Goal: Feedback & Contribution: Contribute content

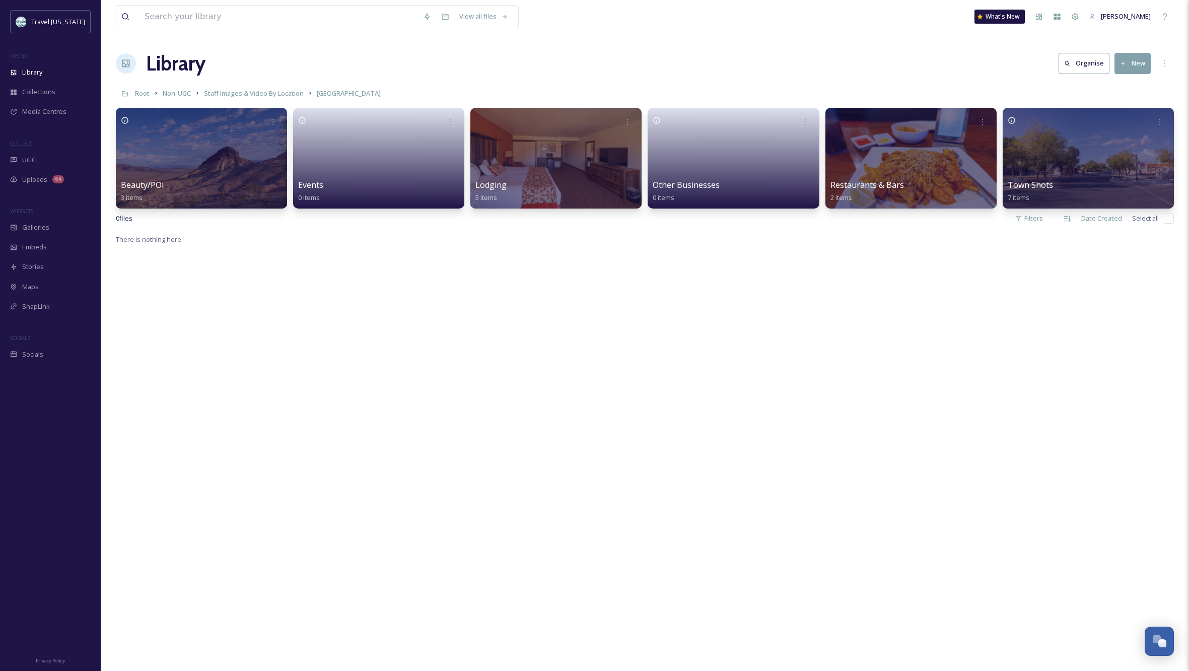
scroll to position [0, 1]
click at [271, 94] on span "Staff Images & Video By Location" at bounding box center [254, 93] width 100 height 9
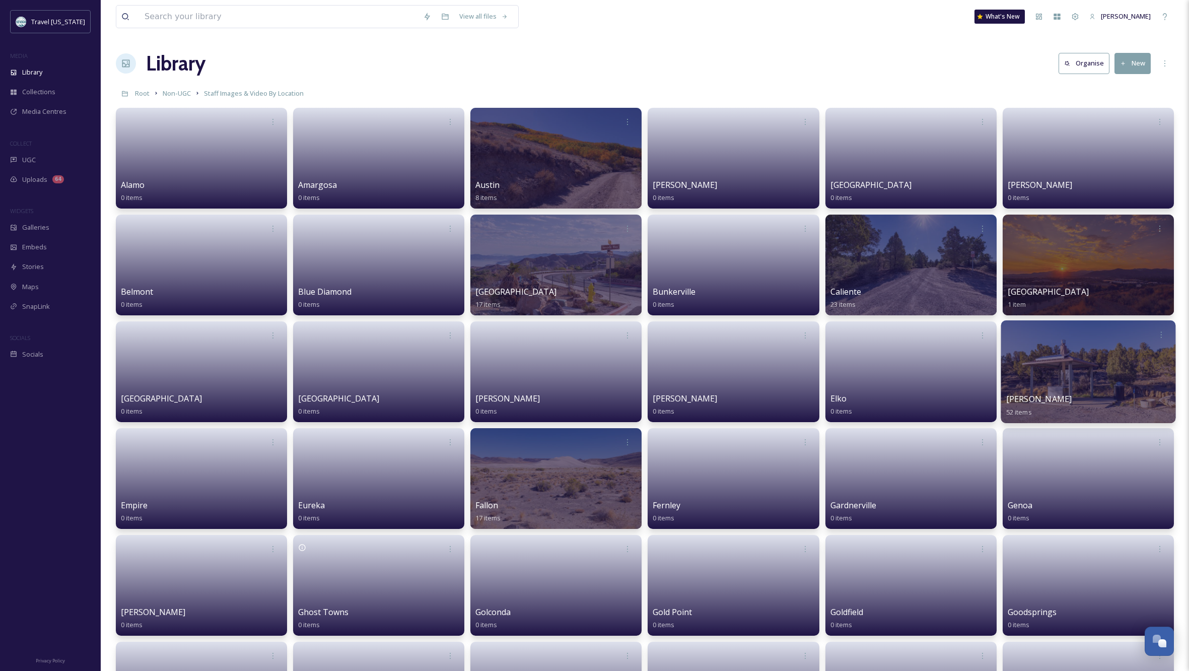
click at [1113, 371] on div at bounding box center [1088, 371] width 175 height 103
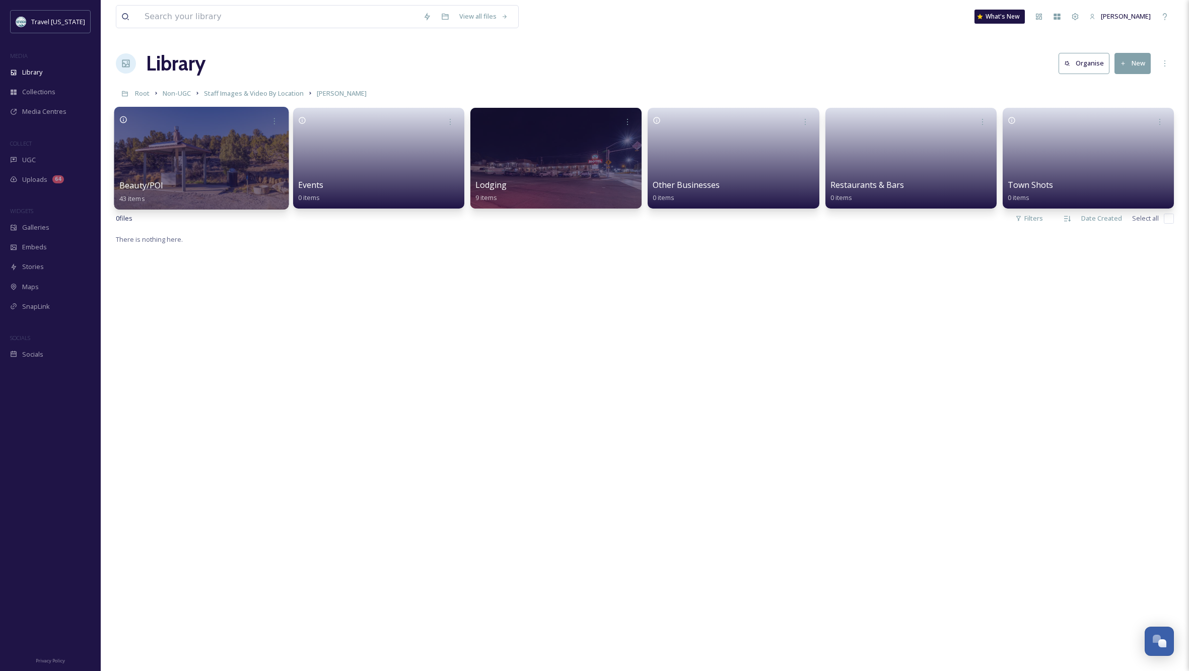
click at [244, 158] on div at bounding box center [201, 158] width 175 height 103
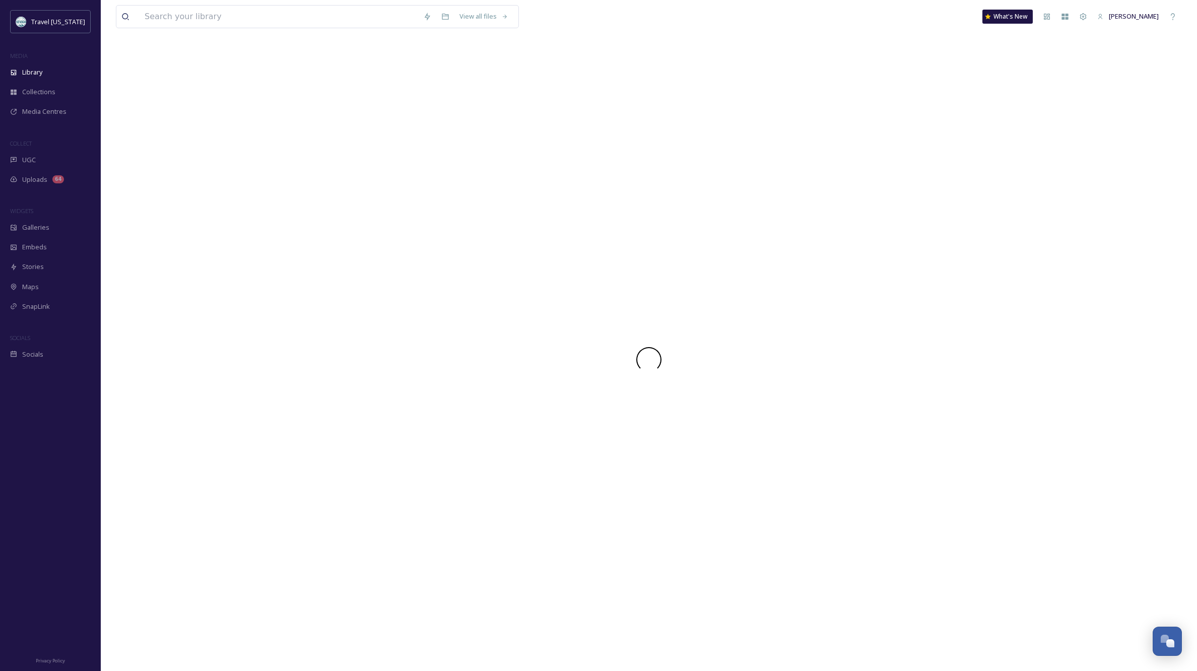
click at [244, 158] on div at bounding box center [649, 359] width 1066 height 623
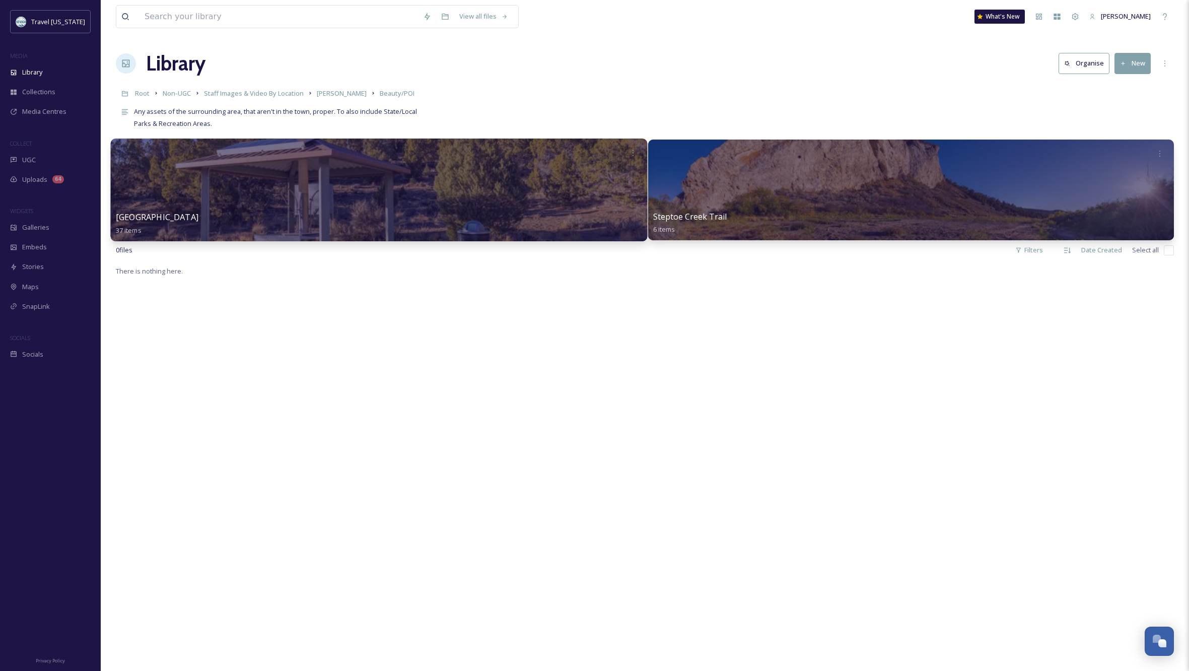
click at [279, 188] on div at bounding box center [379, 190] width 536 height 103
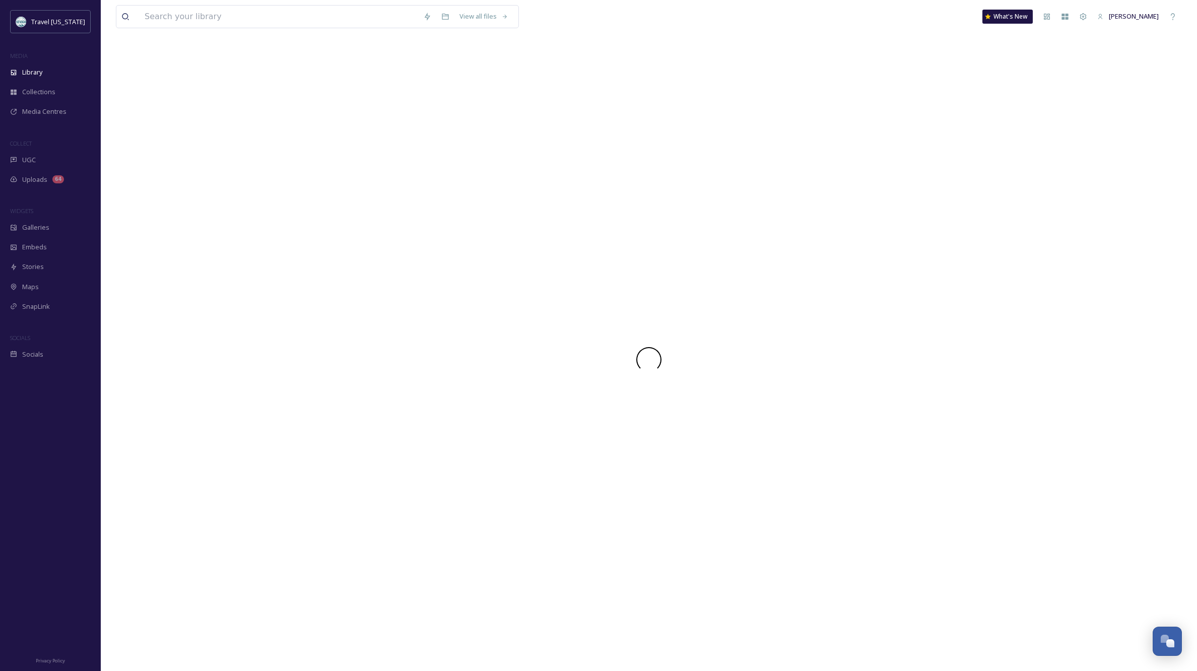
click at [279, 188] on div at bounding box center [649, 359] width 1066 height 623
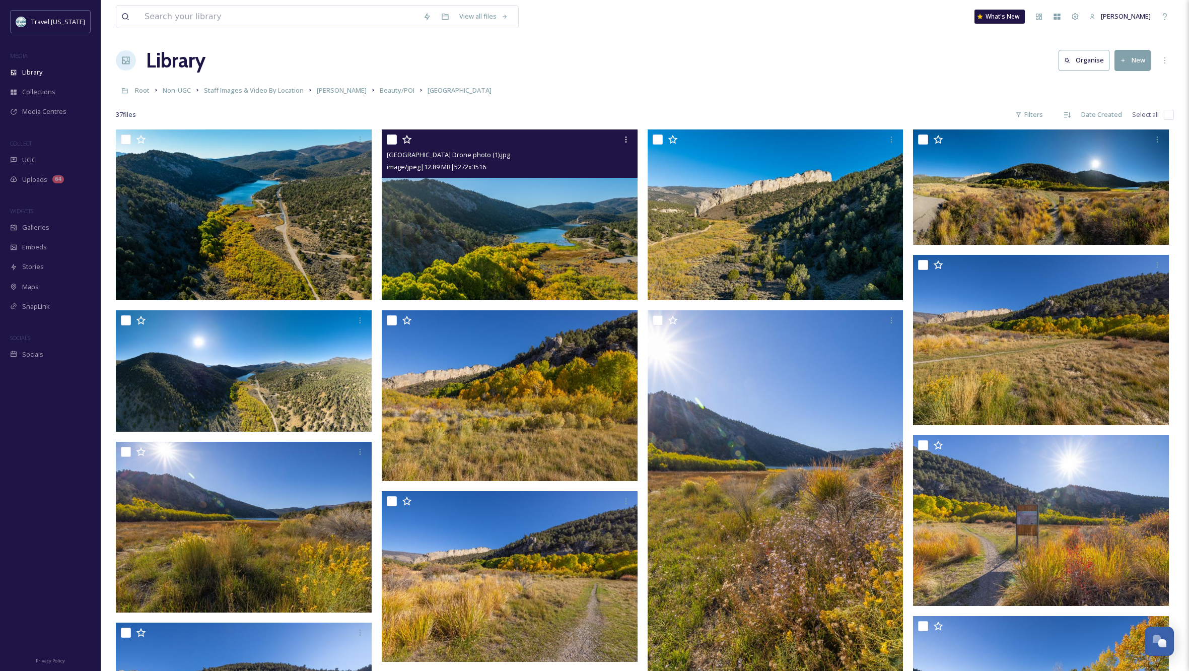
scroll to position [4, 1]
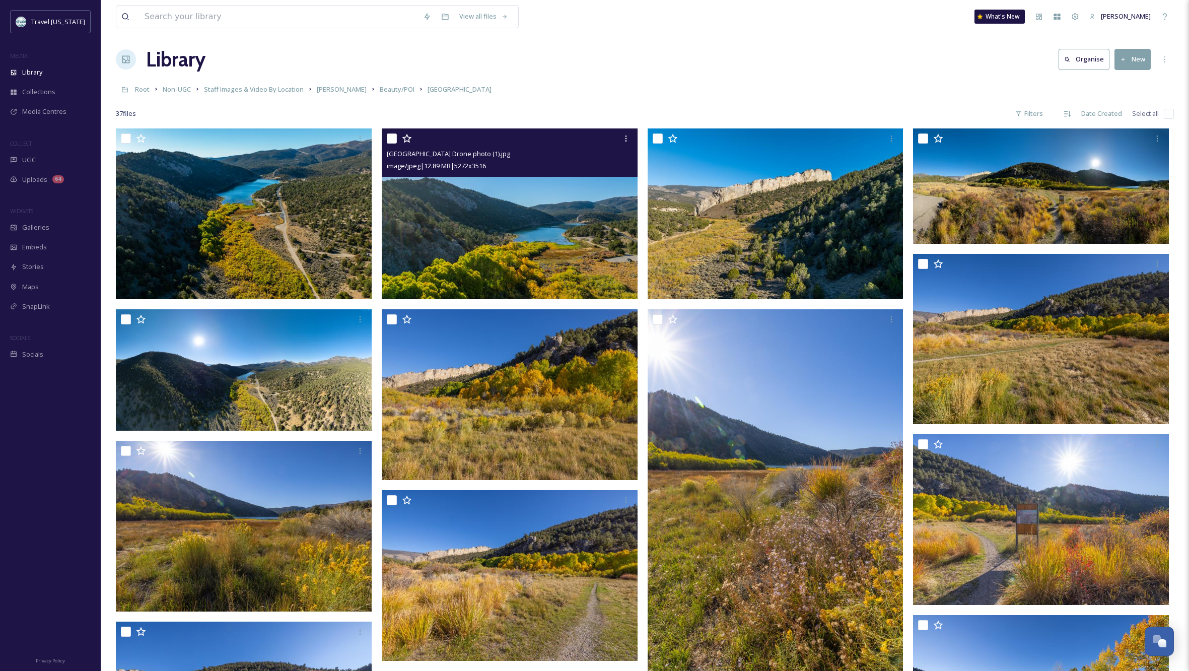
click at [570, 244] on img at bounding box center [510, 213] width 256 height 171
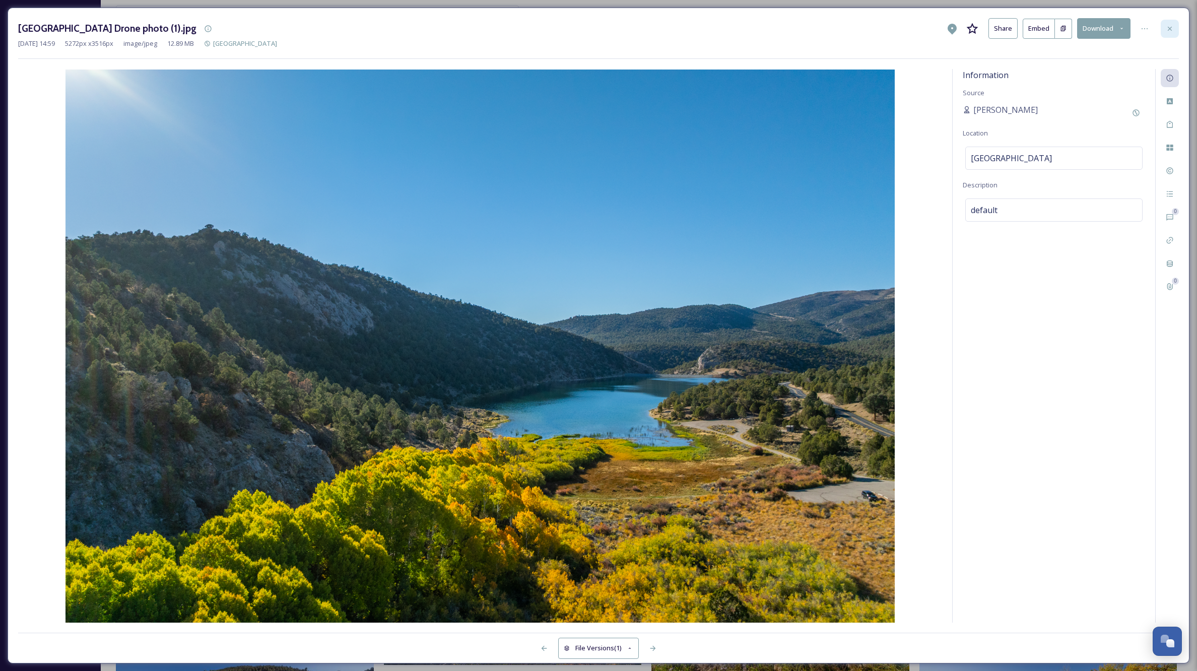
click at [1170, 27] on icon at bounding box center [1170, 29] width 8 height 8
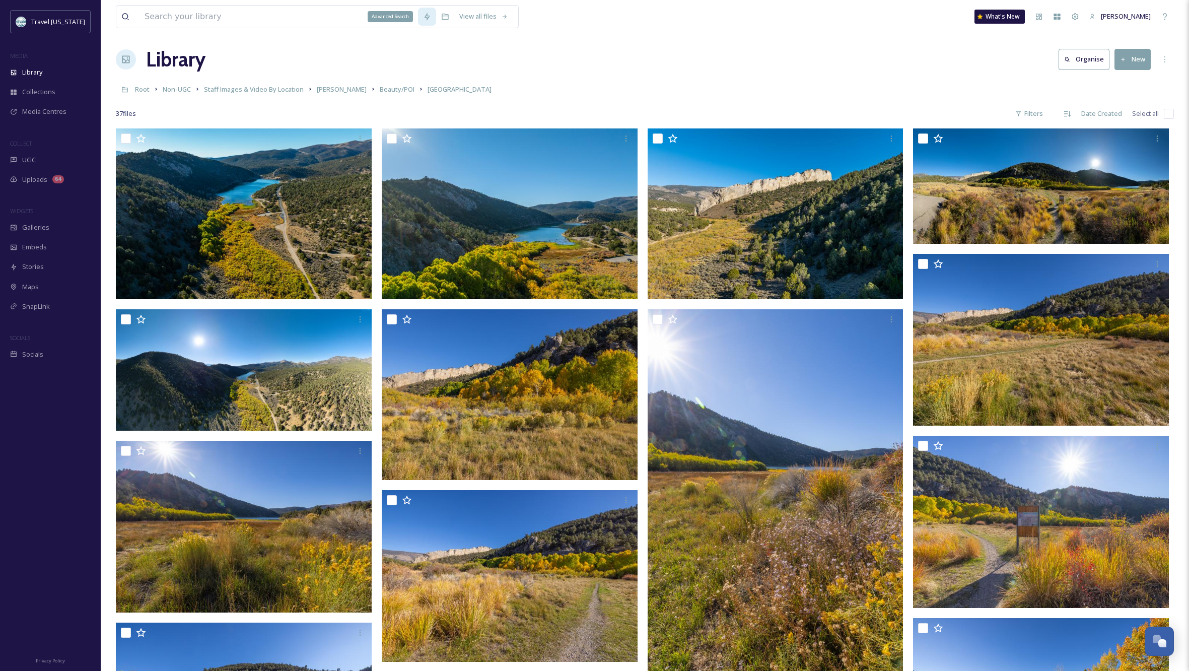
click at [426, 15] on icon at bounding box center [428, 17] width 6 height 8
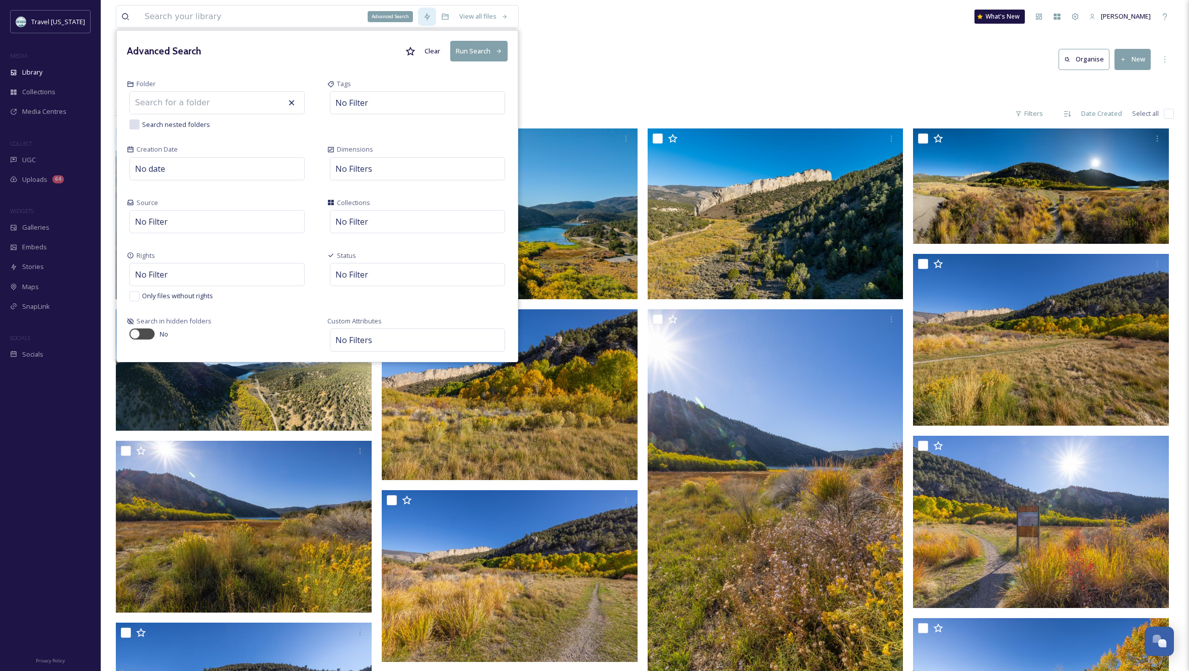
scroll to position [9, 0]
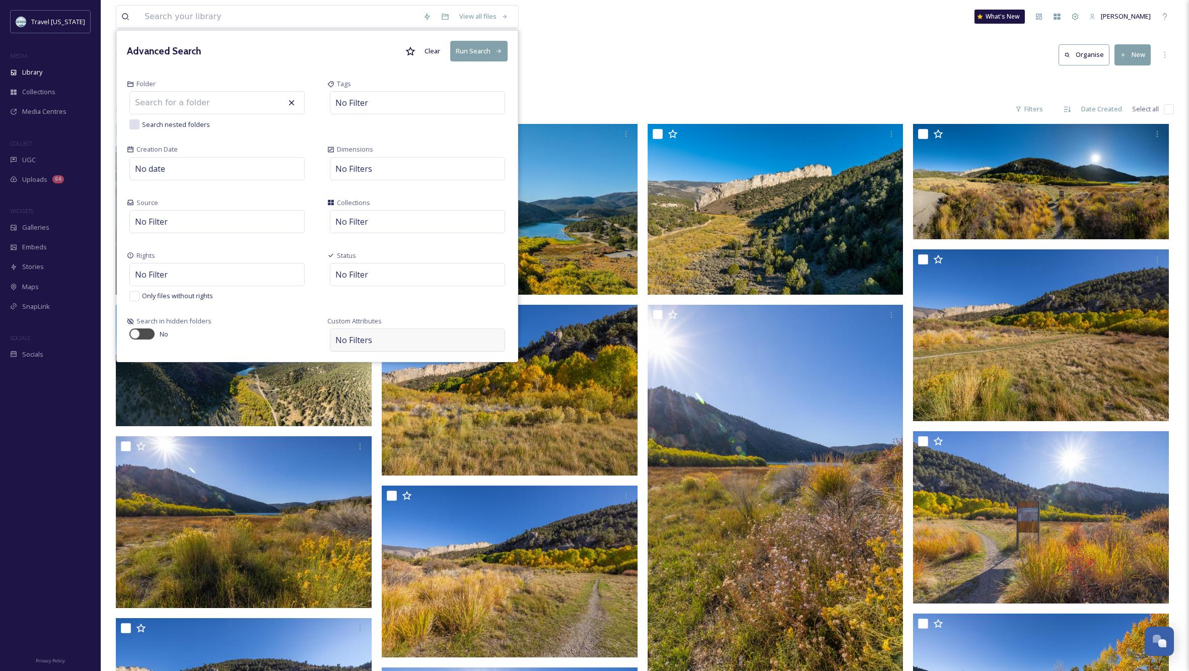
click at [393, 341] on div "No Filters" at bounding box center [417, 339] width 175 height 23
click at [382, 309] on div "Select Attribute" at bounding box center [371, 311] width 70 height 20
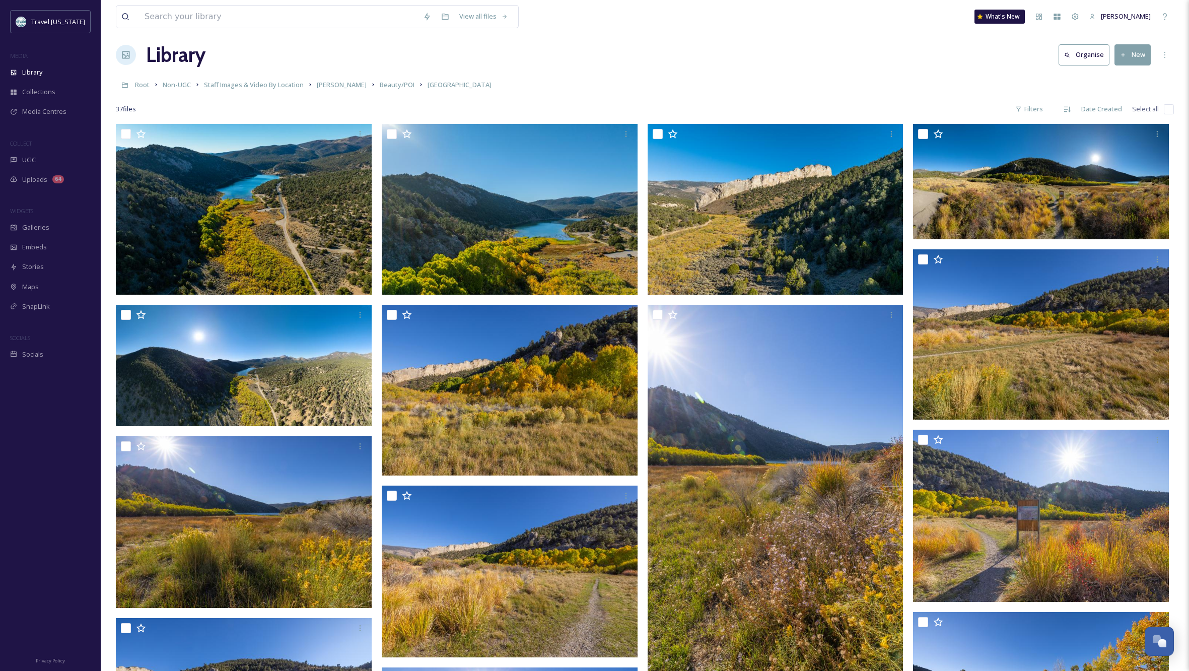
click at [726, 51] on div "Library Organise New" at bounding box center [645, 55] width 1058 height 30
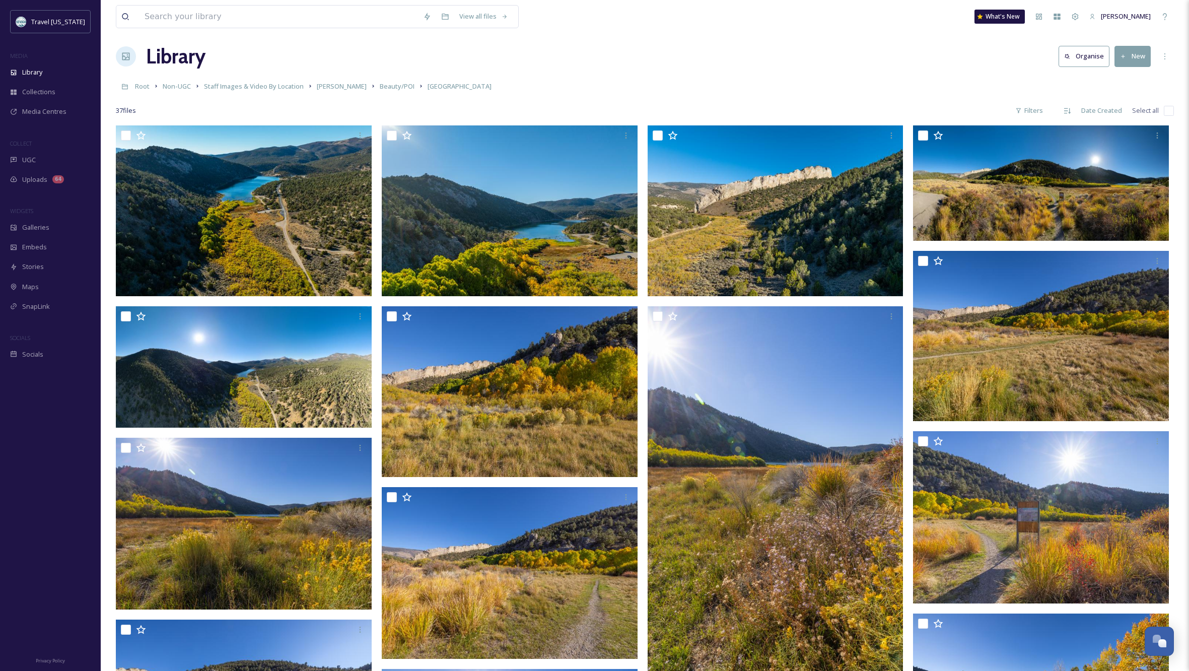
scroll to position [7, 1]
click at [1133, 52] on button "New" at bounding box center [1133, 56] width 36 height 21
click at [1128, 76] on span "File Upload" at bounding box center [1128, 80] width 33 height 10
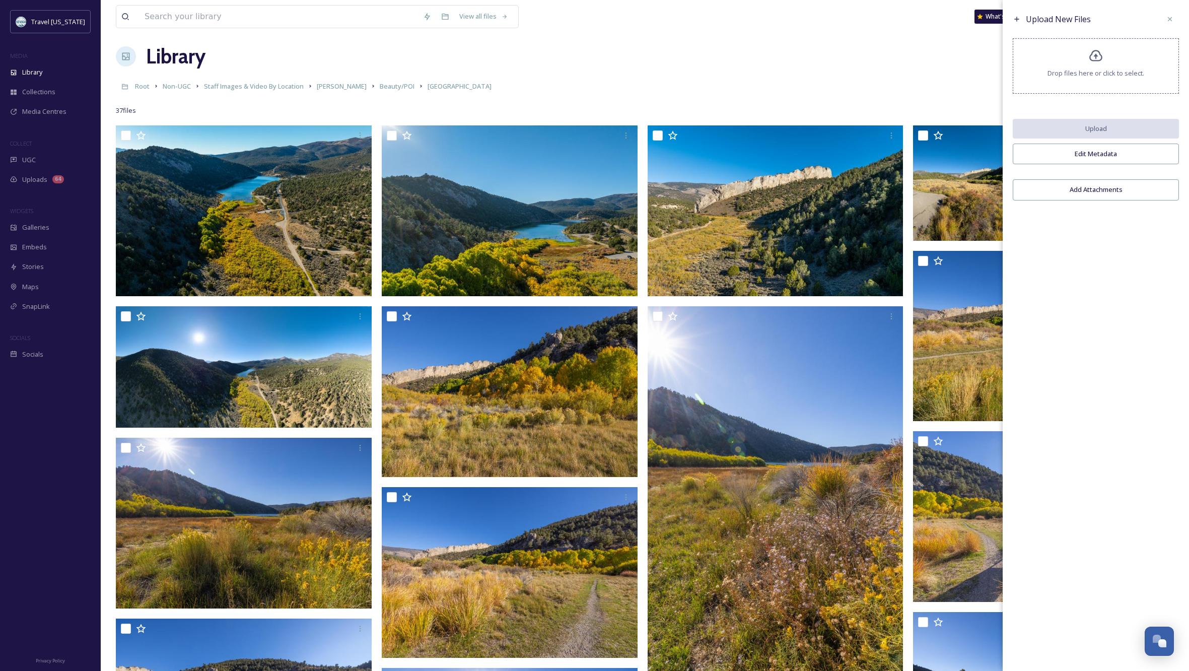
scroll to position [7, 0]
click at [1107, 217] on div "Select an option" at bounding box center [1096, 210] width 161 height 23
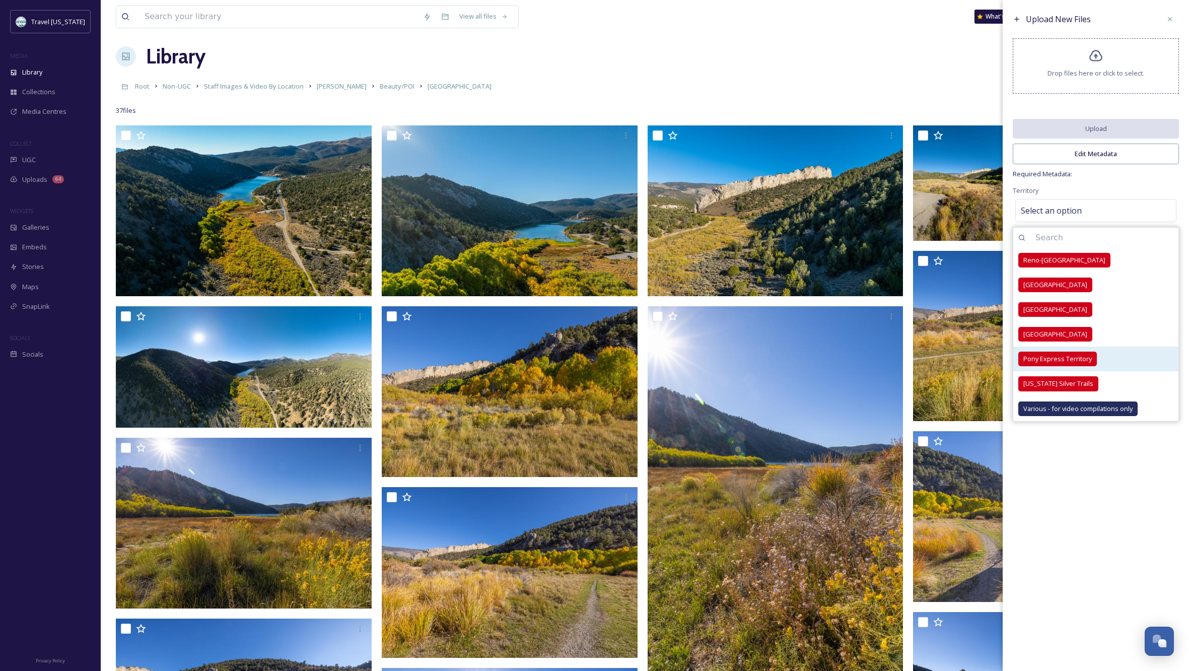
drag, startPoint x: 1079, startPoint y: 364, endPoint x: 1085, endPoint y: 361, distance: 6.5
click at [1079, 364] on span "Pony Express Territory" at bounding box center [1058, 359] width 69 height 10
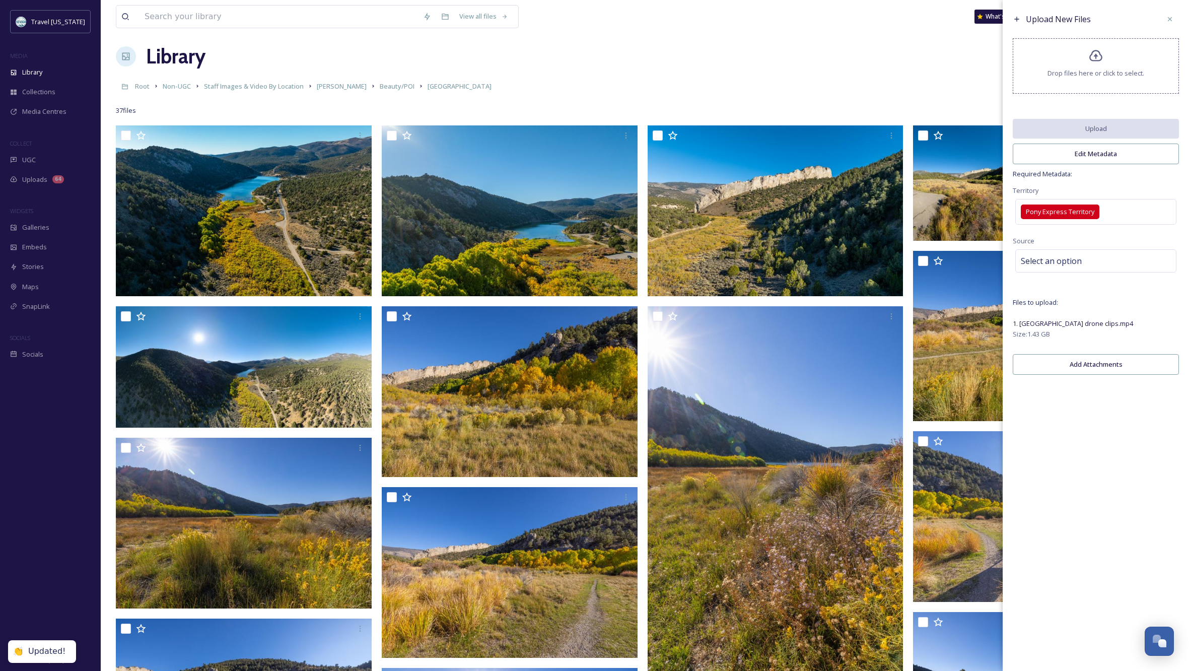
click at [1142, 186] on div "Upload New Files Drop files here or click to select. Upload Edit Metadata Requi…" at bounding box center [1096, 195] width 186 height 390
click at [1084, 267] on div "Select an option" at bounding box center [1096, 260] width 161 height 23
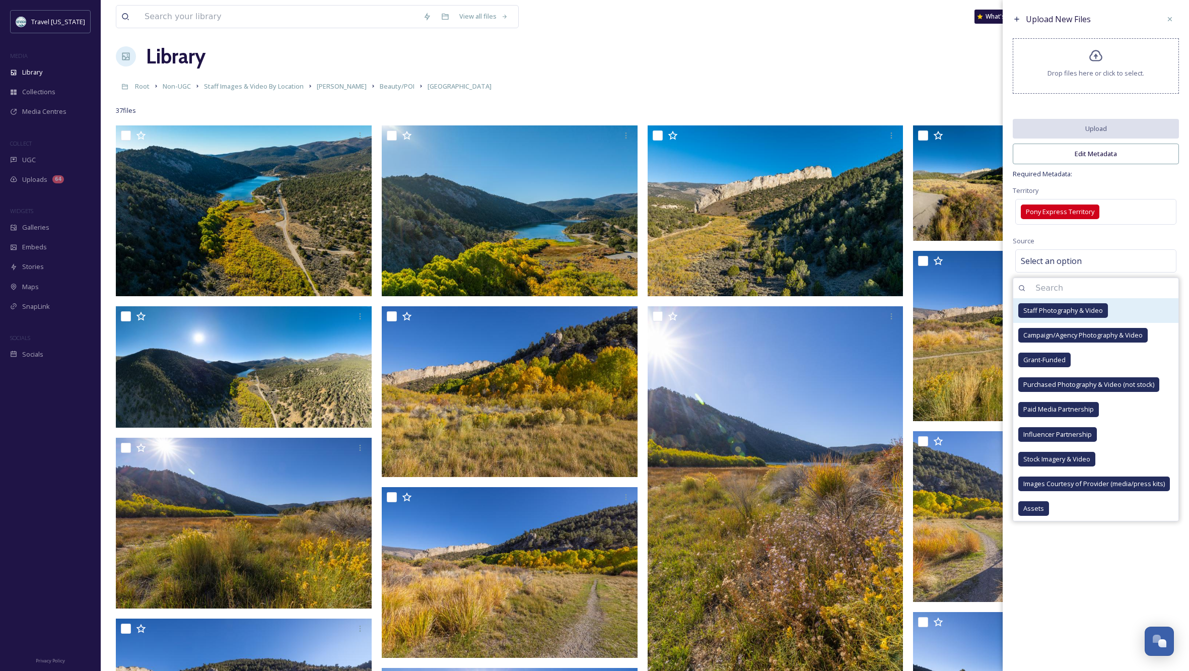
click at [1074, 315] on span "Staff Photography & Video" at bounding box center [1064, 311] width 80 height 10
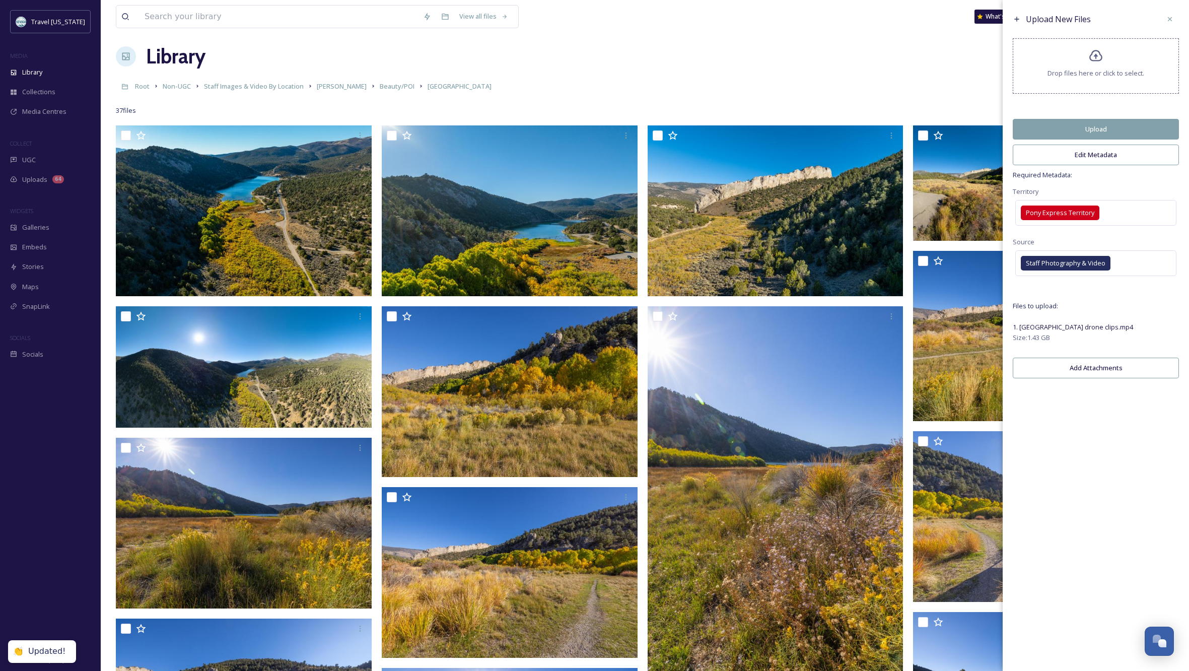
click at [1119, 552] on div "Upload New Files Drop files here or click to select. Upload Edit Metadata Requi…" at bounding box center [1096, 335] width 186 height 671
click at [1094, 161] on button "Edit Metadata" at bounding box center [1096, 155] width 166 height 21
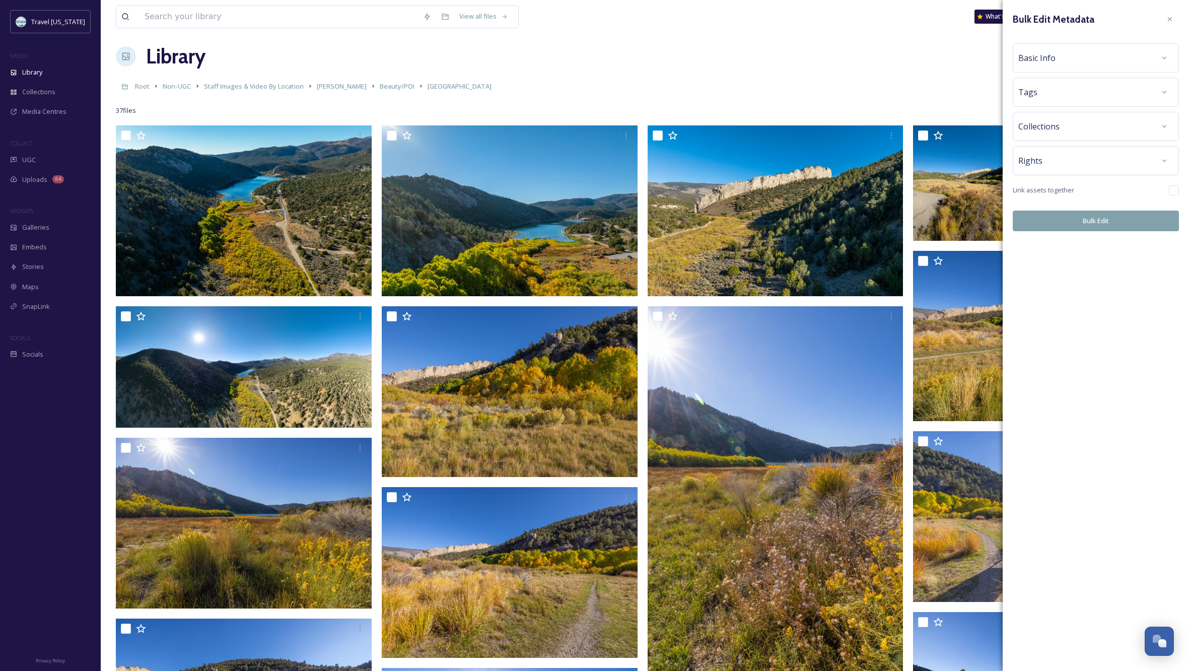
click at [1070, 58] on div "Basic Info" at bounding box center [1096, 58] width 155 height 18
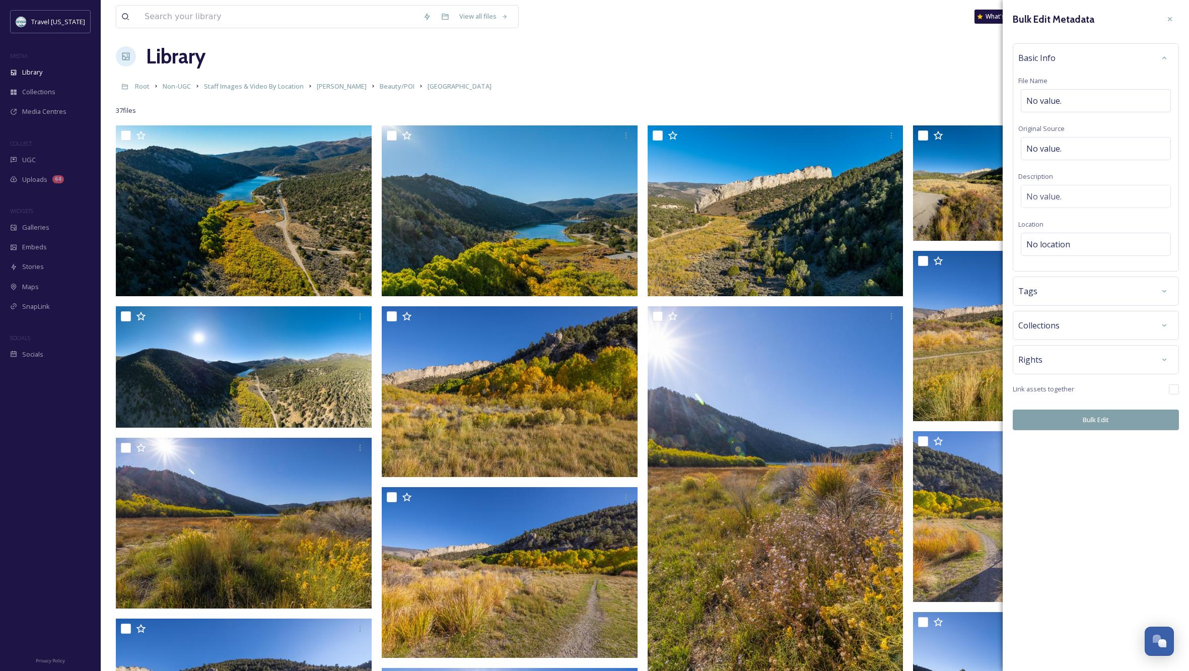
click at [1087, 361] on div "Rights" at bounding box center [1096, 360] width 155 height 18
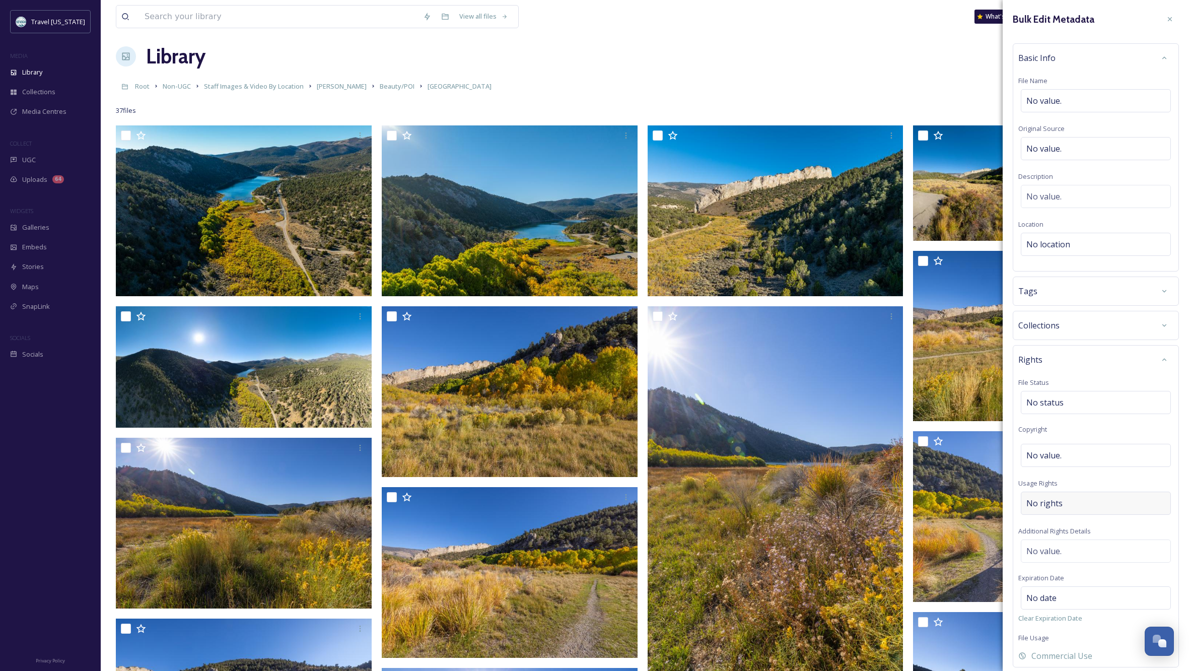
click at [1090, 502] on div "No rights" at bounding box center [1096, 503] width 150 height 23
click at [1070, 506] on input at bounding box center [1079, 506] width 111 height 22
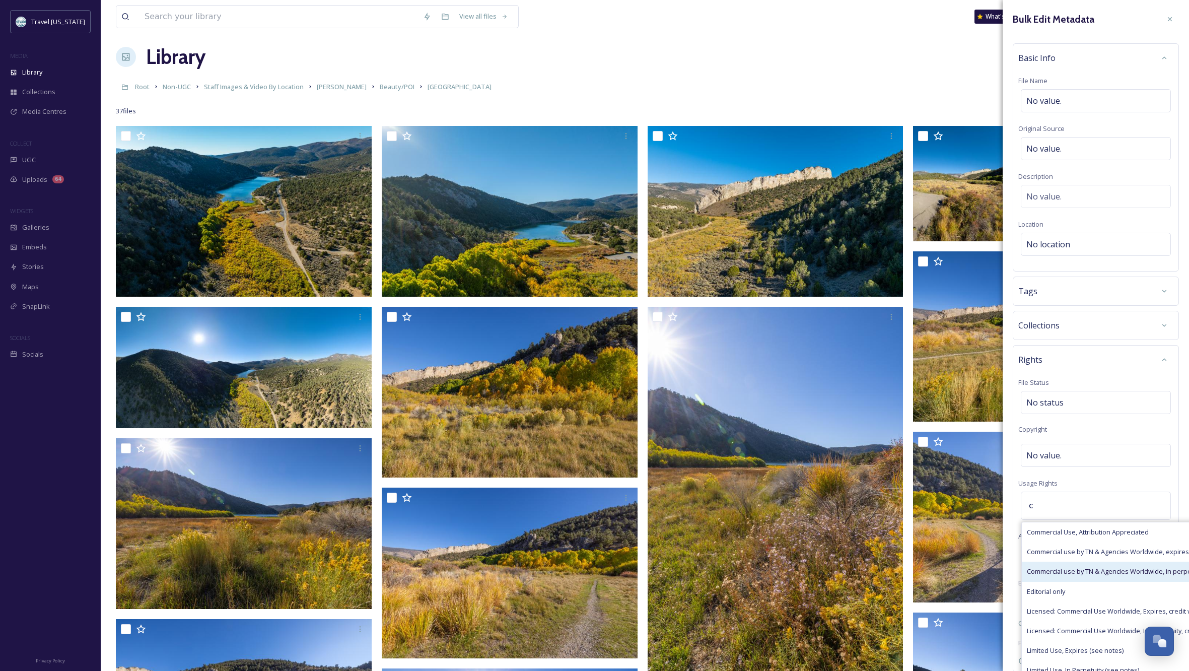
type input "c"
click at [1106, 568] on span "Commercial use by TN & Agencies Worldwide, in perpetuity" at bounding box center [1115, 572] width 177 height 10
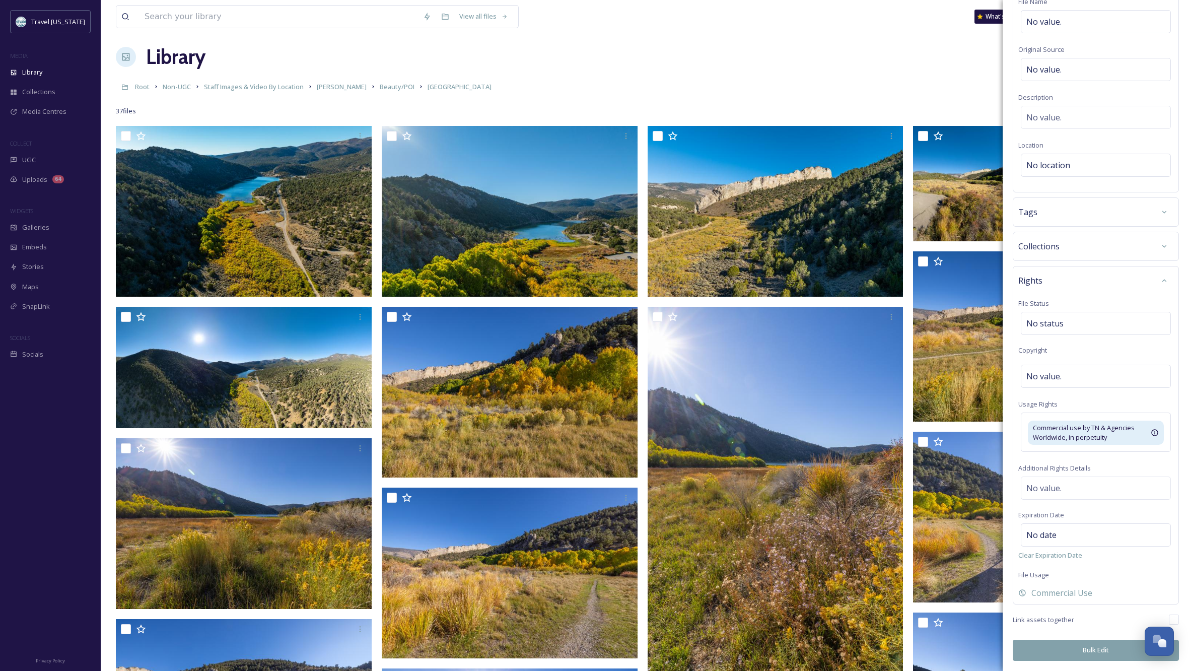
scroll to position [79, 0]
click at [1098, 649] on button "Bulk Edit" at bounding box center [1096, 650] width 166 height 21
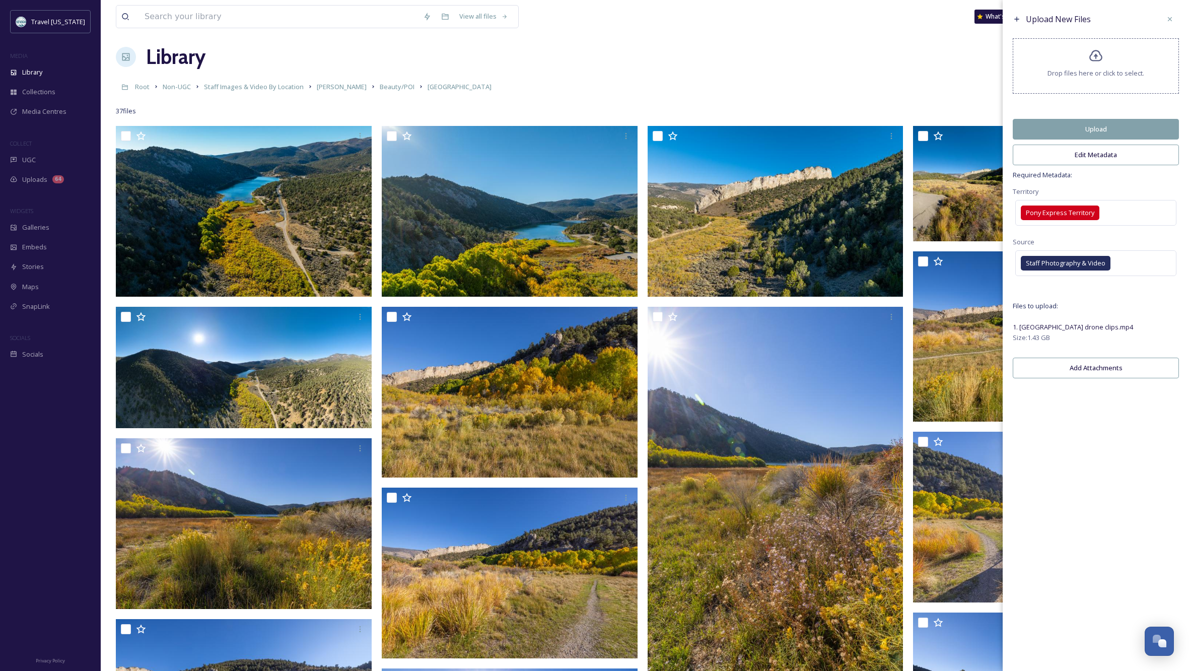
click at [1107, 139] on button "Upload" at bounding box center [1096, 129] width 166 height 21
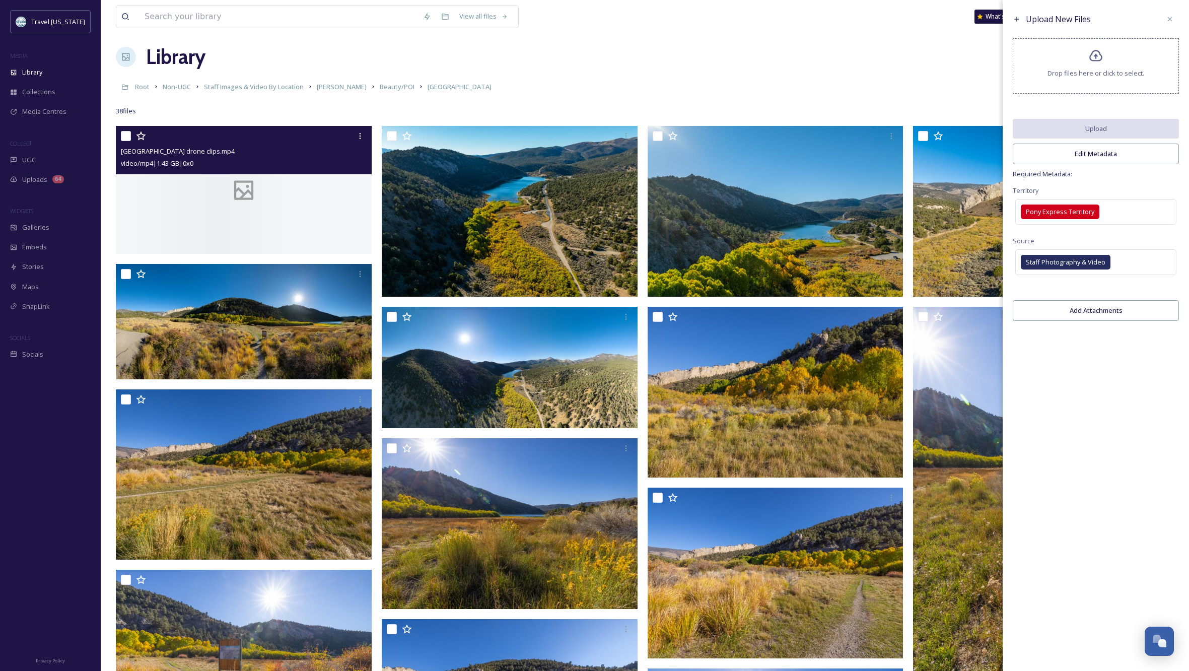
click at [293, 205] on div at bounding box center [244, 190] width 256 height 128
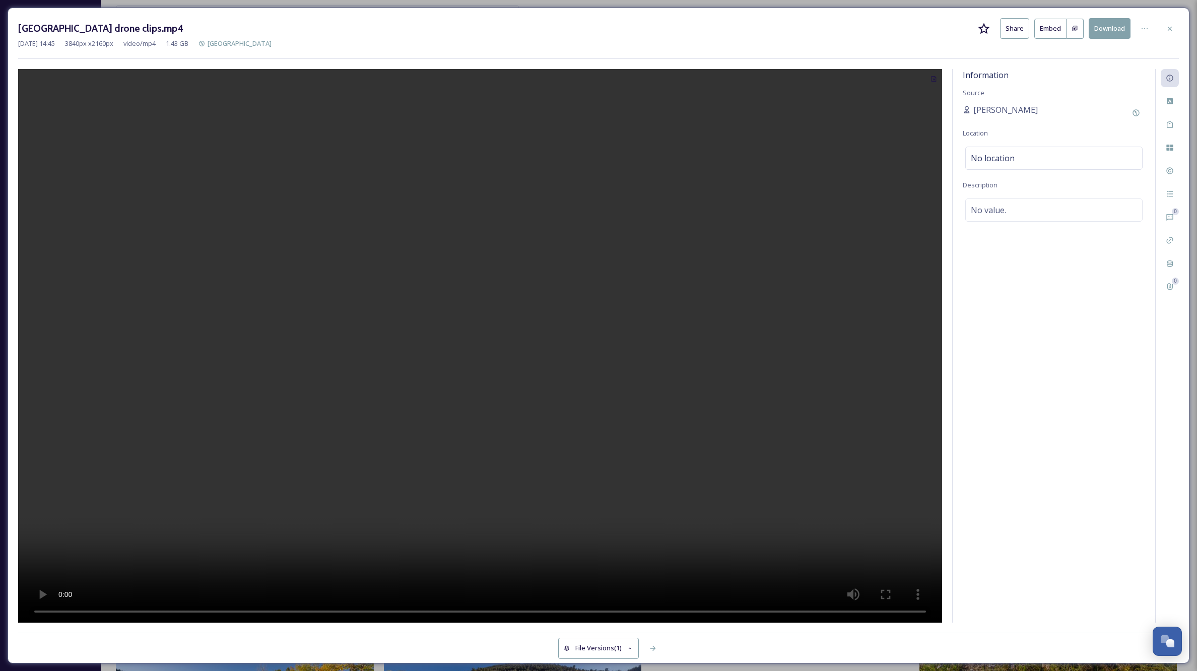
click at [475, 345] on video at bounding box center [480, 346] width 924 height 554
click at [47, 615] on video at bounding box center [480, 346] width 924 height 554
click at [1168, 28] on icon at bounding box center [1170, 29] width 8 height 8
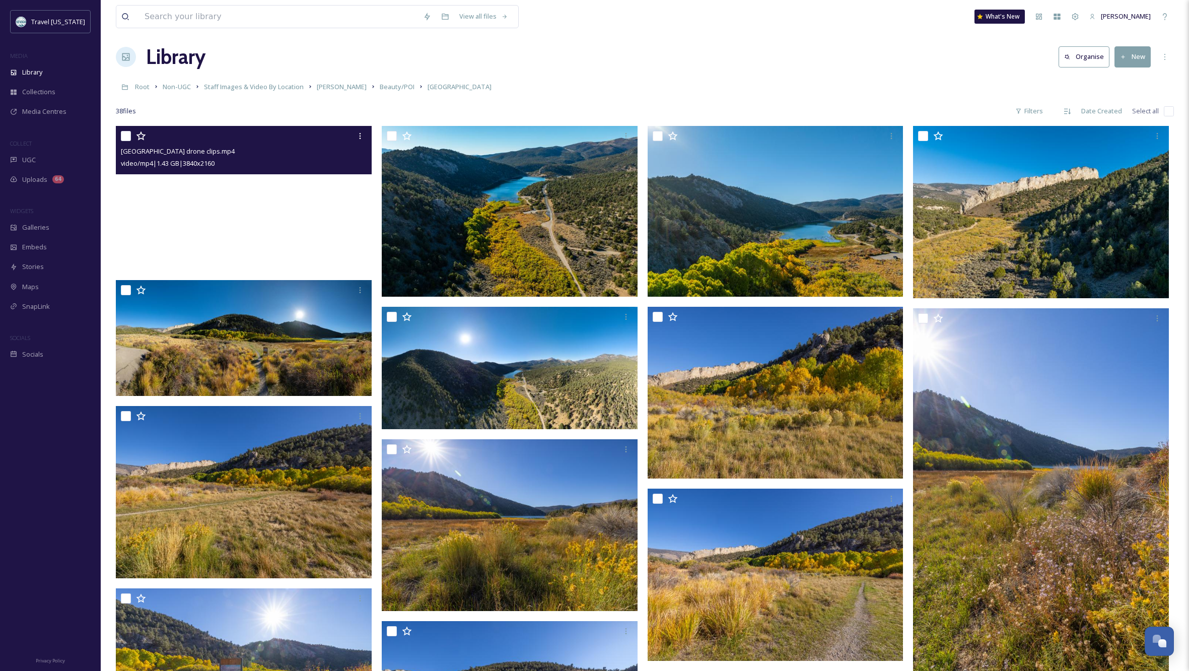
click at [310, 215] on video "Cave Rock State Park drone clips.mp4" at bounding box center [244, 198] width 256 height 144
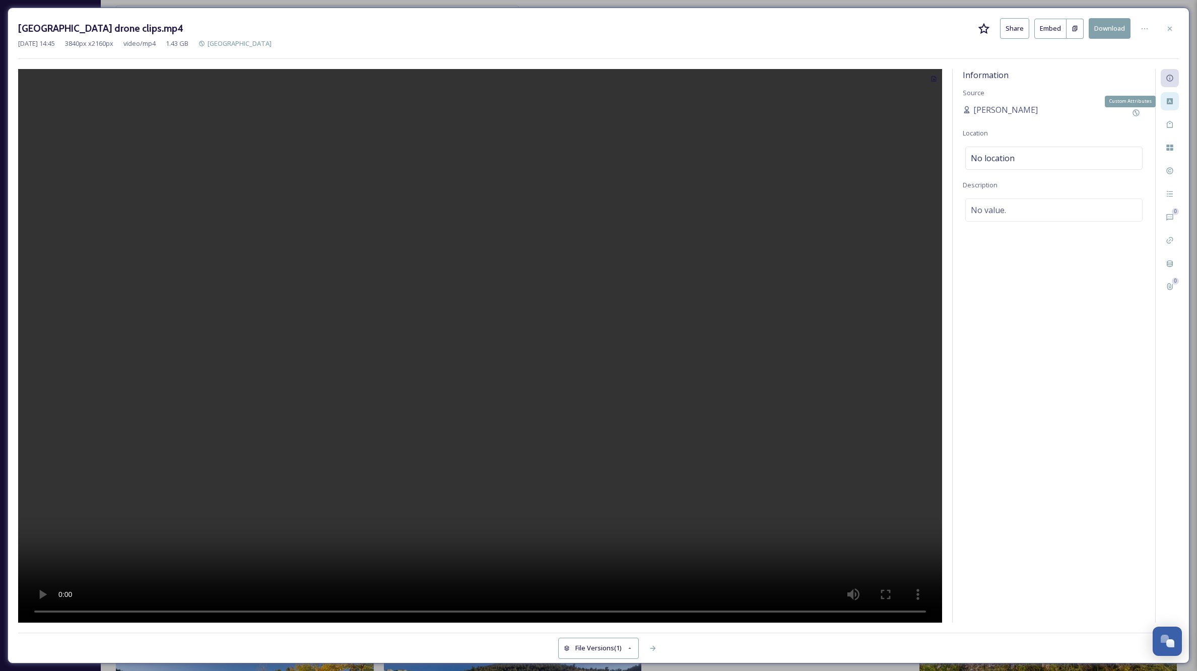
click at [1167, 99] on icon at bounding box center [1170, 101] width 6 height 6
click at [1061, 115] on div "Select option(s)" at bounding box center [1053, 118] width 177 height 23
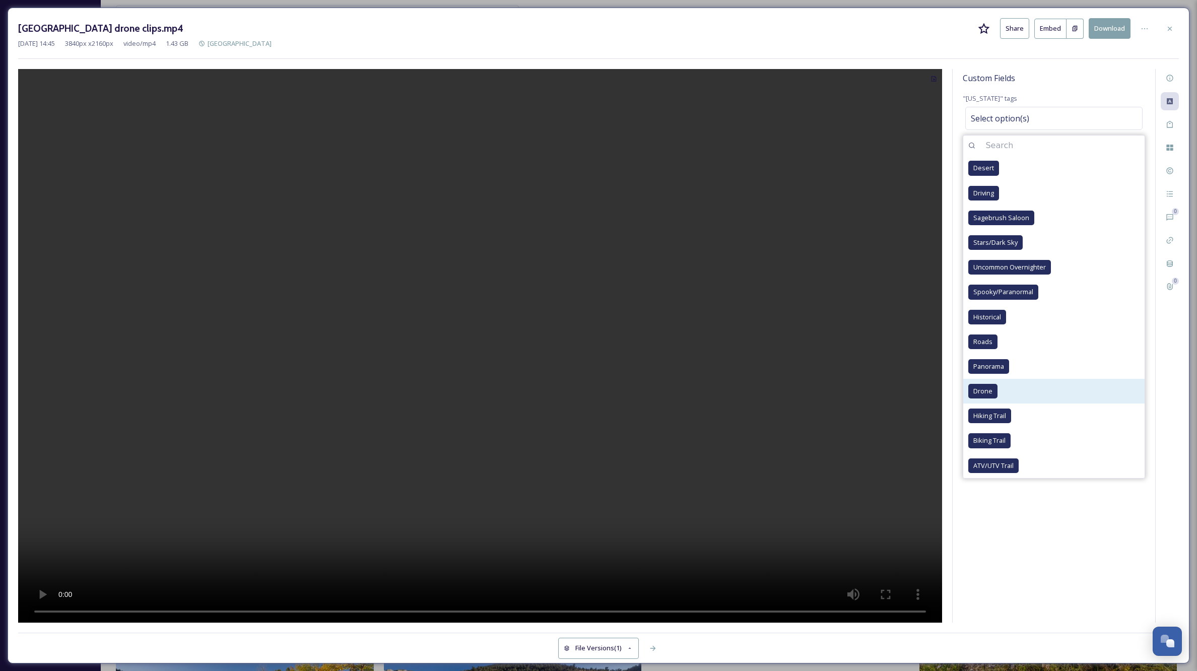
click at [990, 395] on div "Drone" at bounding box center [982, 391] width 29 height 15
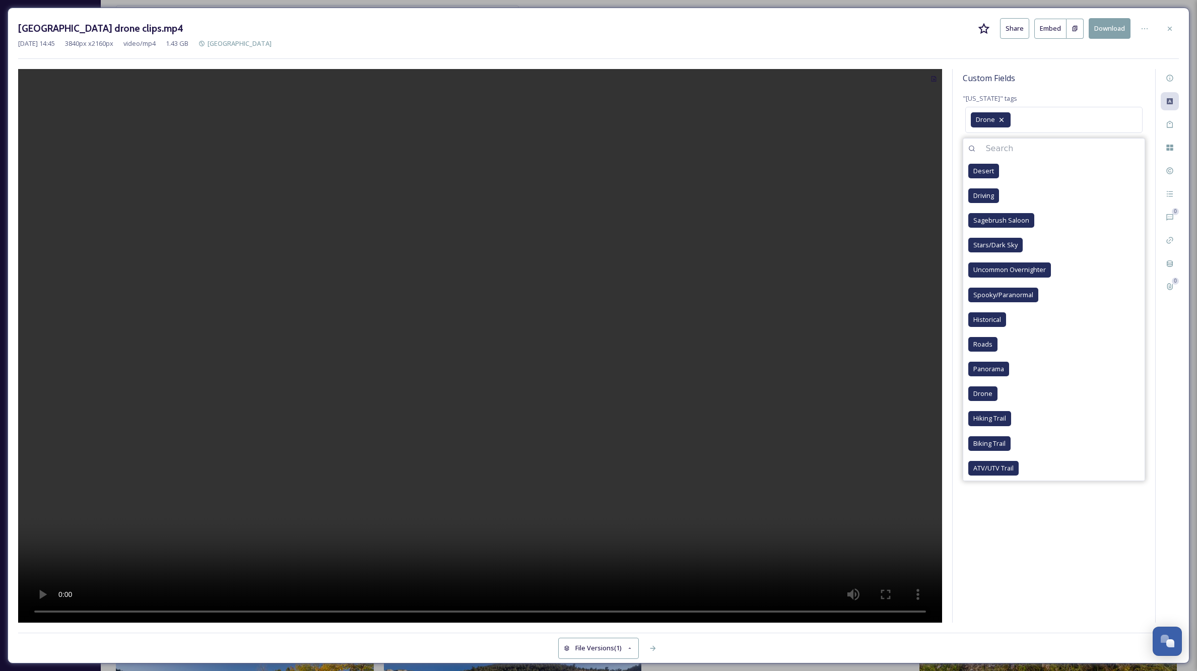
click at [1018, 527] on div "Custom Fields "[US_STATE]" tags Drone Desert Driving Sagebrush Saloon Stars/Dar…" at bounding box center [1054, 346] width 202 height 554
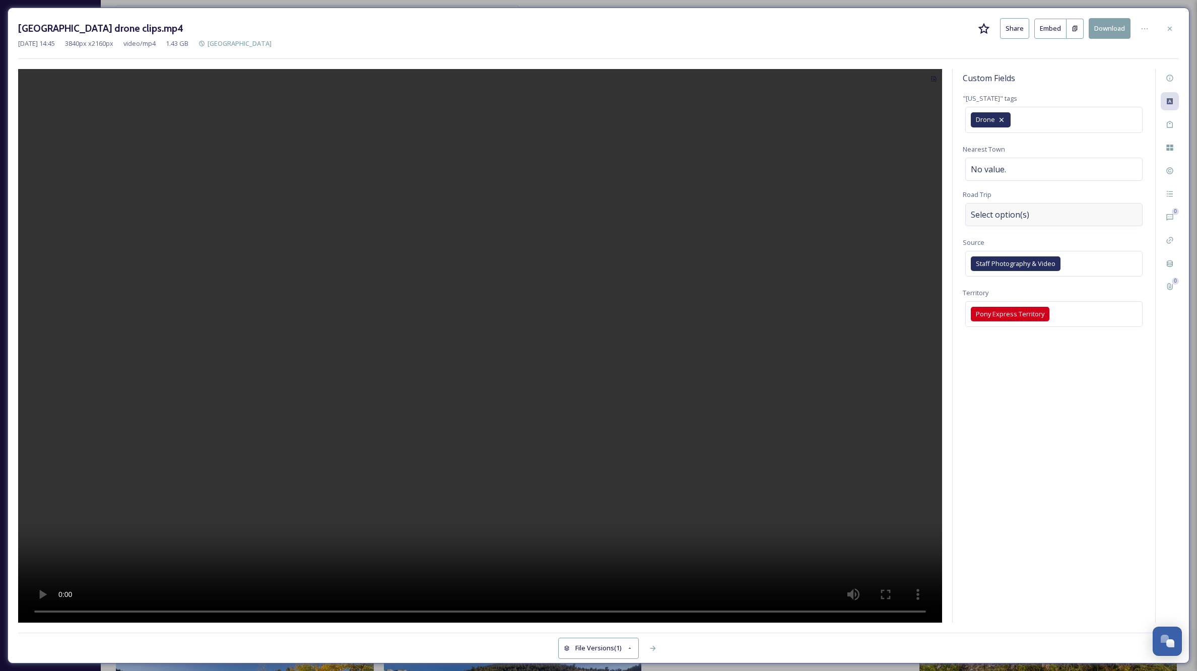
click at [1006, 212] on span "Select option(s)" at bounding box center [1000, 215] width 58 height 12
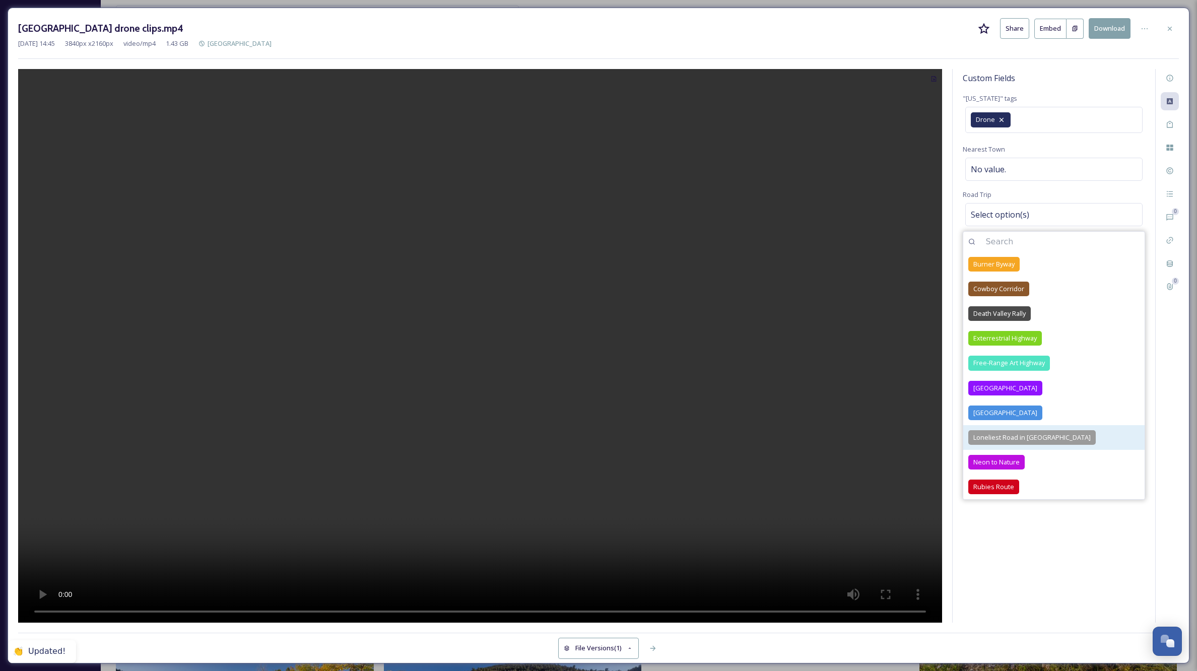
click at [1007, 436] on span "Loneliest Road in [GEOGRAPHIC_DATA]" at bounding box center [1031, 438] width 117 height 10
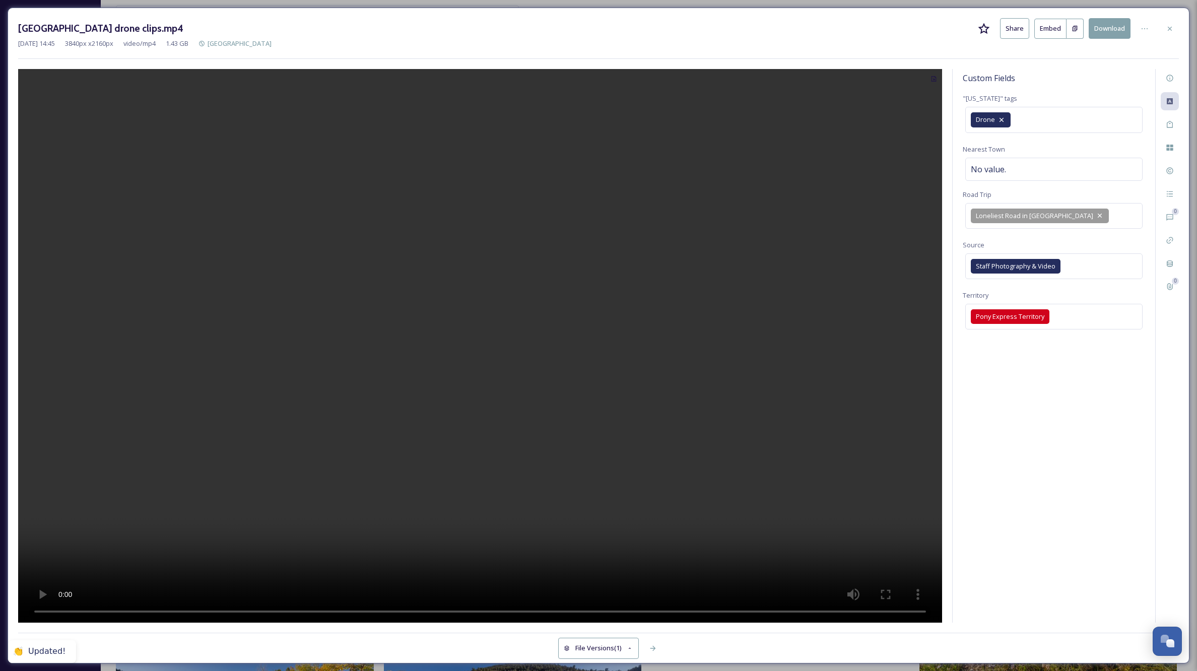
click at [1077, 538] on div "Custom Fields "[US_STATE]" tags Drone Nearest Town No value. Road Trip Lonelies…" at bounding box center [1054, 346] width 202 height 554
click at [996, 167] on span "No value." at bounding box center [988, 169] width 35 height 12
type input "[PERSON_NAME]"
click at [1060, 404] on div "Custom Fields "[US_STATE]" tags Drone Nearest Town [PERSON_NAME][GEOGRAPHIC_DAT…" at bounding box center [1054, 346] width 202 height 554
click at [1169, 27] on icon at bounding box center [1170, 29] width 8 height 8
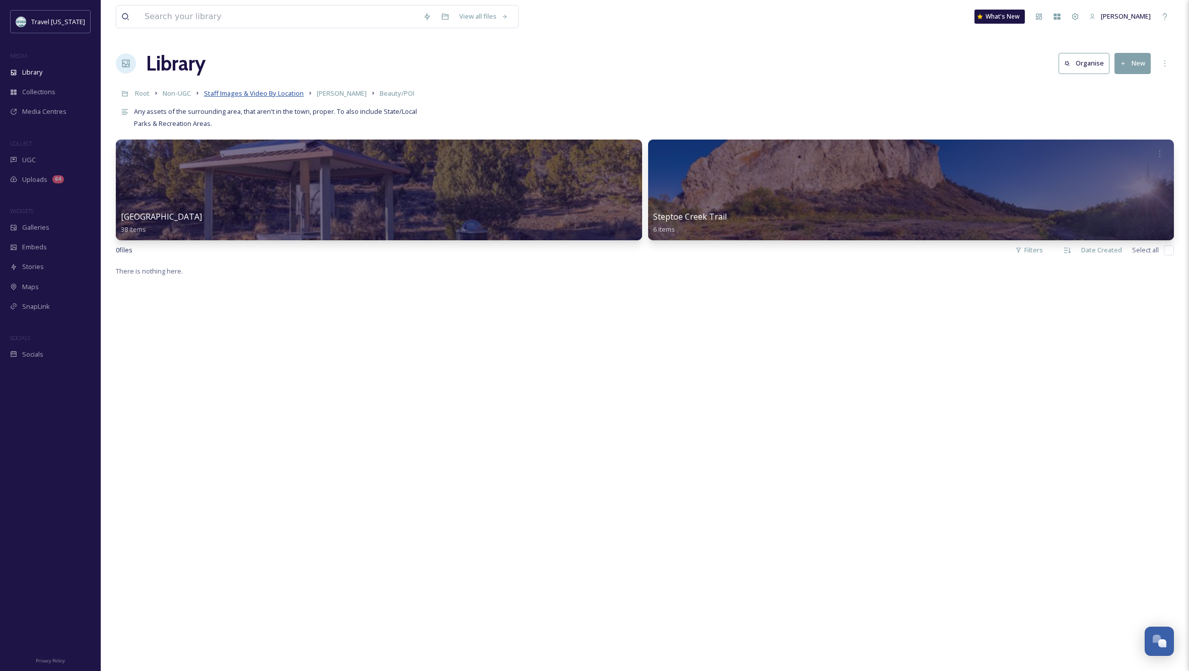
click at [291, 98] on span "Staff Images & Video By Location" at bounding box center [254, 93] width 100 height 9
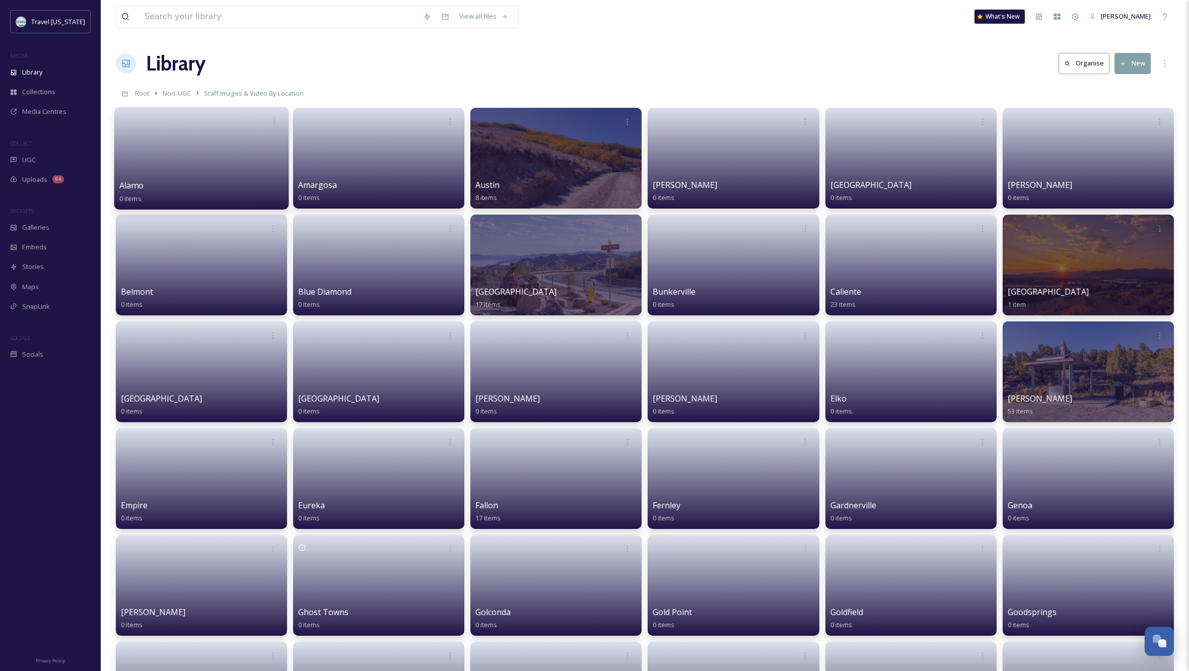
click at [223, 181] on div "Alamo 0 items" at bounding box center [201, 191] width 165 height 25
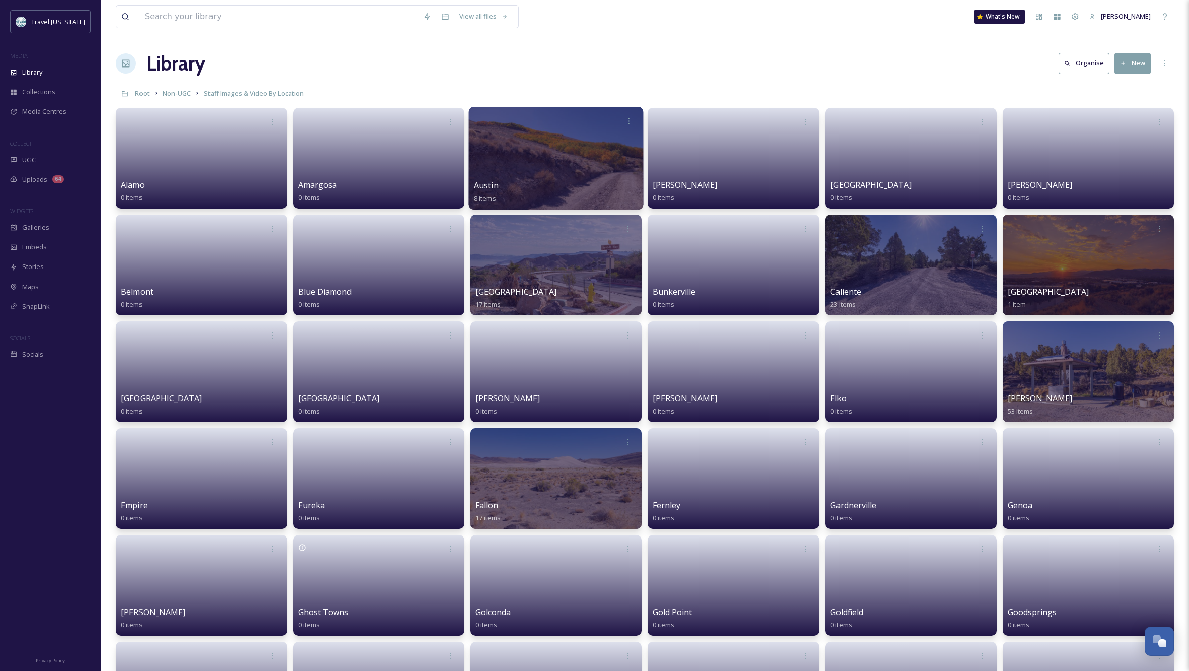
click at [536, 139] on div at bounding box center [556, 158] width 175 height 103
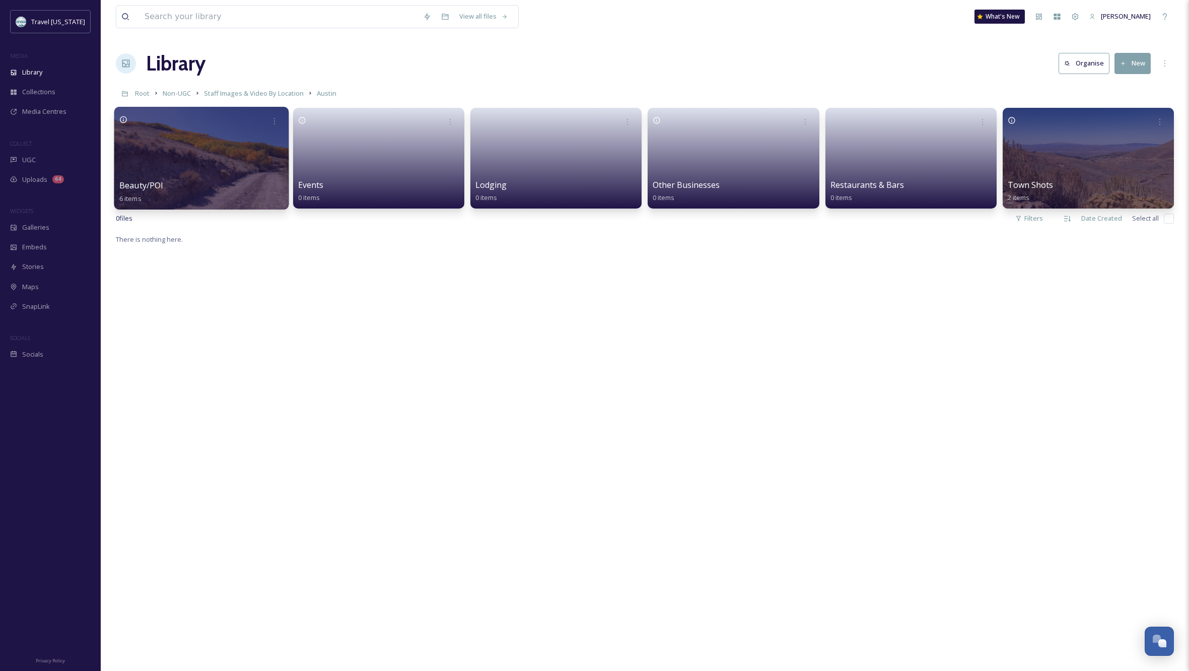
click at [221, 156] on div at bounding box center [201, 158] width 175 height 103
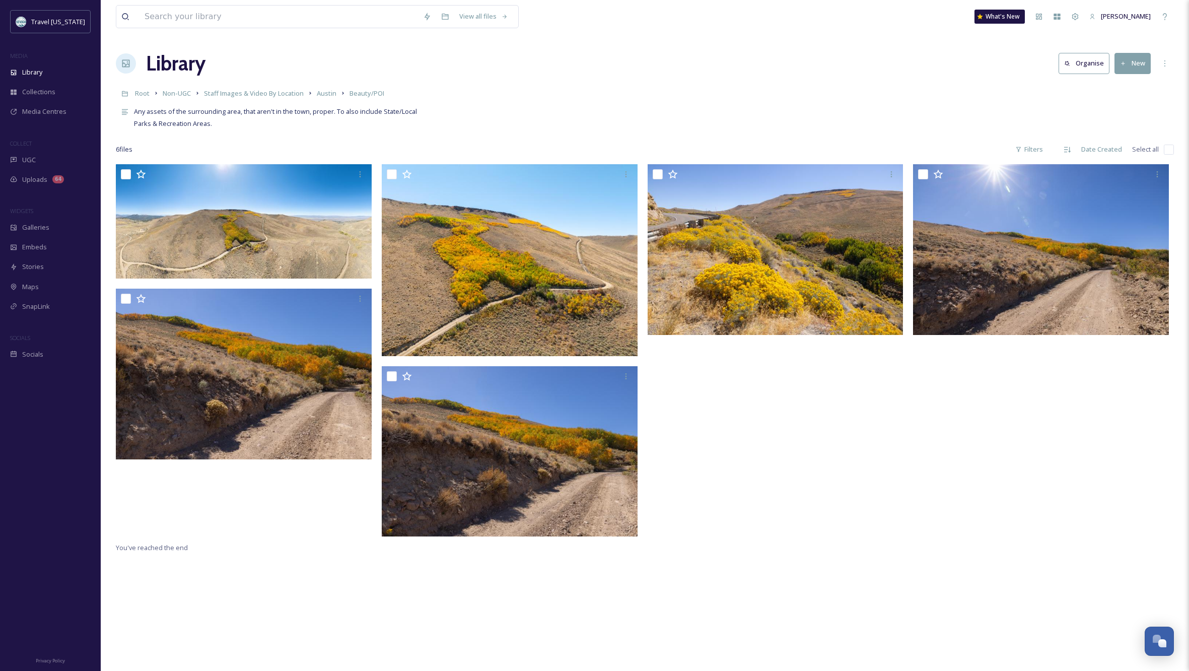
click at [1137, 64] on button "New" at bounding box center [1133, 63] width 36 height 21
click at [1138, 63] on button "New" at bounding box center [1133, 63] width 36 height 21
click at [1141, 66] on button "New" at bounding box center [1133, 63] width 36 height 21
click at [1135, 80] on div "File Upload" at bounding box center [1122, 87] width 57 height 20
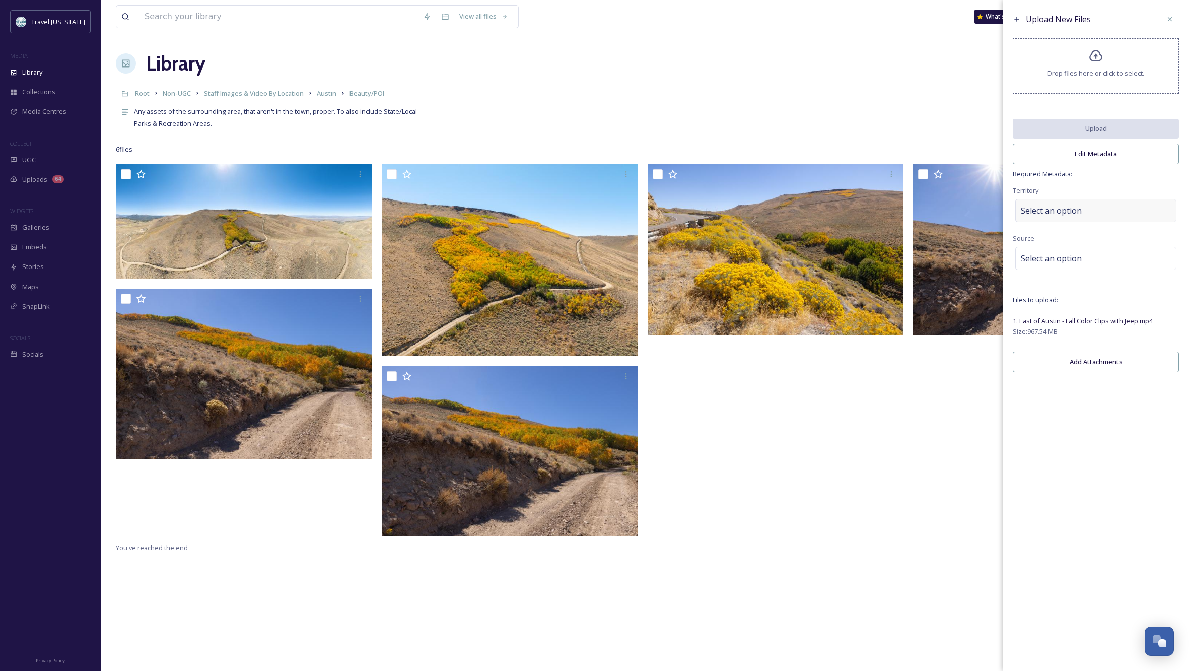
click at [1056, 217] on span "Select an option" at bounding box center [1051, 211] width 61 height 12
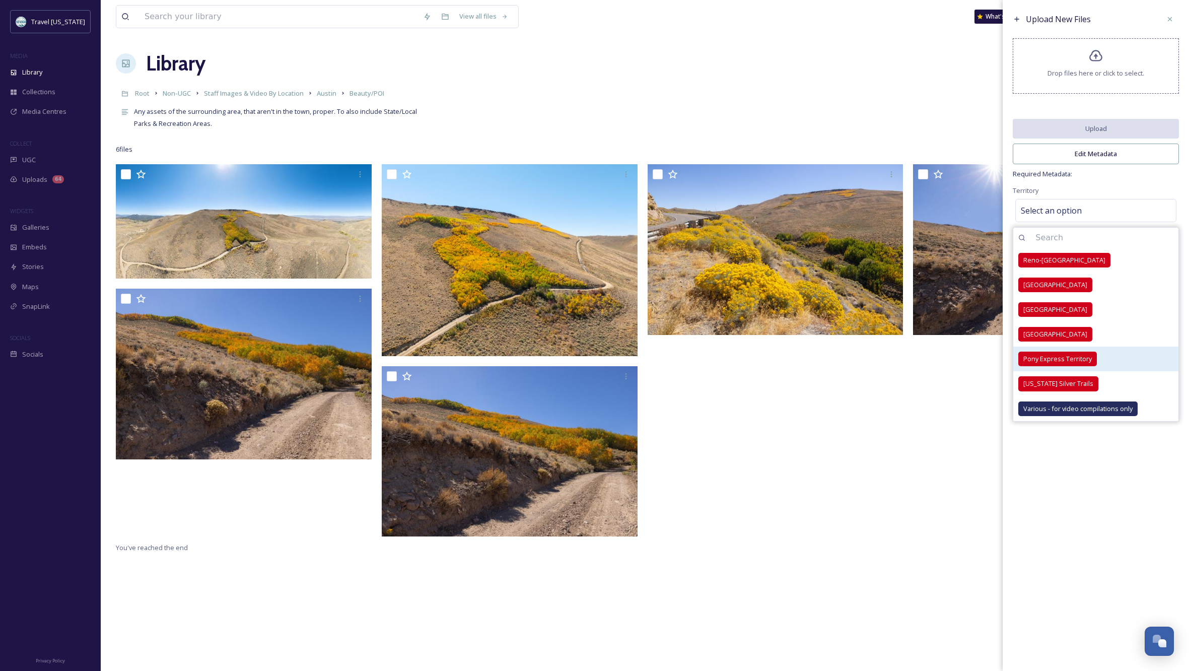
click at [1070, 360] on div "Pony Express Territory" at bounding box center [1058, 359] width 79 height 15
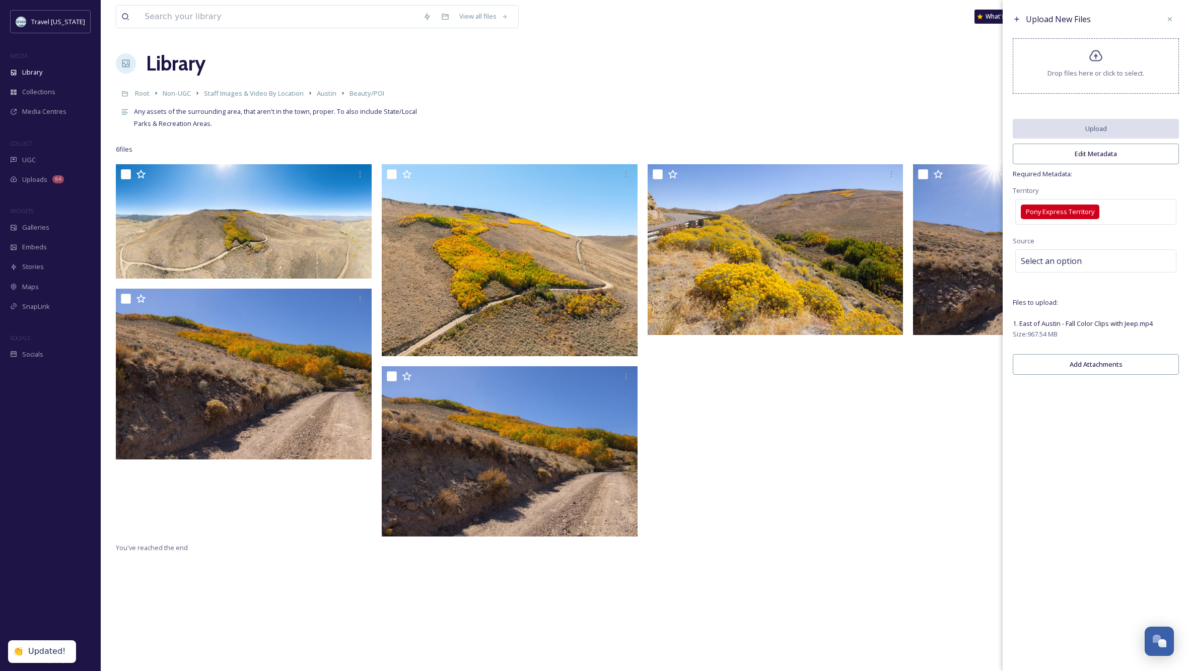
drag, startPoint x: 1106, startPoint y: 477, endPoint x: 1103, endPoint y: 471, distance: 6.8
click at [1106, 477] on div "Upload New Files Drop files here or click to select. Upload Edit Metadata Requi…" at bounding box center [1096, 335] width 186 height 671
click at [1085, 266] on div "Select an option" at bounding box center [1096, 260] width 161 height 23
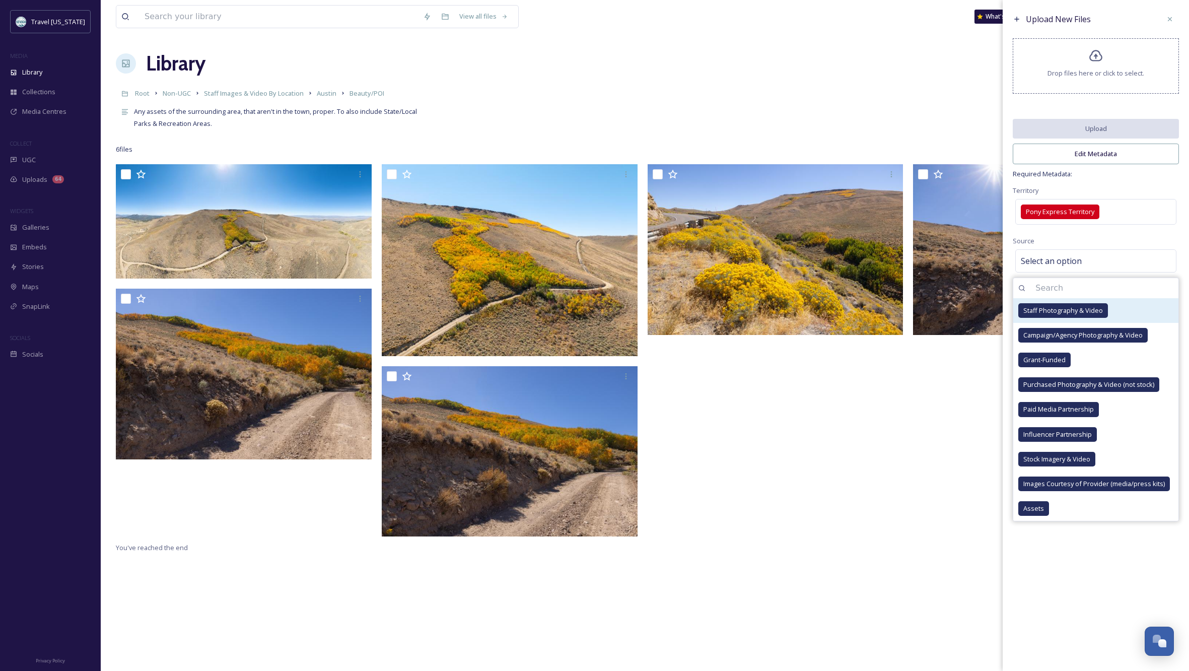
click at [1080, 314] on span "Staff Photography & Video" at bounding box center [1064, 311] width 80 height 10
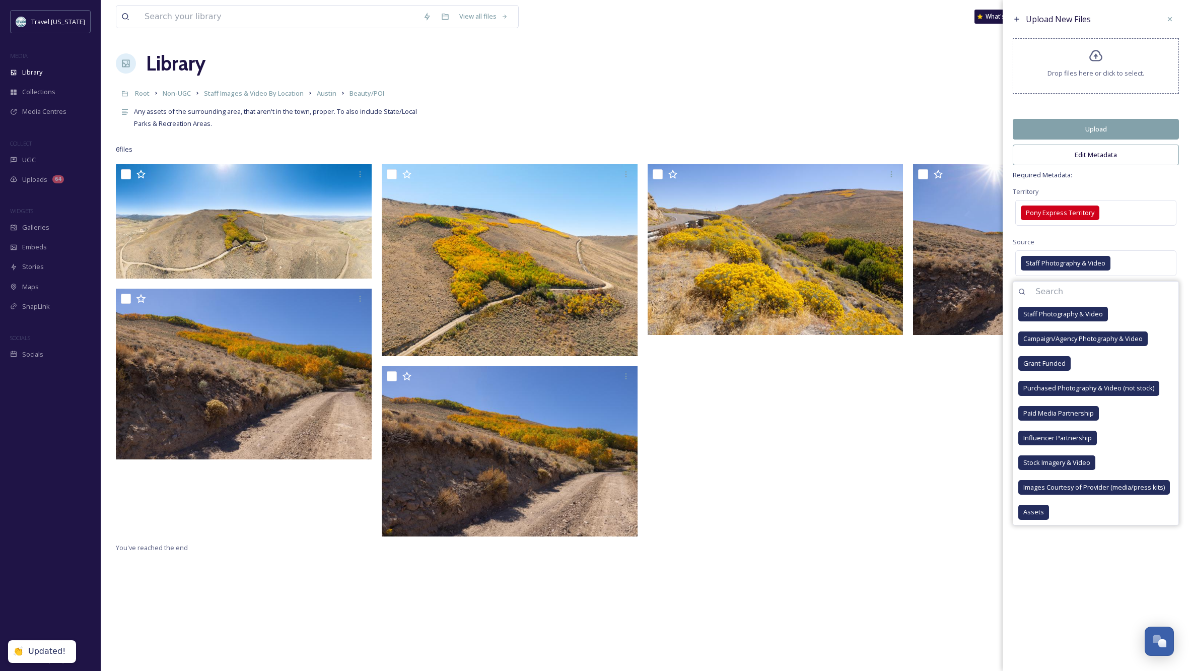
drag, startPoint x: 1113, startPoint y: 578, endPoint x: 1119, endPoint y: 571, distance: 9.3
click at [1113, 578] on div "Upload New Files Drop files here or click to select. Upload Edit Metadata Requi…" at bounding box center [1096, 335] width 186 height 671
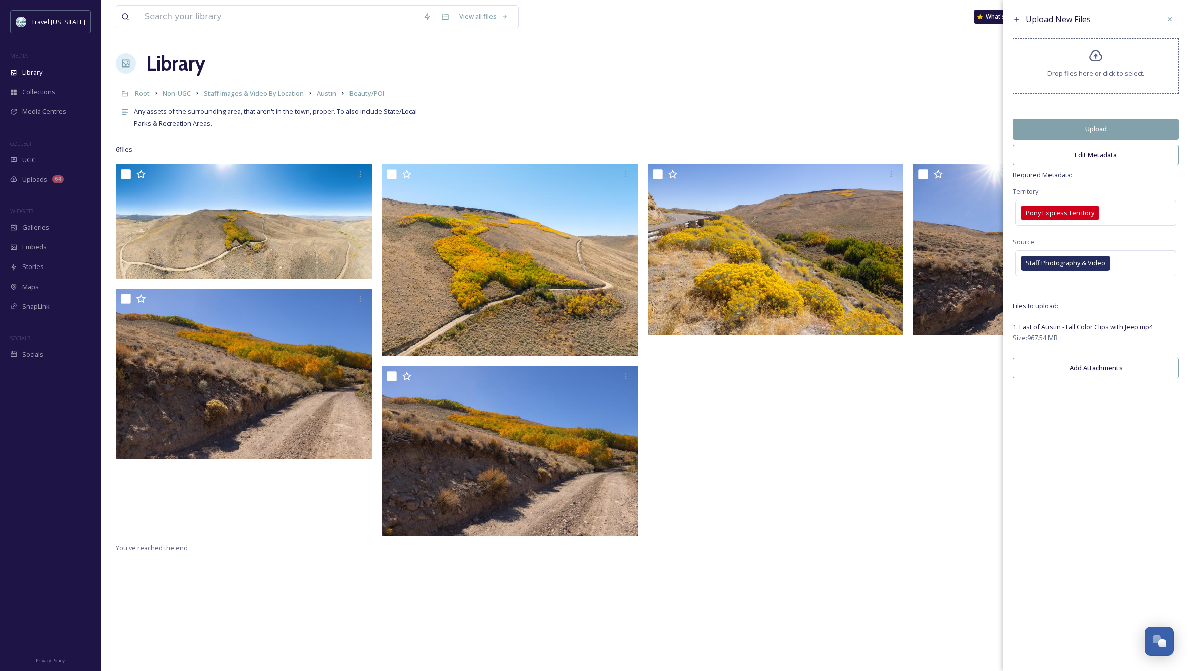
click at [1108, 163] on button "Edit Metadata" at bounding box center [1096, 155] width 166 height 21
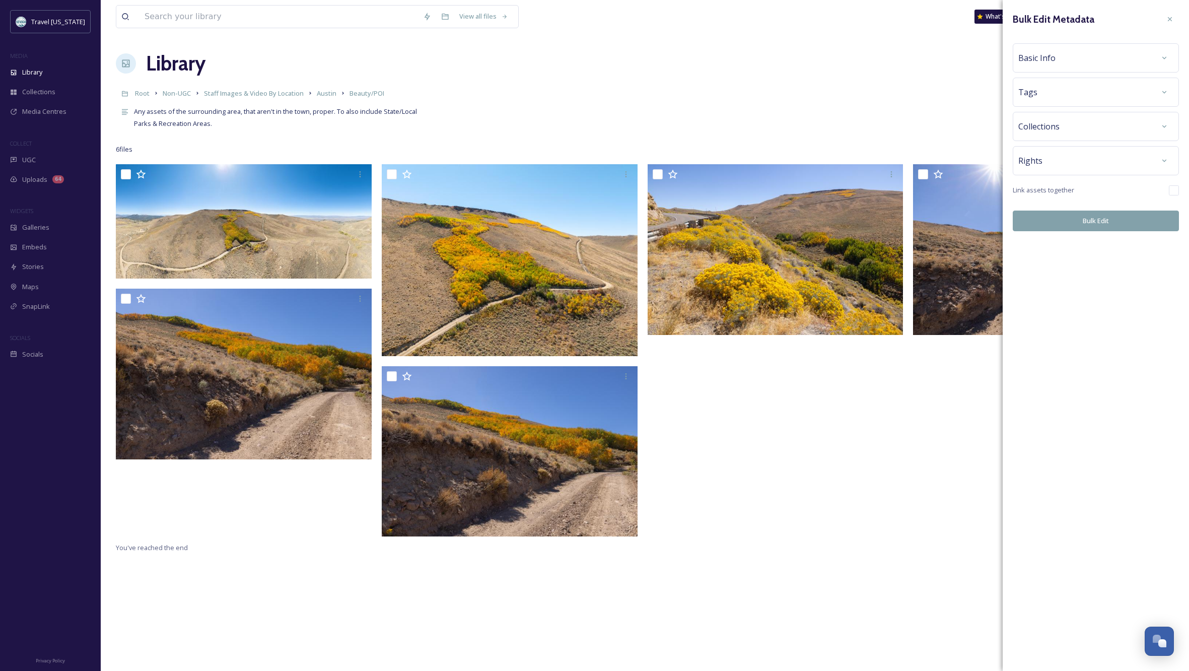
click at [1072, 159] on div "Rights" at bounding box center [1096, 161] width 155 height 18
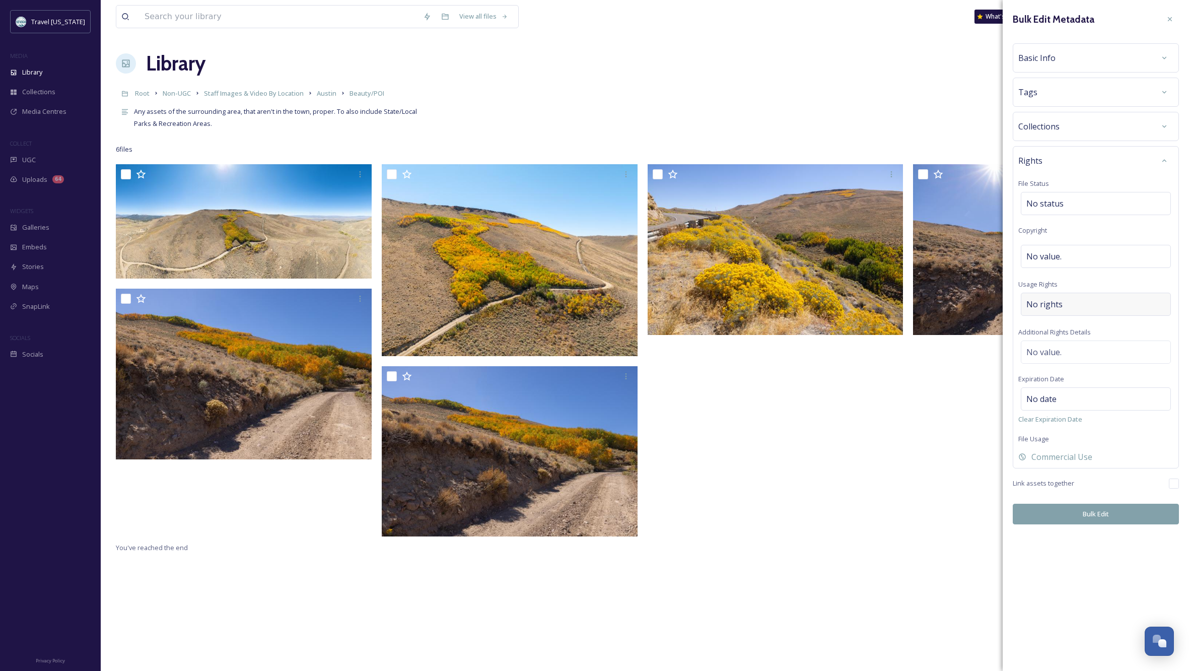
click at [1066, 302] on div "No rights" at bounding box center [1096, 304] width 150 height 23
click at [1066, 302] on input at bounding box center [1079, 307] width 111 height 22
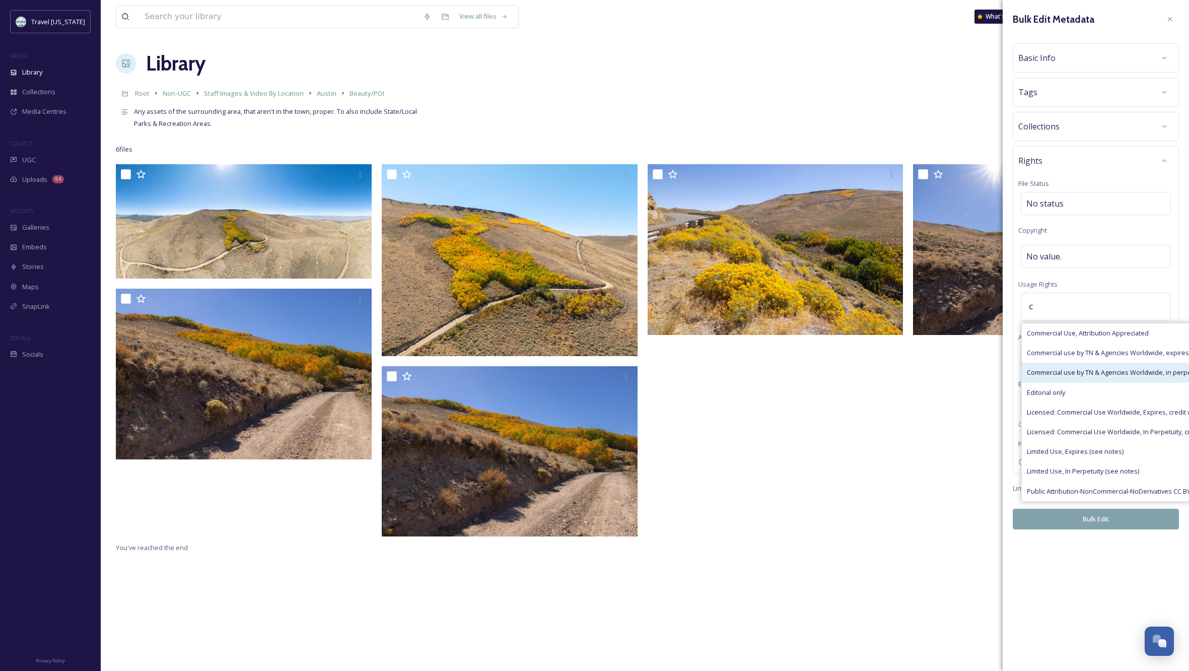
type input "c"
click at [1109, 366] on div "Commercial use by TN & Agencies Worldwide, in perpetuity" at bounding box center [1147, 373] width 250 height 20
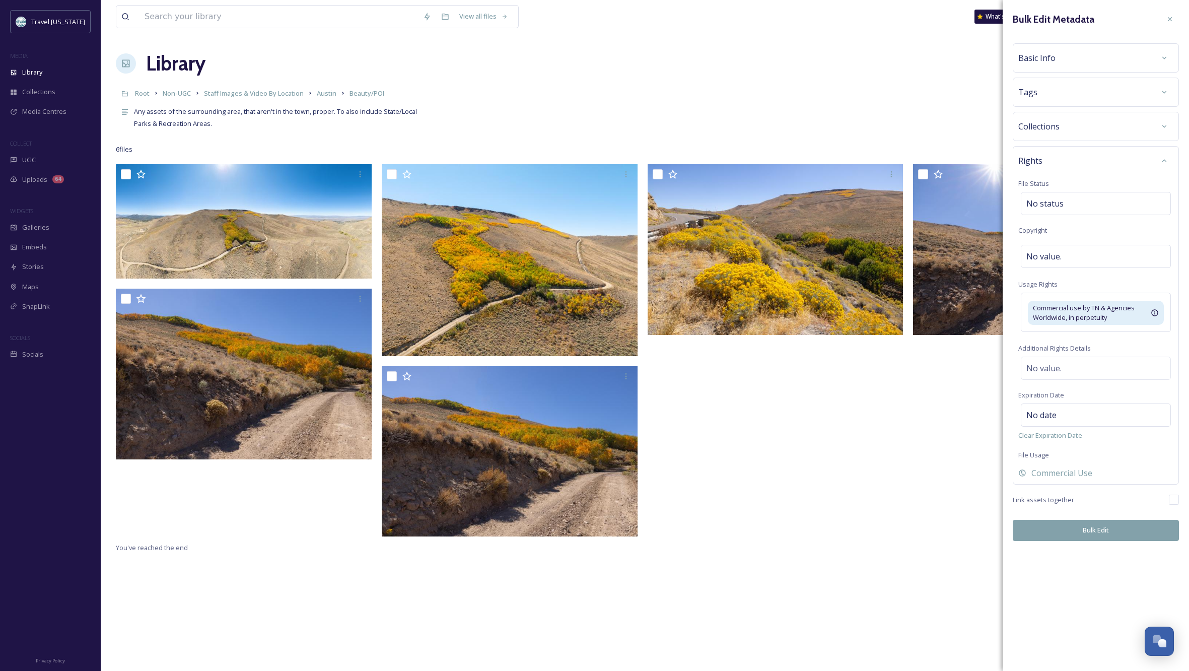
click at [1110, 549] on div "Bulk Edit Metadata Basic Info Tags Collections Rights File Status No status Cop…" at bounding box center [1096, 275] width 186 height 551
click at [1103, 528] on button "Bulk Edit" at bounding box center [1096, 530] width 166 height 21
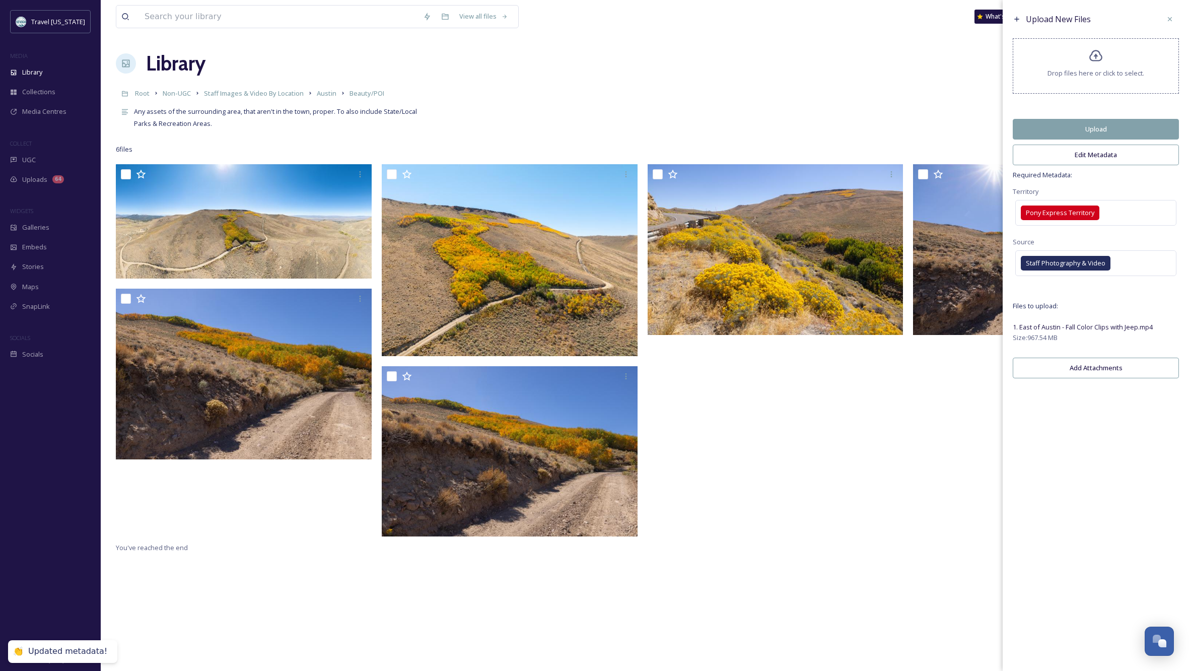
click at [1096, 130] on button "Upload" at bounding box center [1096, 129] width 166 height 21
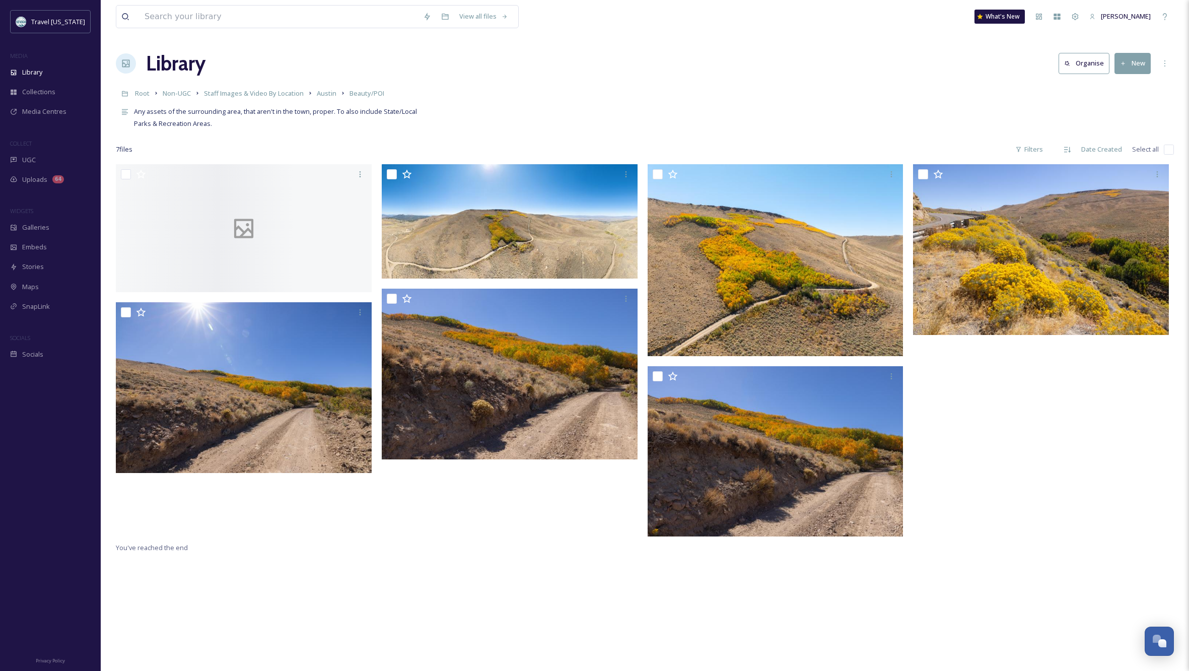
click at [623, 593] on div "You've reached the end" at bounding box center [645, 499] width 1058 height 671
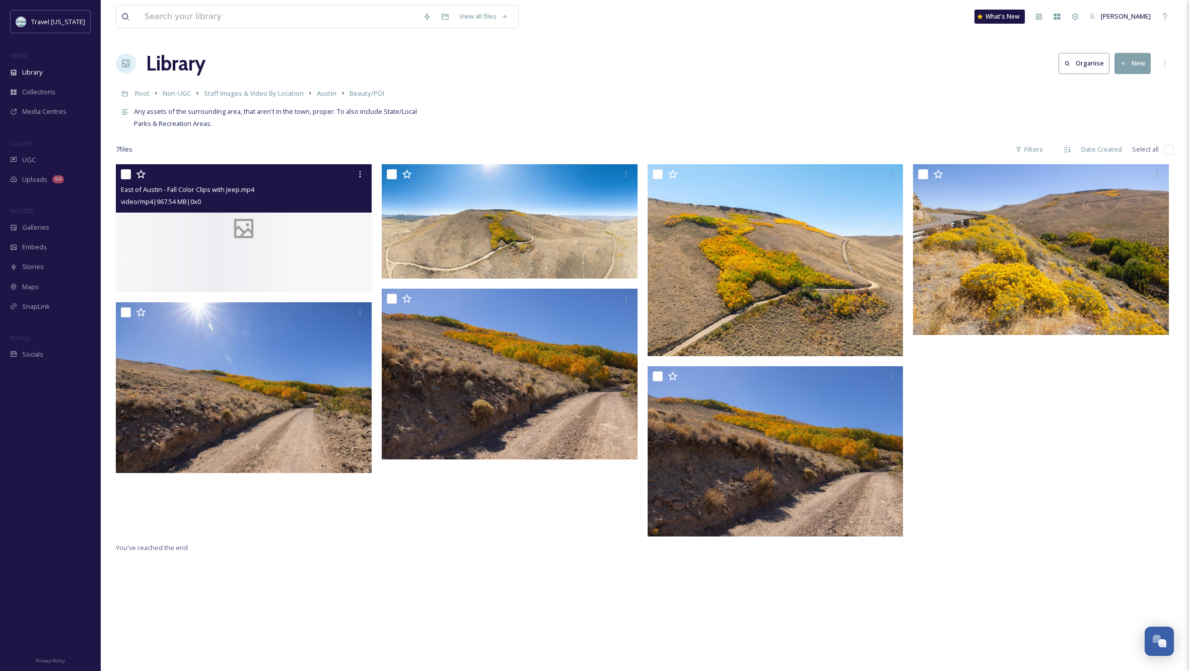
click at [297, 259] on div at bounding box center [244, 228] width 256 height 128
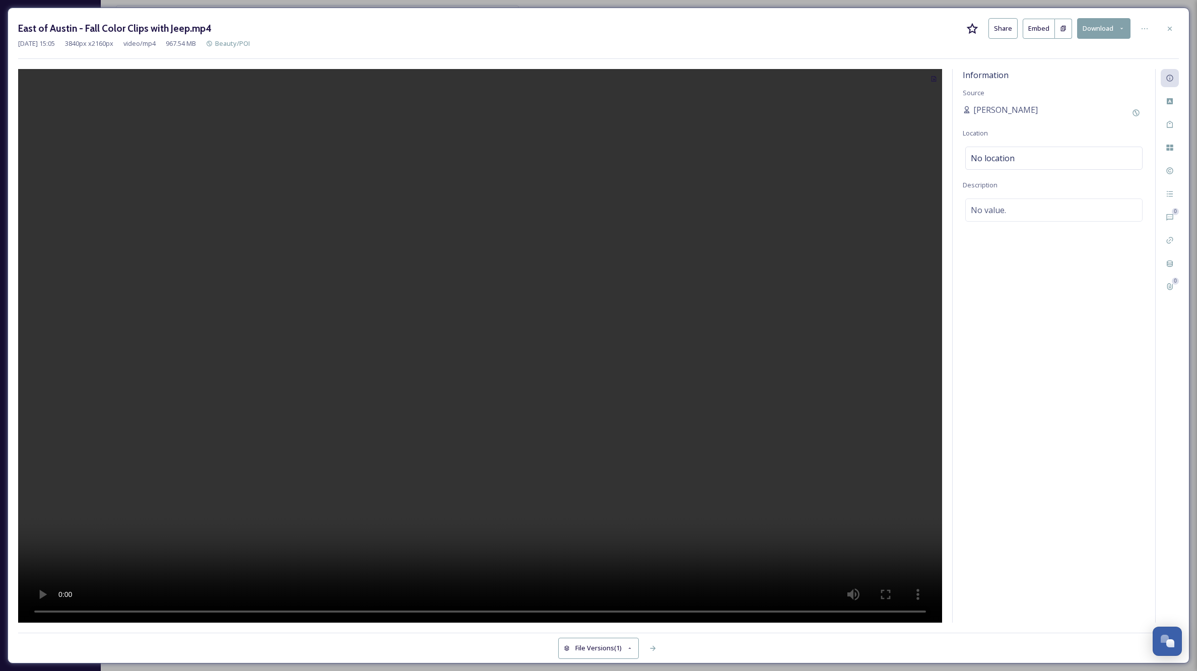
click at [478, 348] on video at bounding box center [480, 346] width 924 height 554
click at [46, 611] on video at bounding box center [480, 346] width 924 height 554
drag, startPoint x: 1168, startPoint y: 29, endPoint x: 1172, endPoint y: 8, distance: 21.5
click at [1168, 29] on icon at bounding box center [1170, 29] width 8 height 8
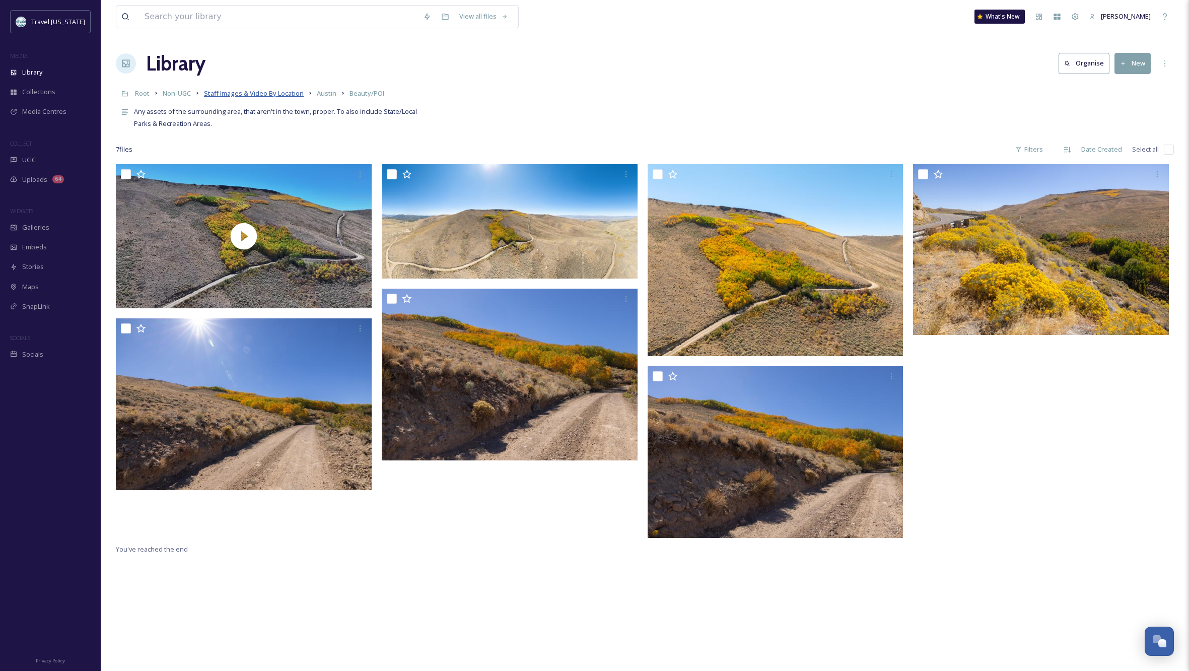
click at [289, 93] on span "Staff Images & Video By Location" at bounding box center [254, 93] width 100 height 9
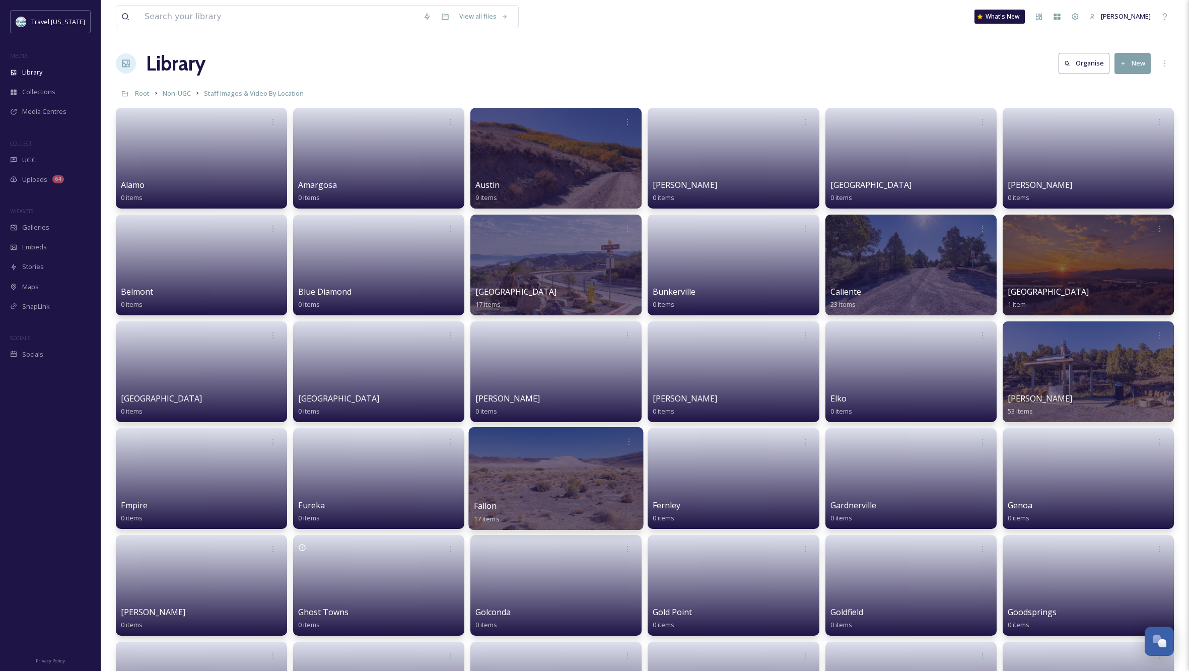
click at [568, 466] on div at bounding box center [556, 478] width 175 height 103
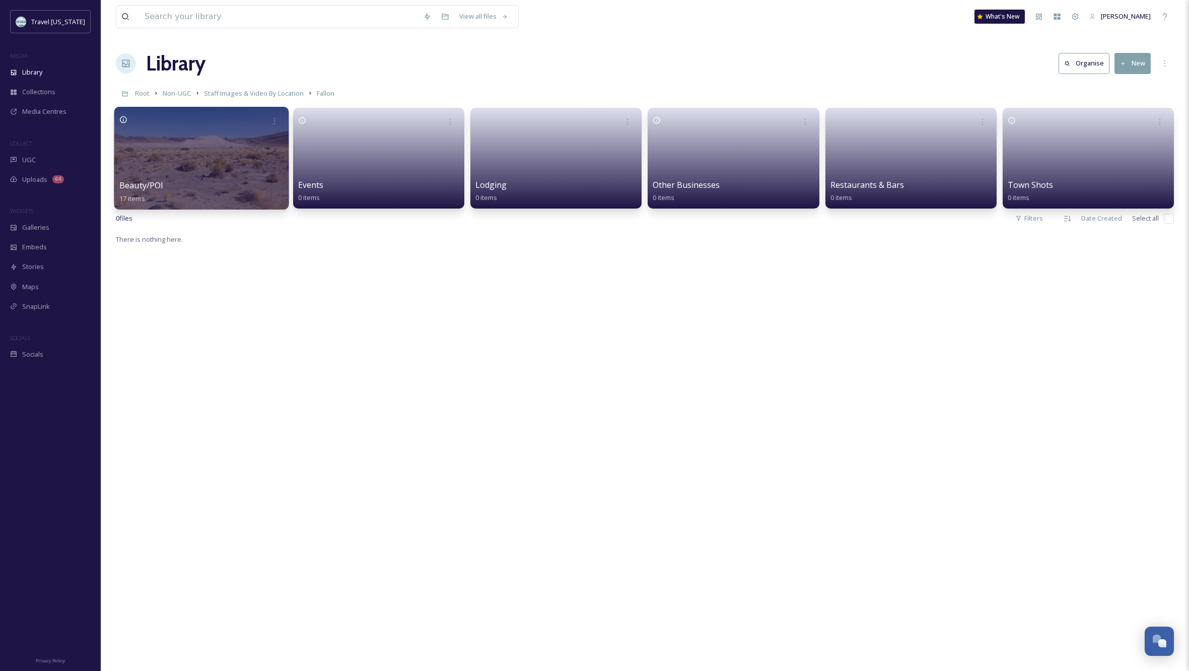
click at [184, 140] on div at bounding box center [201, 158] width 175 height 103
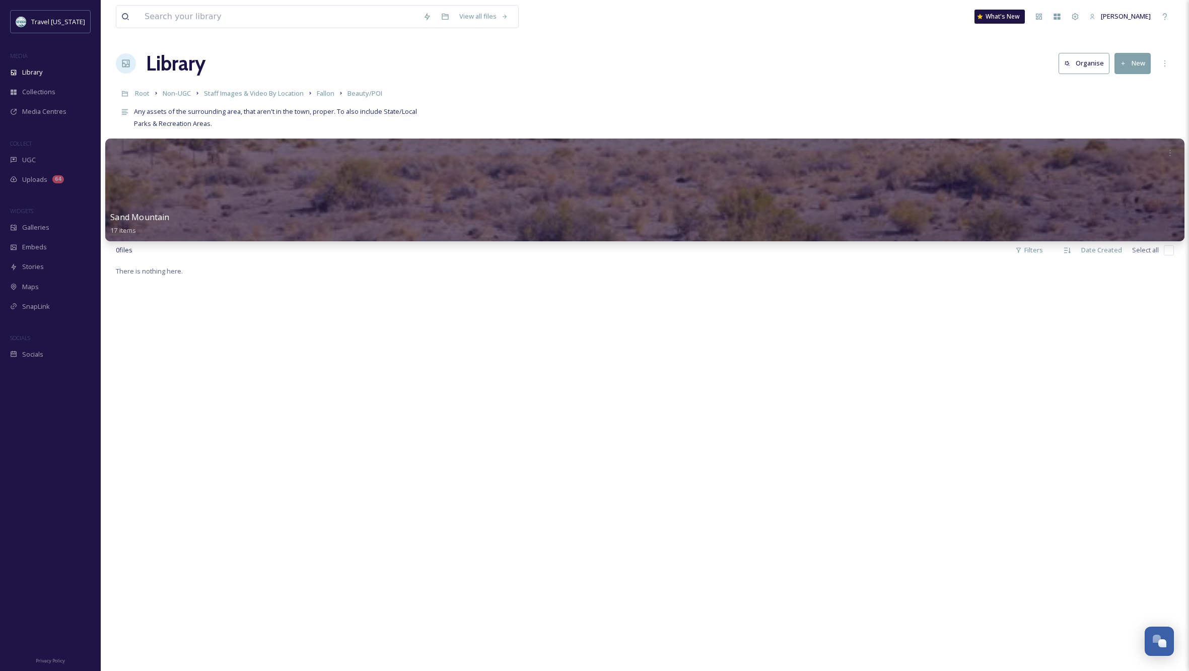
click at [356, 184] on div at bounding box center [644, 190] width 1079 height 103
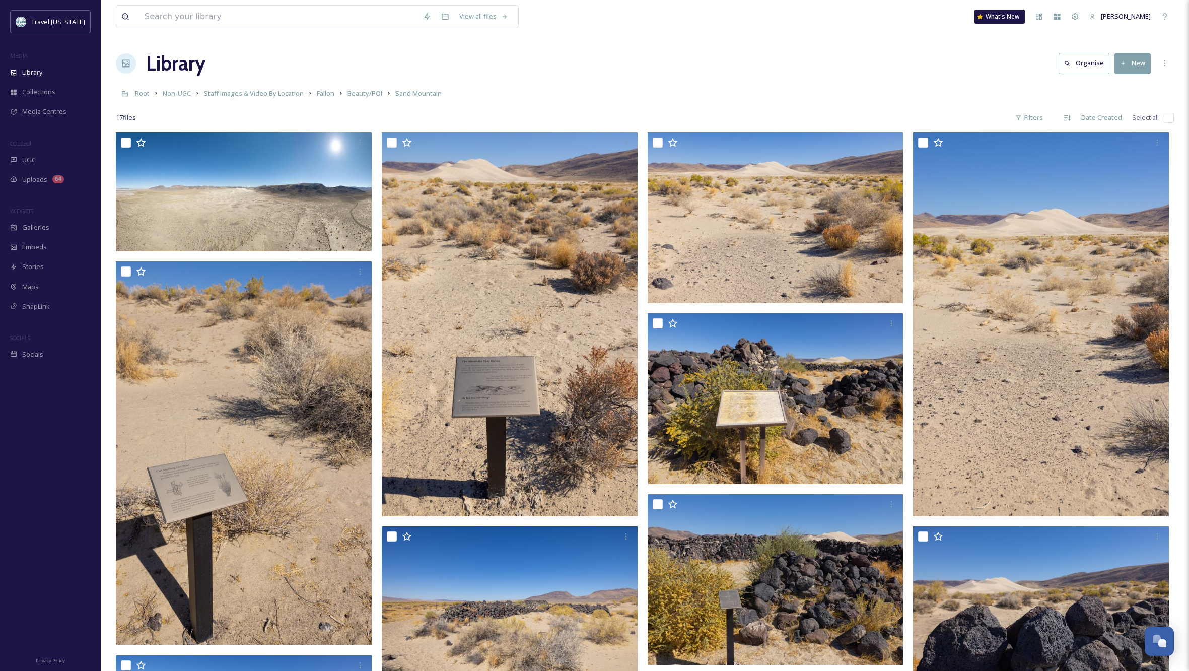
click at [1137, 62] on button "New" at bounding box center [1133, 63] width 36 height 21
click at [1141, 90] on span "File Upload" at bounding box center [1128, 87] width 33 height 10
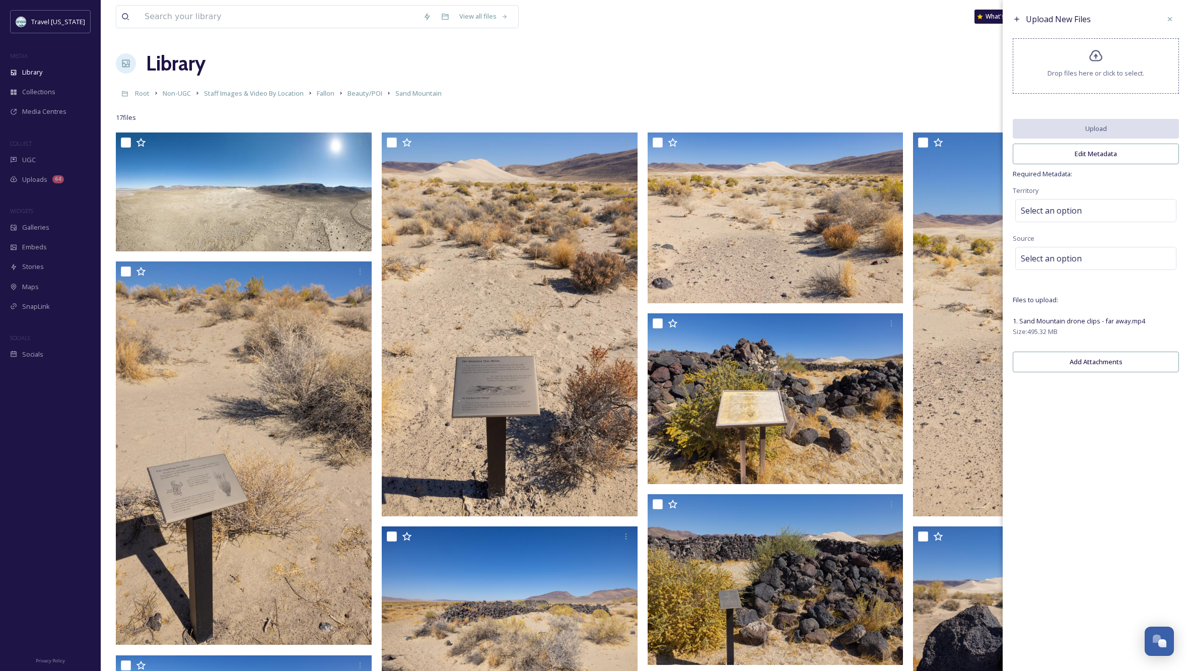
click at [1093, 217] on div "Select an option" at bounding box center [1096, 210] width 161 height 23
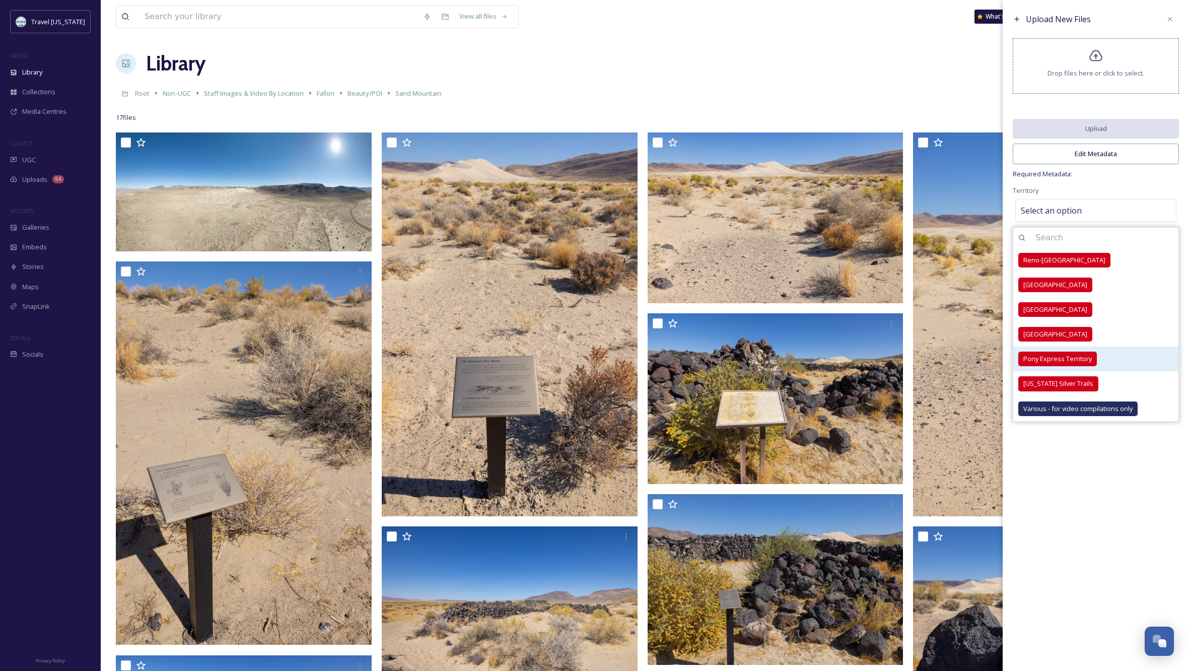
click at [1070, 361] on span "Pony Express Territory" at bounding box center [1058, 359] width 69 height 10
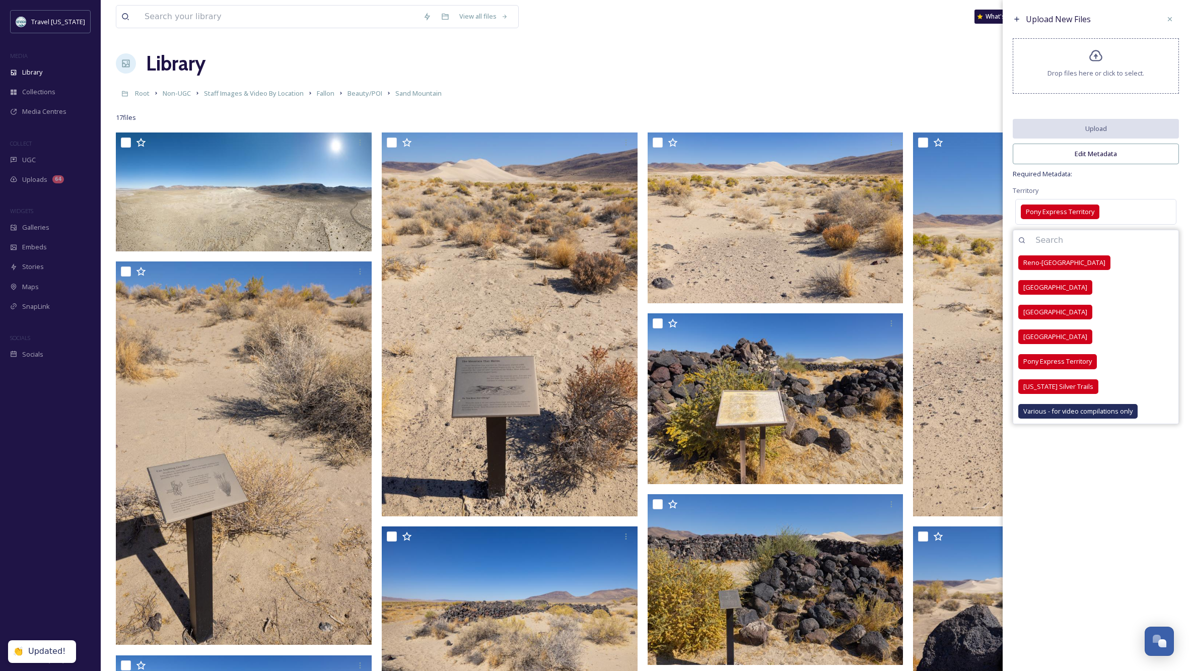
click at [1126, 185] on div "Upload New Files Drop files here or click to select. Upload Edit Metadata Requi…" at bounding box center [1096, 195] width 186 height 390
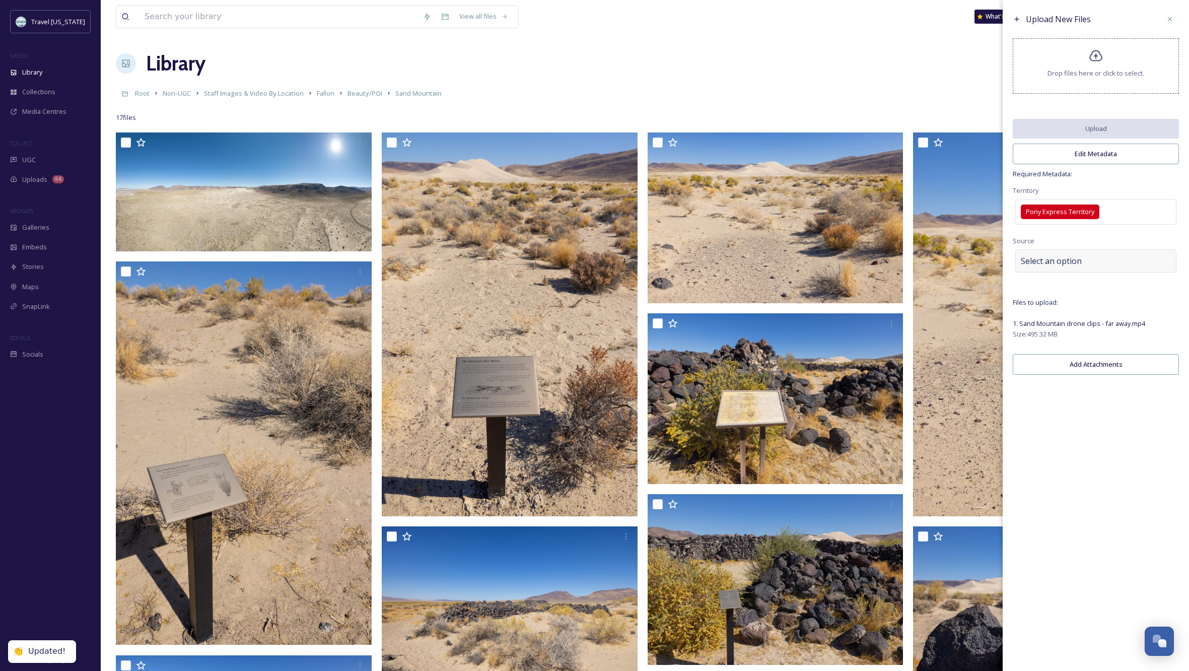
click at [1088, 267] on div "Select an option" at bounding box center [1096, 260] width 161 height 23
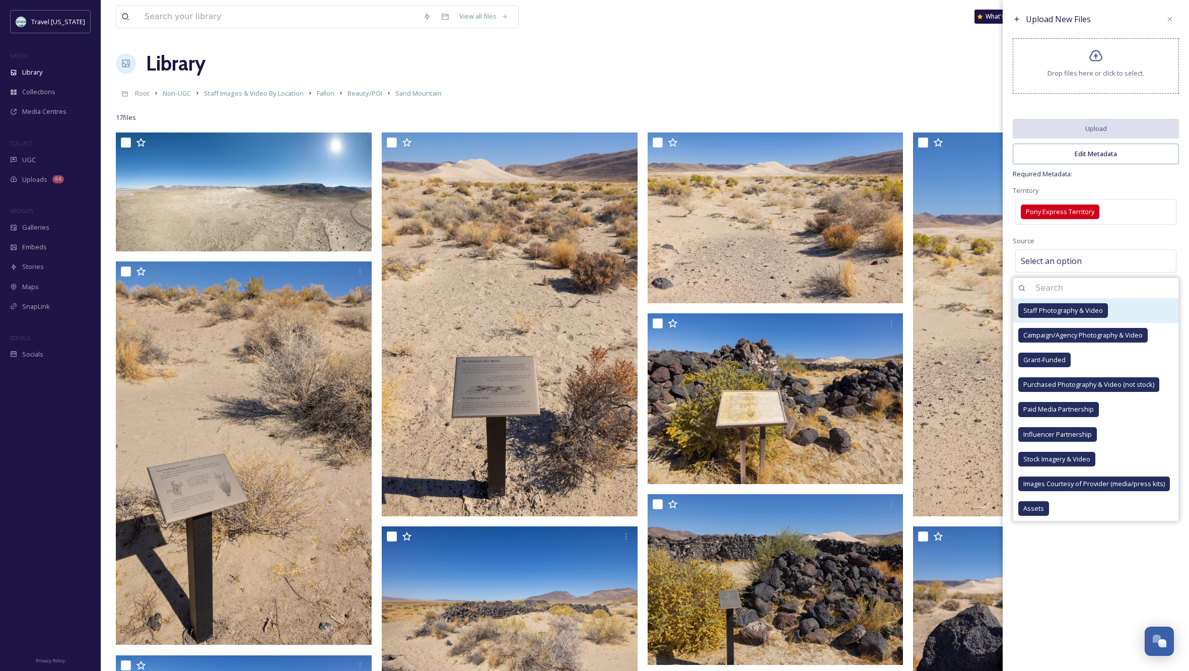
click at [1062, 315] on span "Staff Photography & Video" at bounding box center [1064, 311] width 80 height 10
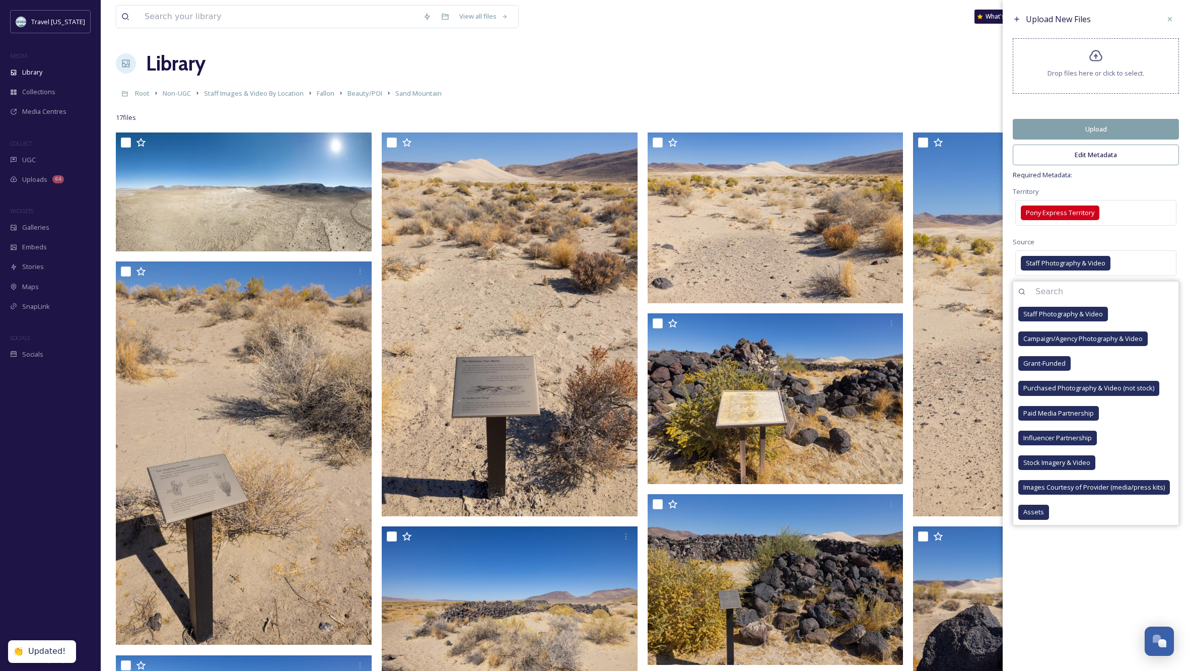
click at [1133, 559] on div "Upload New Files Drop files here or click to select. Upload Edit Metadata Requi…" at bounding box center [1096, 335] width 186 height 671
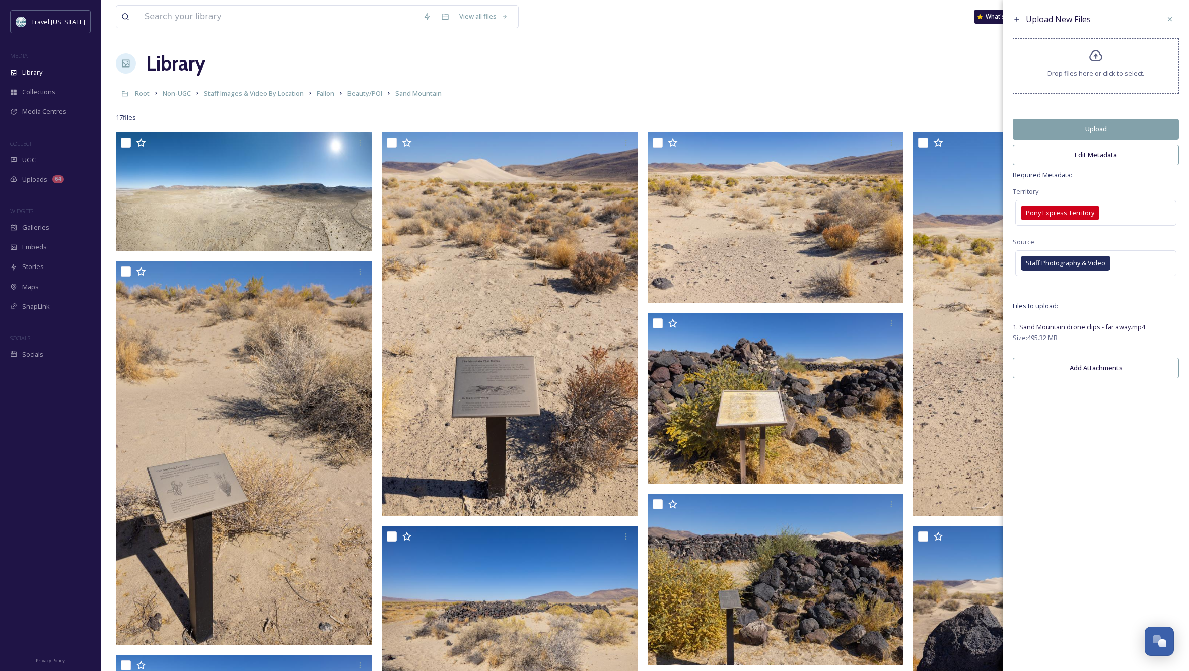
click at [1119, 164] on button "Edit Metadata" at bounding box center [1096, 155] width 166 height 21
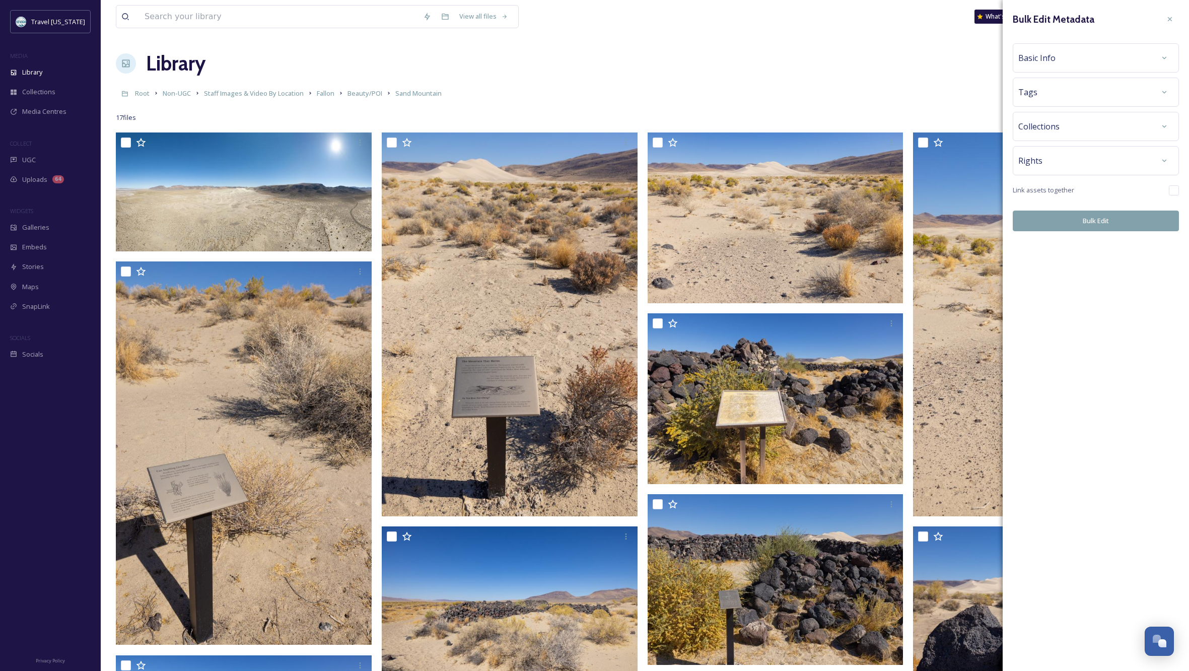
click at [1073, 166] on div "Rights" at bounding box center [1096, 161] width 155 height 18
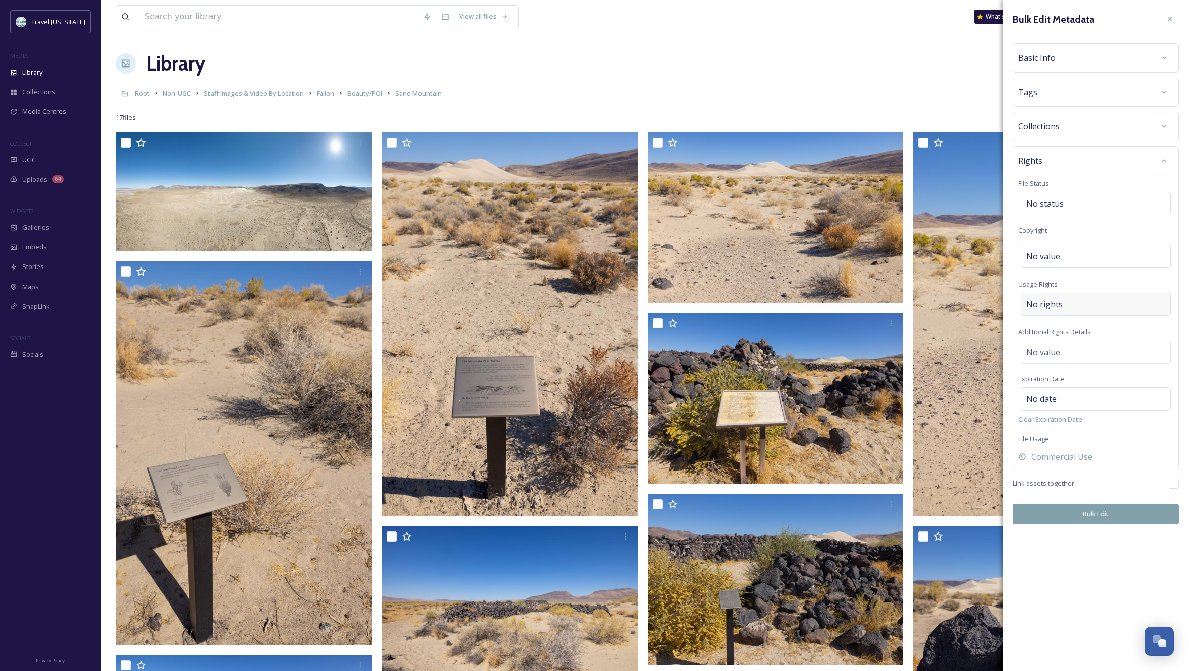
click at [1070, 300] on div "No rights" at bounding box center [1096, 304] width 150 height 23
click at [1071, 312] on input at bounding box center [1079, 307] width 111 height 22
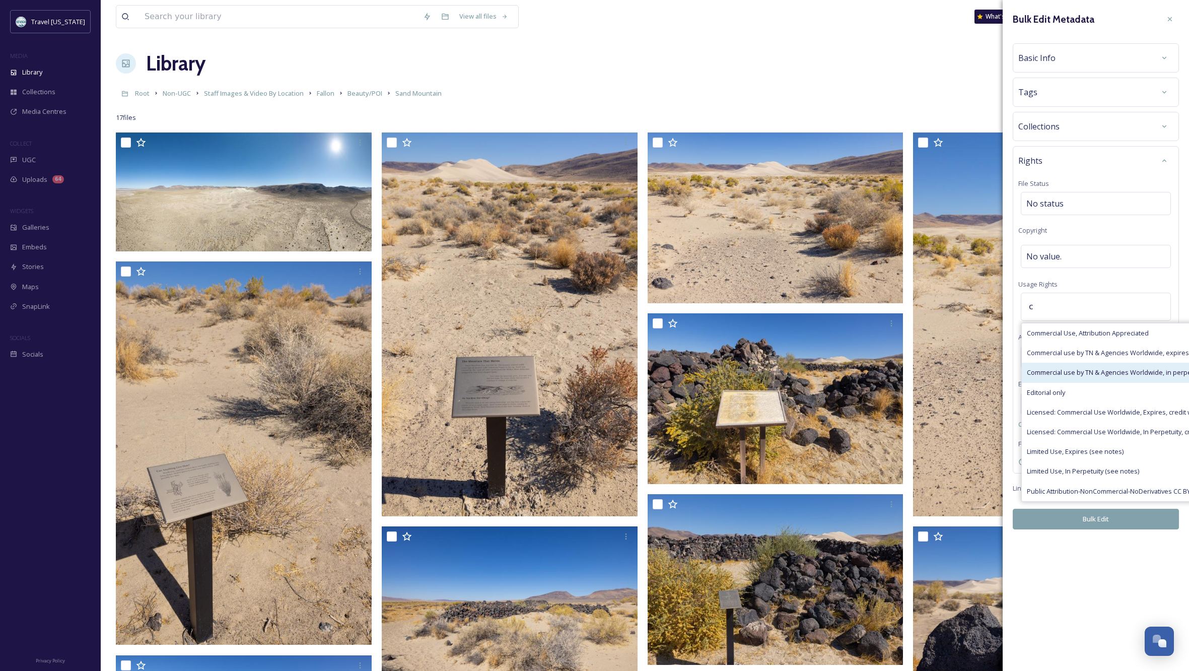
type input "c"
click at [1083, 368] on span "Commercial use by TN & Agencies Worldwide, in perpetuity" at bounding box center [1115, 373] width 177 height 10
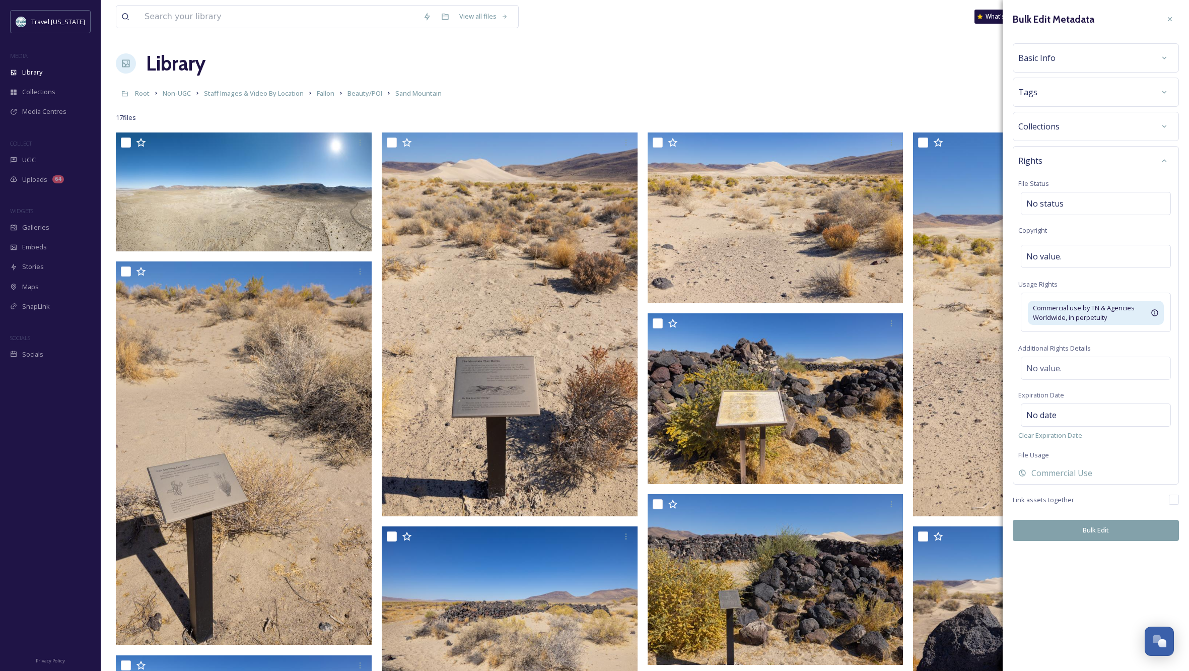
click at [1104, 548] on div "Bulk Edit Metadata Basic Info Tags Collections Rights File Status No status Cop…" at bounding box center [1096, 275] width 186 height 551
click at [1101, 522] on button "Bulk Edit" at bounding box center [1096, 530] width 166 height 21
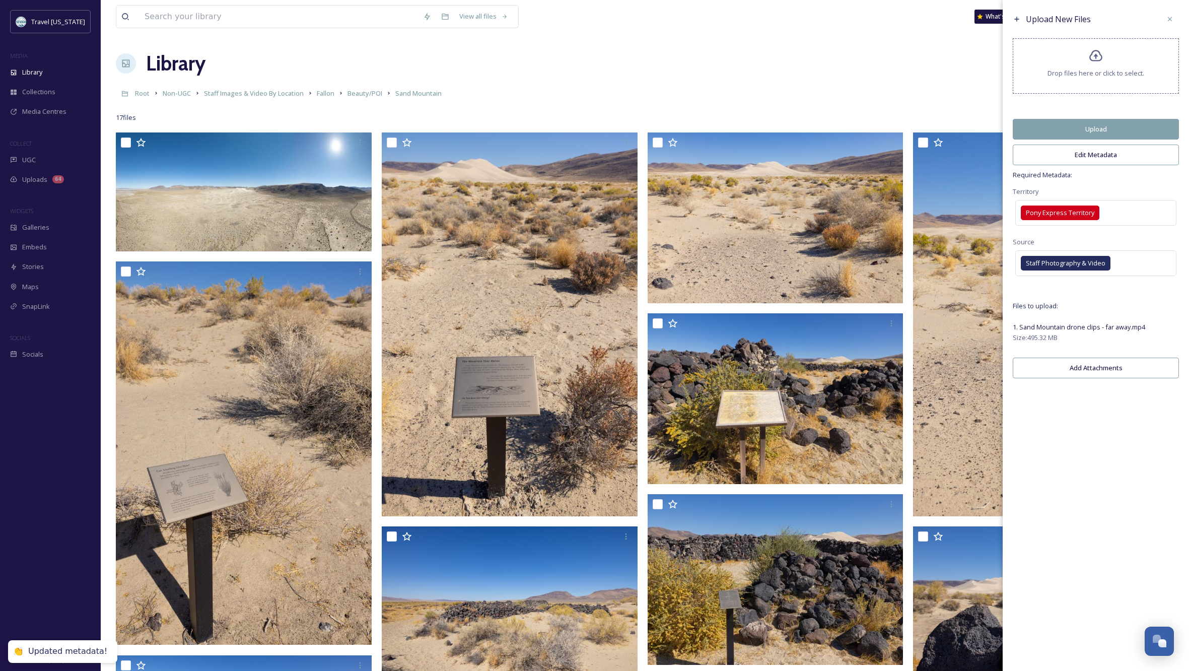
click at [1140, 128] on button "Upload" at bounding box center [1096, 129] width 166 height 21
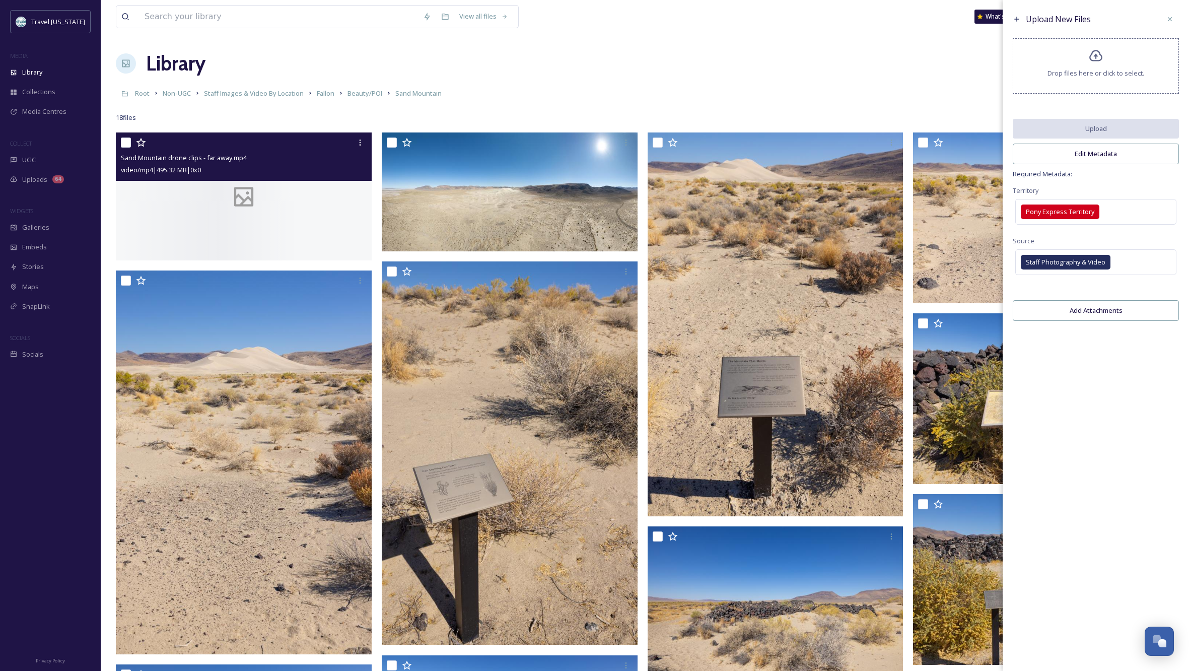
click at [268, 228] on div at bounding box center [244, 196] width 256 height 128
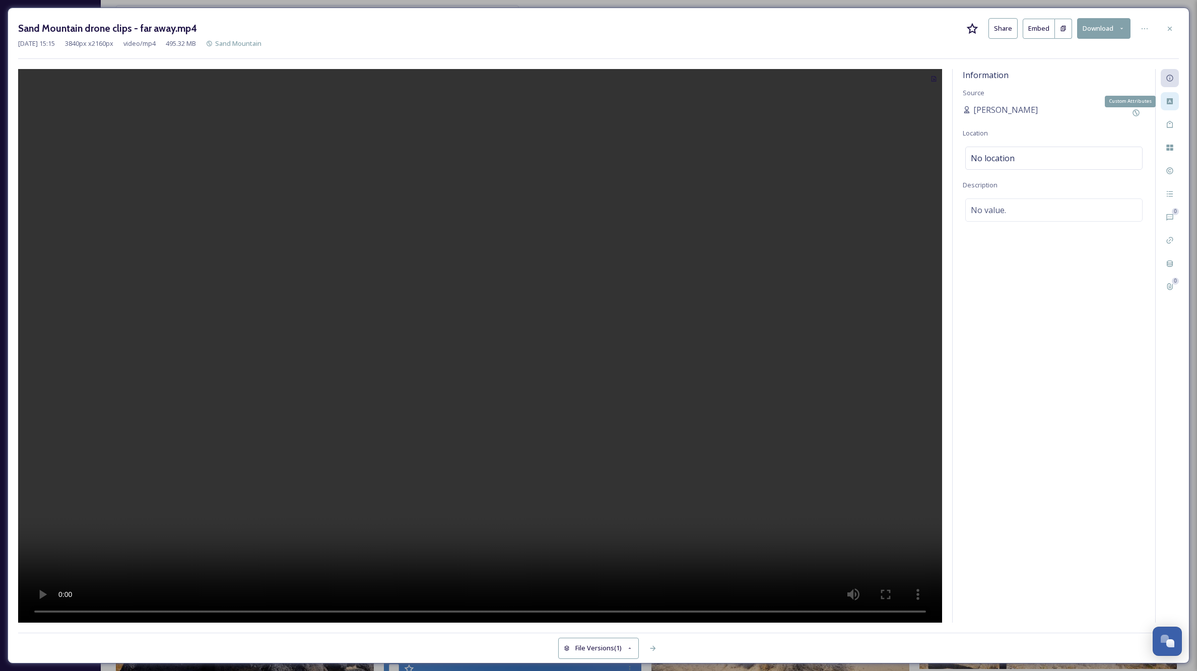
click at [1169, 101] on icon at bounding box center [1170, 101] width 8 height 8
click at [1029, 115] on div "Select option(s)" at bounding box center [1053, 118] width 177 height 23
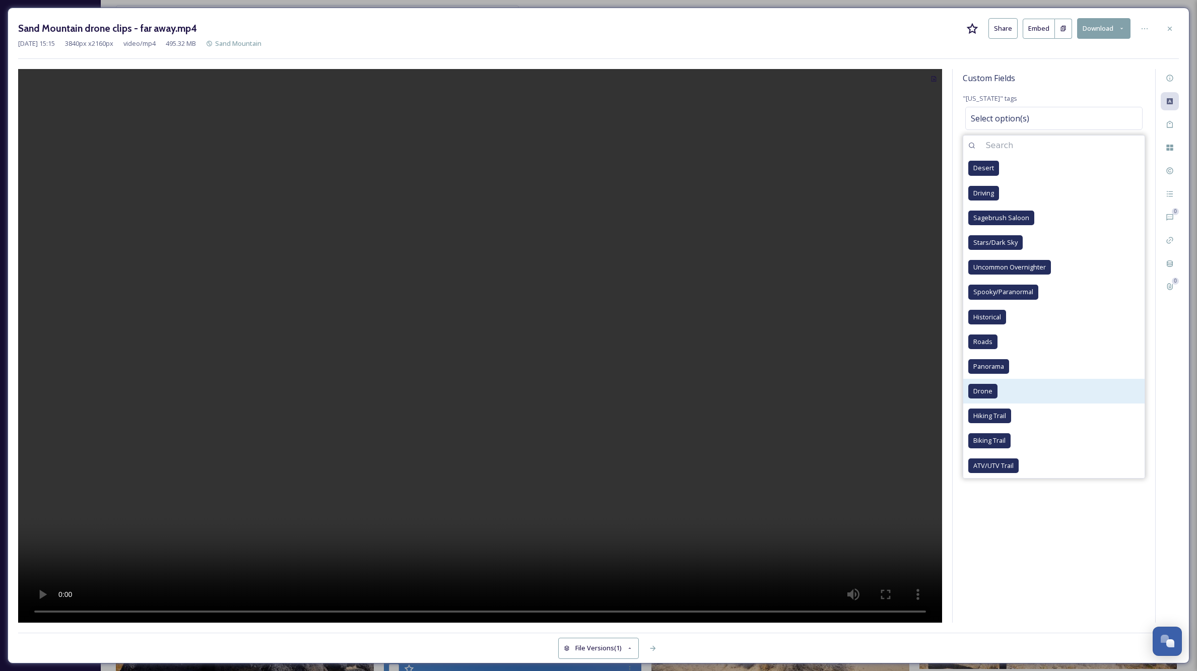
click at [982, 391] on span "Drone" at bounding box center [982, 391] width 19 height 10
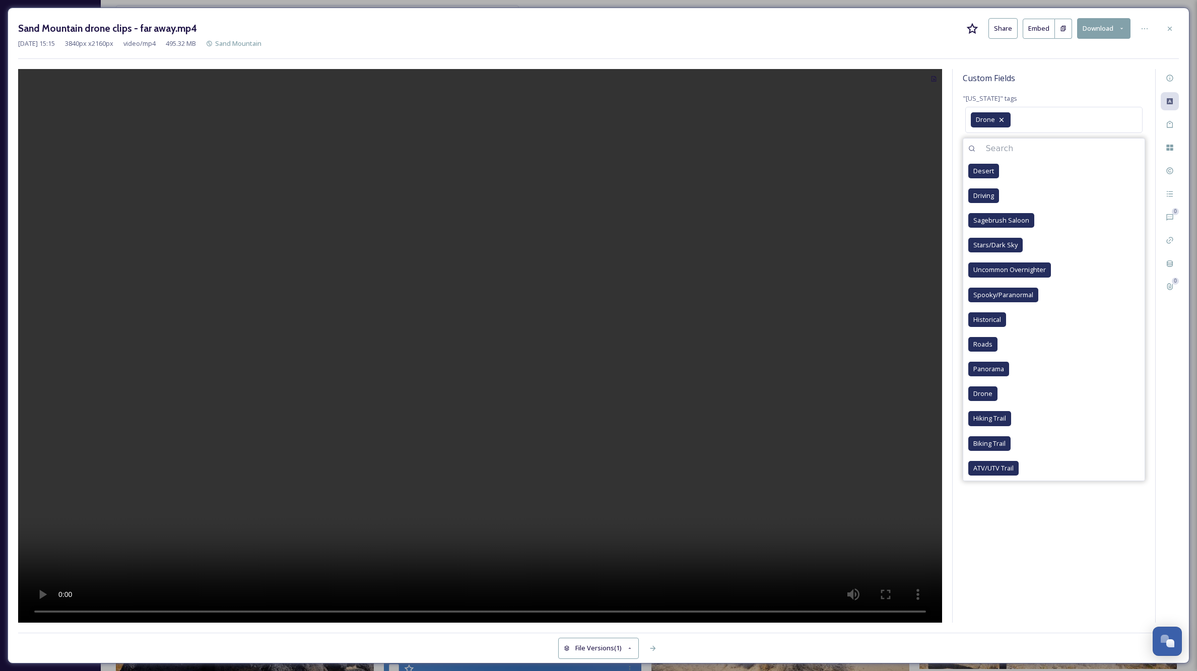
drag, startPoint x: 1031, startPoint y: 537, endPoint x: 1058, endPoint y: 484, distance: 60.2
click at [1031, 537] on div "Custom Fields "[US_STATE]" tags Drone Desert Driving Sagebrush Saloon Stars/Dar…" at bounding box center [1054, 346] width 202 height 554
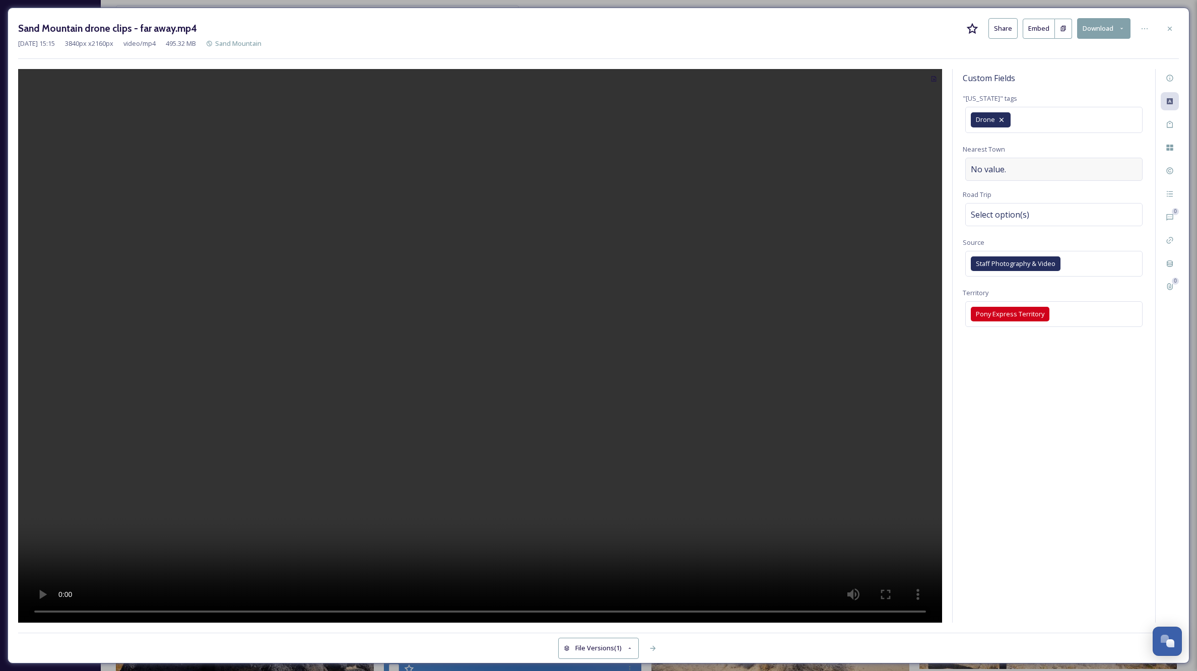
click at [1023, 169] on div "No value." at bounding box center [1053, 169] width 177 height 23
type input "Fal"
type input "l"
type input "Fallon"
click at [1062, 209] on div "Select option(s)" at bounding box center [1053, 214] width 177 height 23
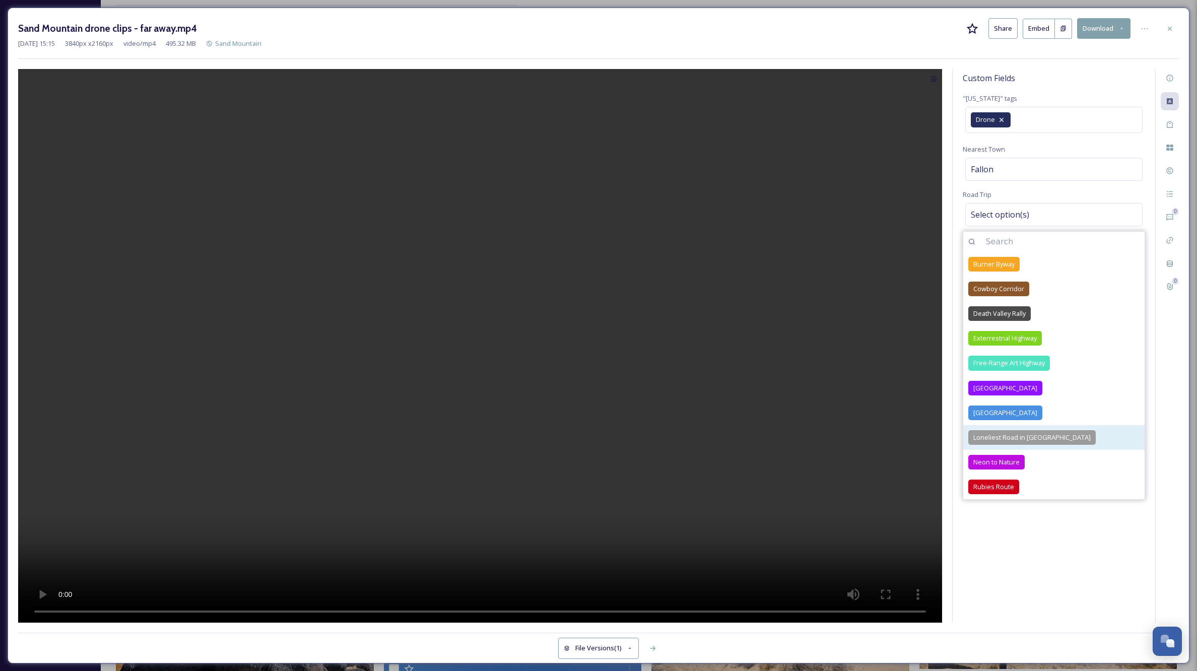
click at [999, 436] on span "Loneliest Road in [GEOGRAPHIC_DATA]" at bounding box center [1031, 438] width 117 height 10
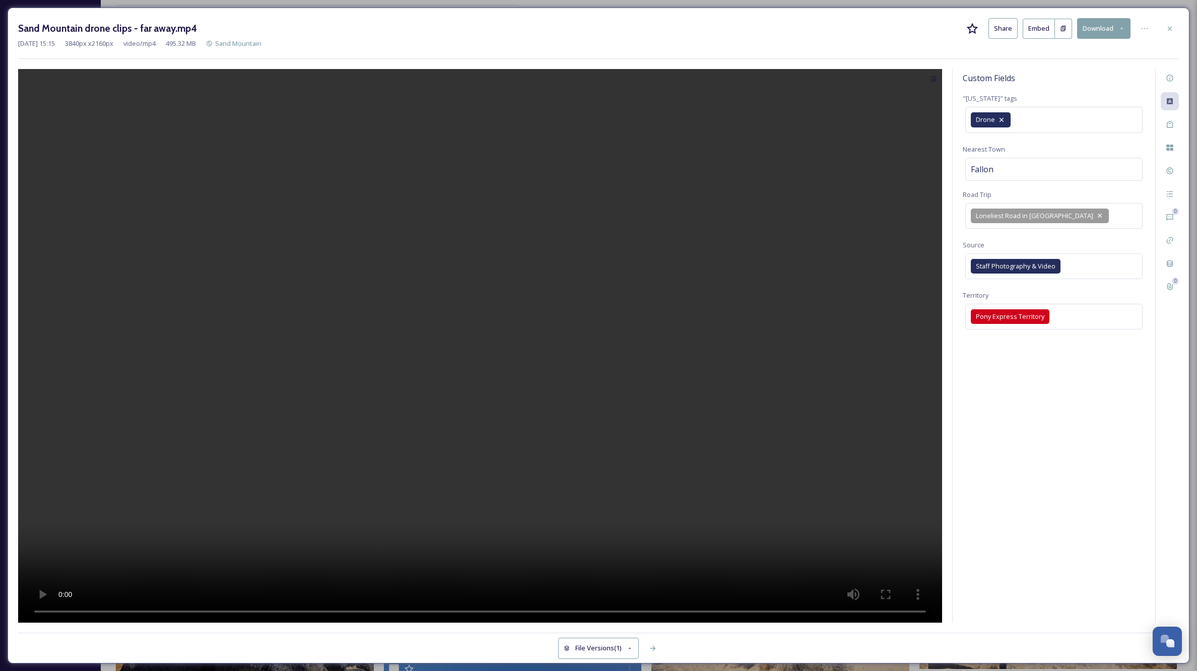
click at [1056, 551] on div "Custom Fields "[US_STATE]" tags Drone Nearest Town Fallon Road Trip Loneliest R…" at bounding box center [1054, 346] width 202 height 554
click at [1172, 26] on icon at bounding box center [1170, 29] width 8 height 8
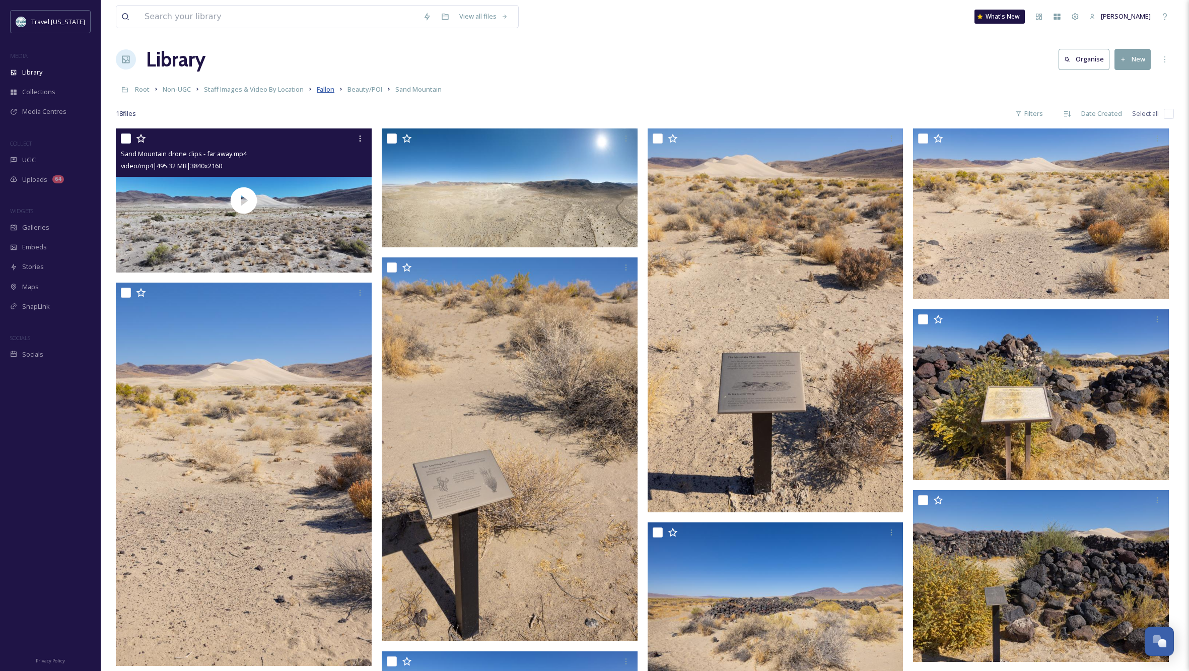
scroll to position [3, 0]
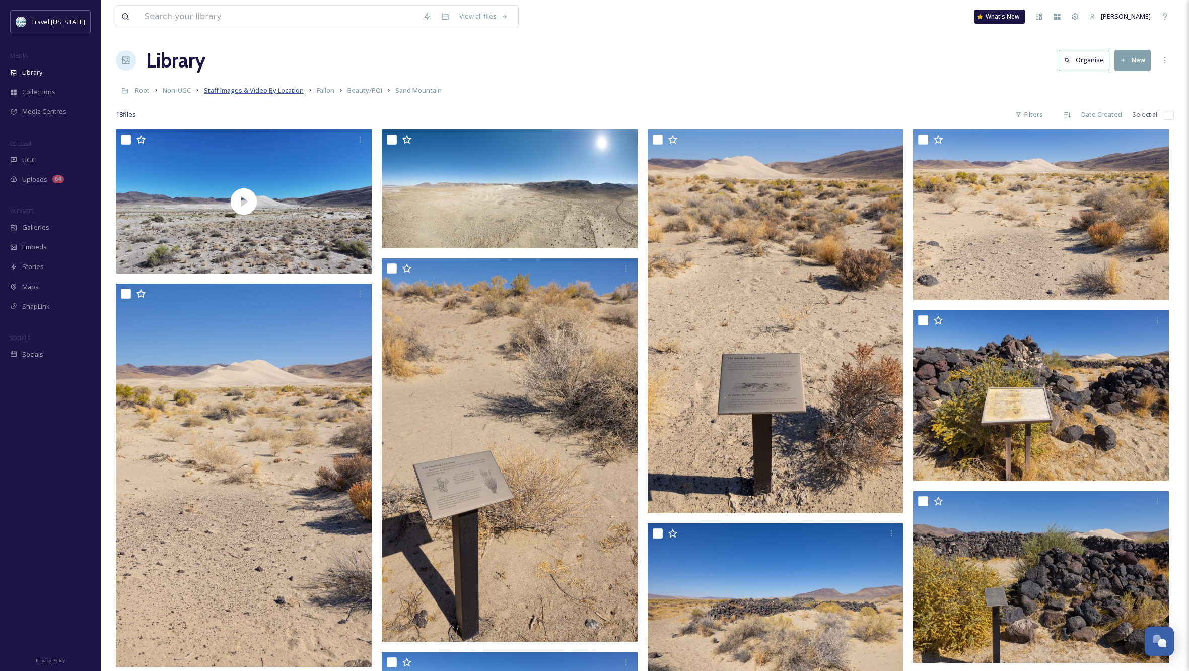
click at [286, 90] on span "Staff Images & Video By Location" at bounding box center [254, 90] width 100 height 9
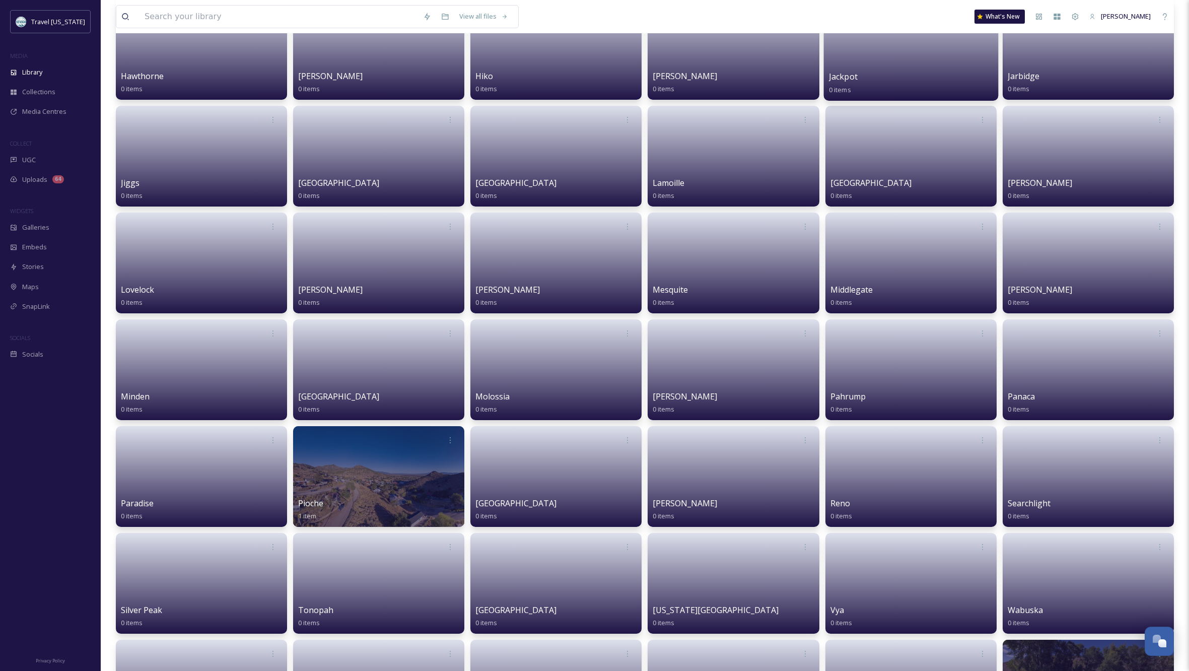
scroll to position [643, 0]
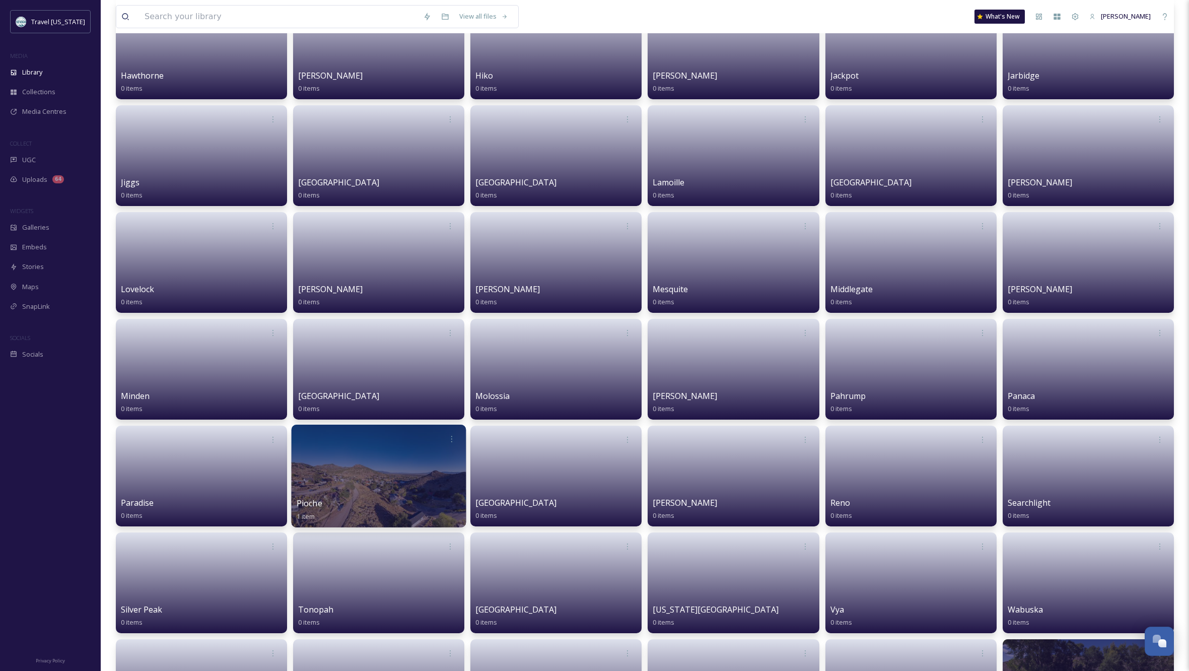
click at [364, 475] on div at bounding box center [379, 476] width 175 height 103
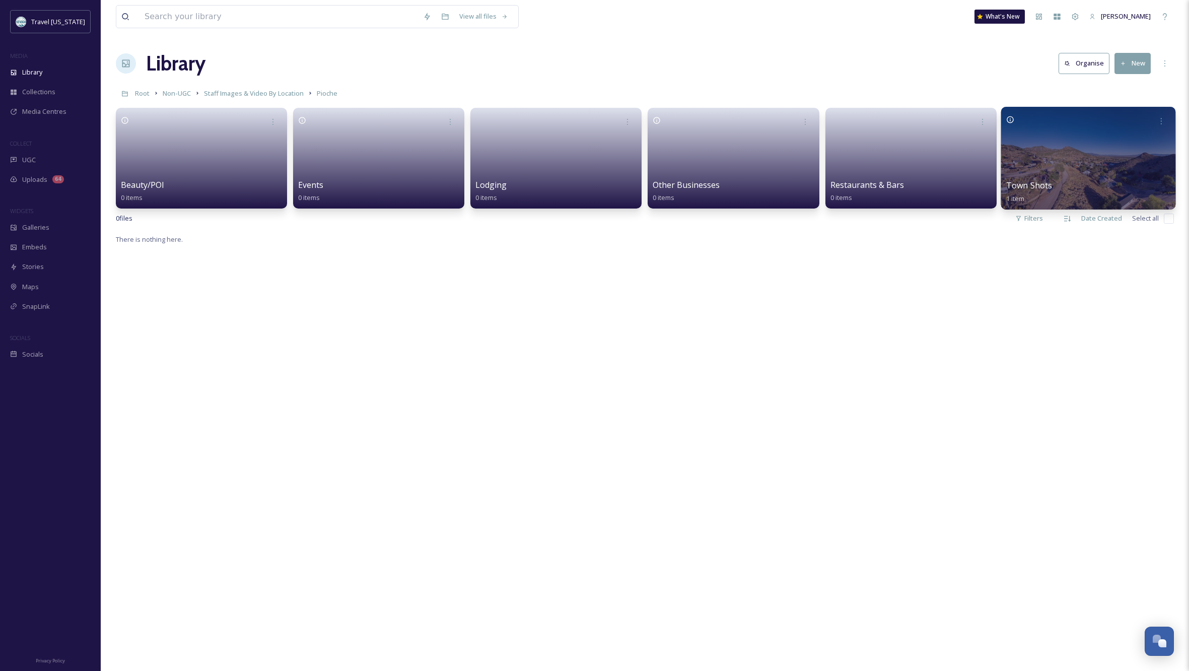
click at [1102, 168] on div at bounding box center [1088, 158] width 175 height 103
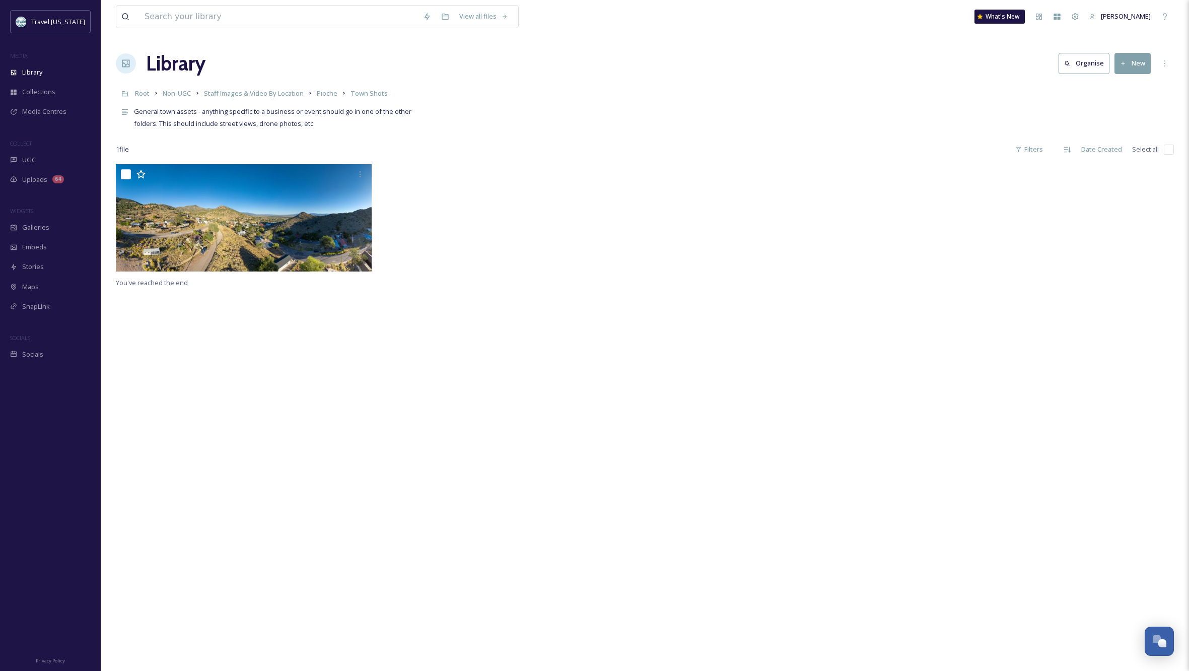
click at [428, 339] on div "You've reached the end" at bounding box center [645, 499] width 1058 height 671
click at [1136, 64] on button "New" at bounding box center [1133, 63] width 36 height 21
click at [1133, 88] on span "File Upload" at bounding box center [1128, 87] width 33 height 10
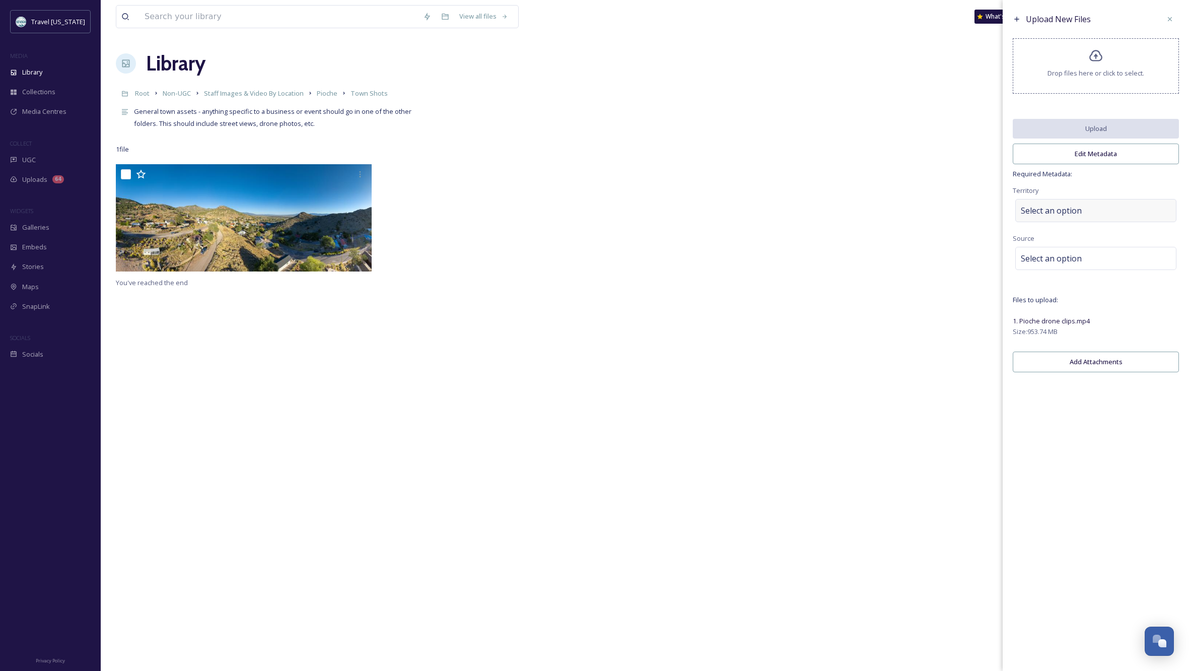
click at [1084, 214] on div "Select an option" at bounding box center [1096, 210] width 161 height 23
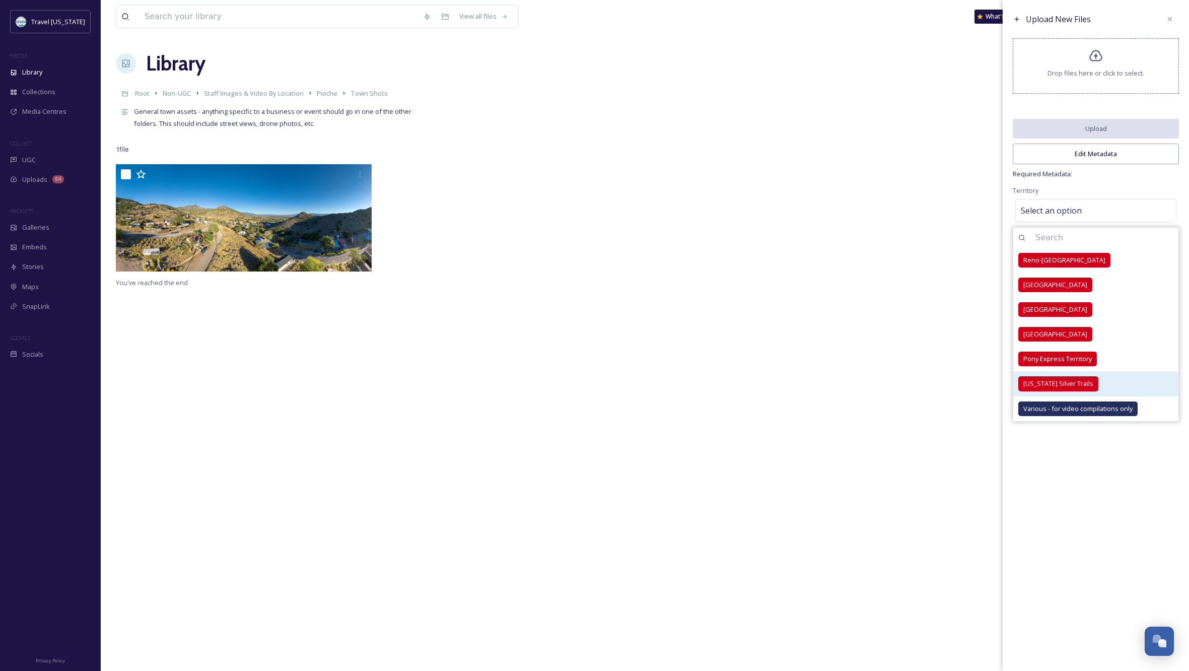
click at [1069, 388] on span "[US_STATE] Silver Trails" at bounding box center [1059, 384] width 70 height 10
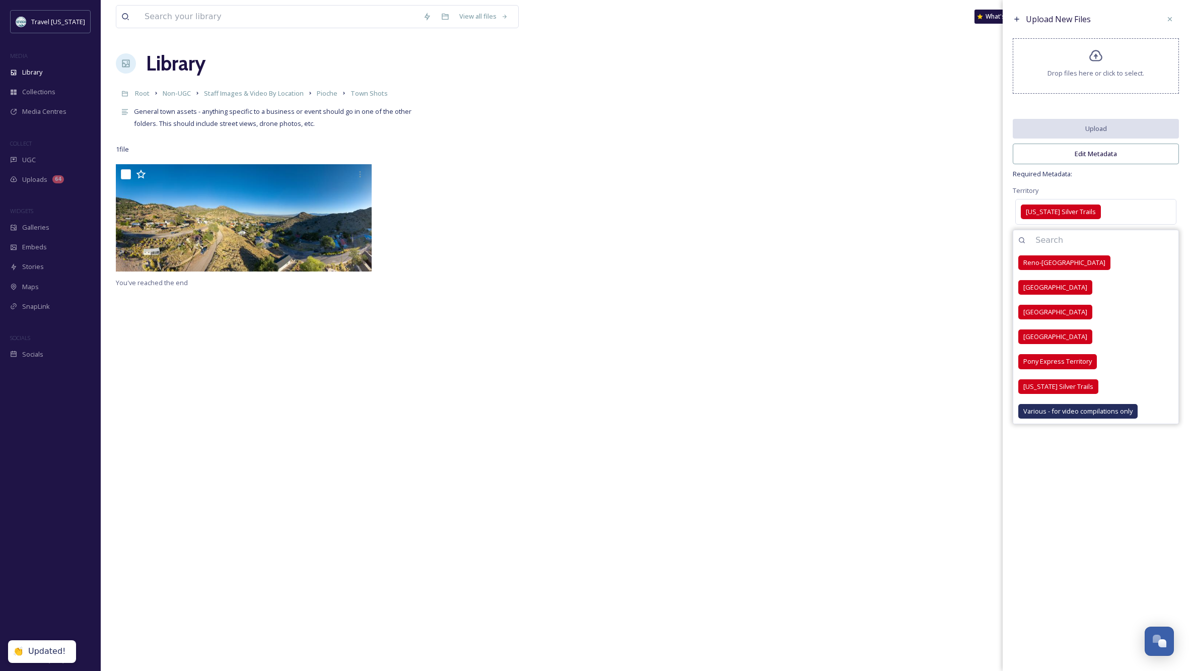
click at [1112, 179] on span "Required Metadata:" at bounding box center [1096, 174] width 166 height 10
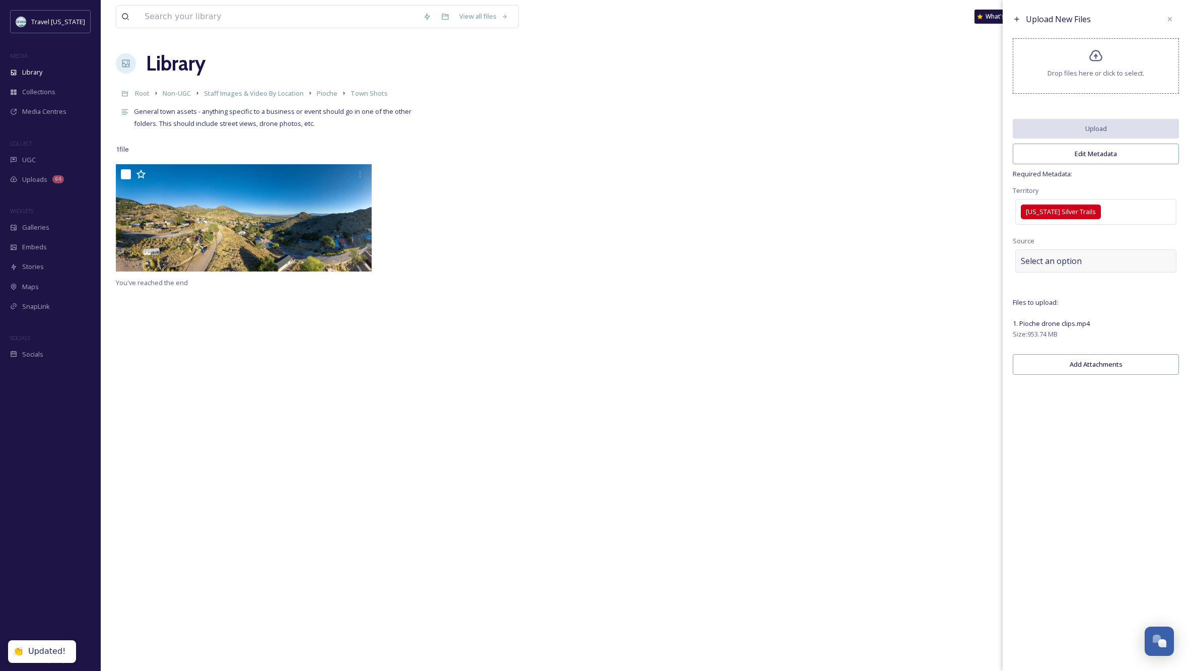
click at [1072, 266] on span "Select an option" at bounding box center [1051, 261] width 61 height 12
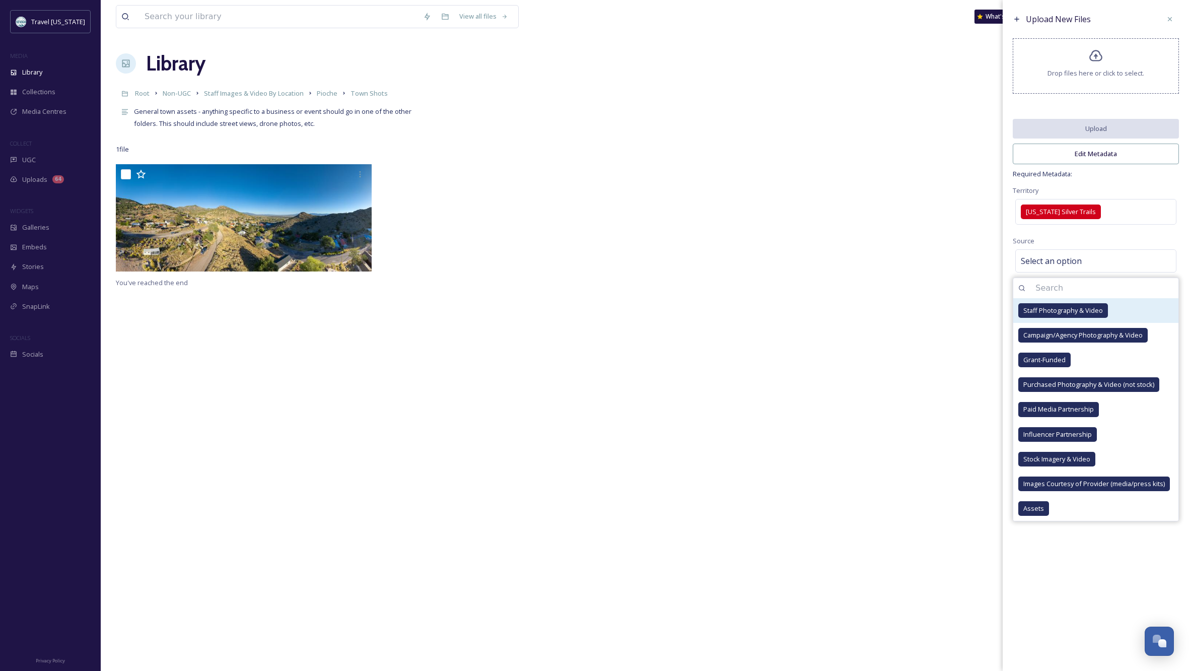
click at [1065, 315] on span "Staff Photography & Video" at bounding box center [1064, 311] width 80 height 10
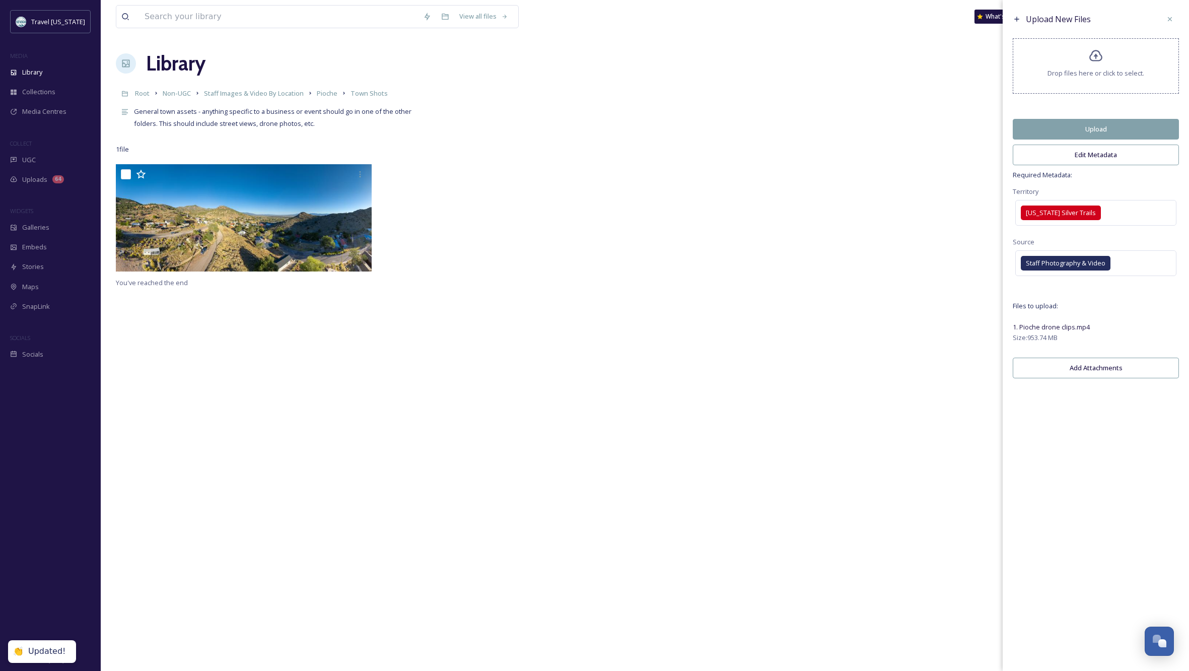
drag, startPoint x: 1127, startPoint y: 605, endPoint x: 1103, endPoint y: 515, distance: 92.7
click at [1127, 605] on div "Upload New Files Drop files here or click to select. Upload Edit Metadata Requi…" at bounding box center [1096, 335] width 186 height 671
click at [1084, 162] on button "Edit Metadata" at bounding box center [1096, 155] width 166 height 21
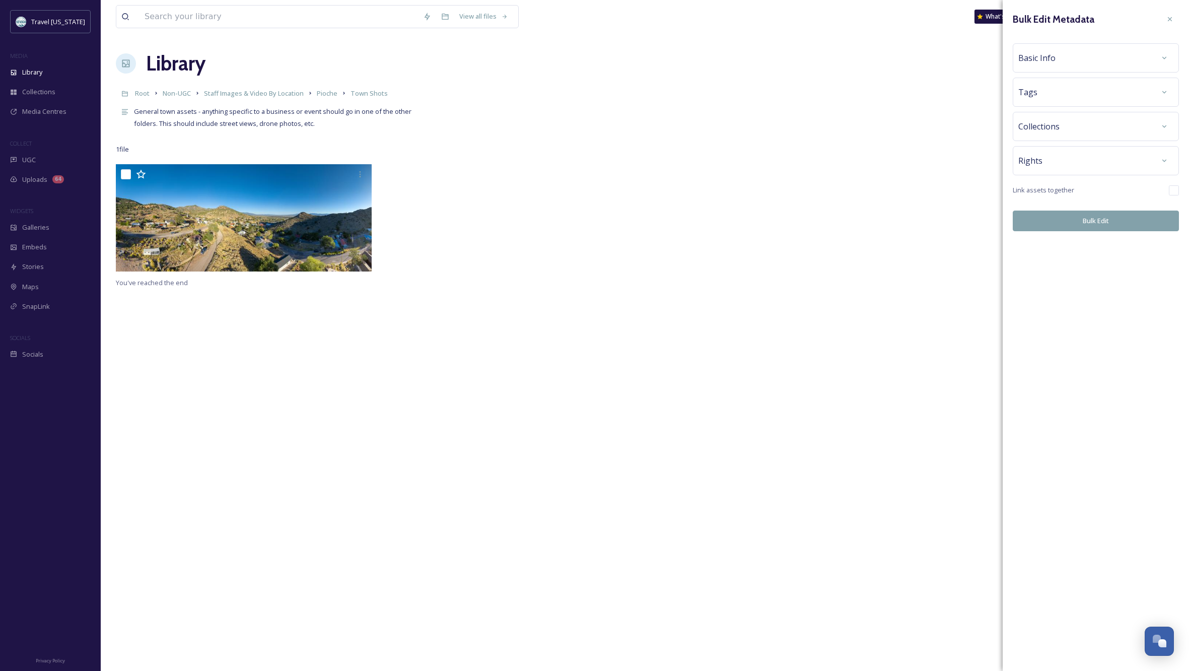
click at [1087, 59] on div "Basic Info" at bounding box center [1096, 58] width 155 height 18
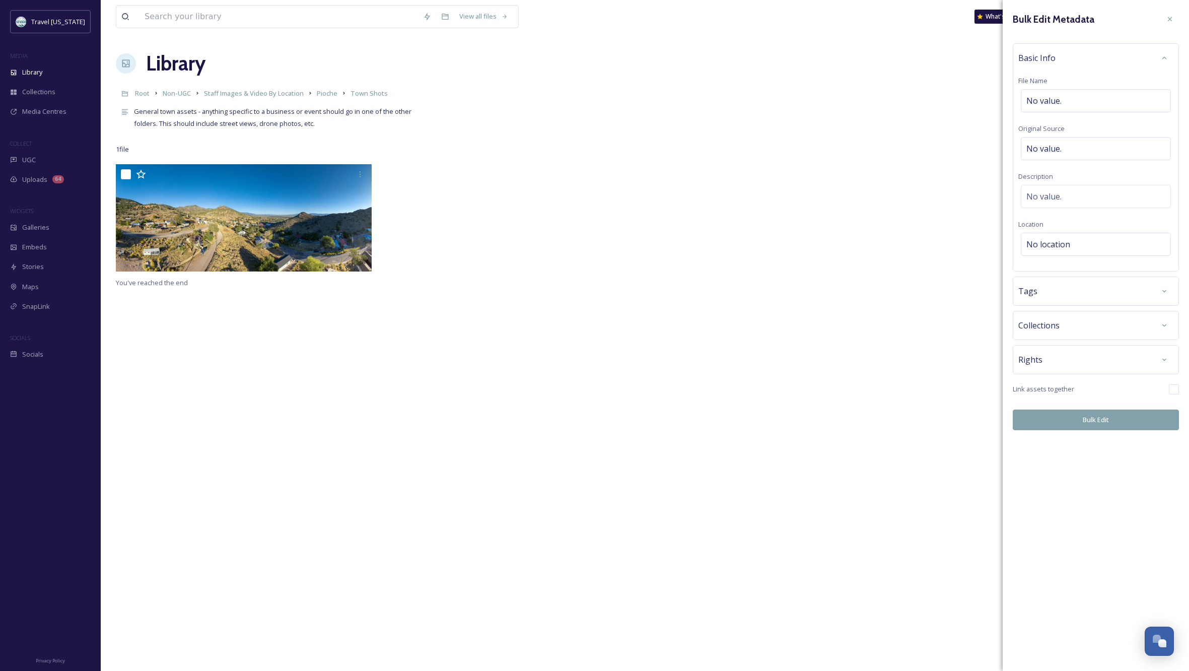
click at [1092, 525] on div "Bulk Edit Metadata Basic Info File Name No value. Original Source No value. Des…" at bounding box center [1096, 335] width 186 height 671
click at [1097, 360] on div "Rights" at bounding box center [1096, 360] width 155 height 18
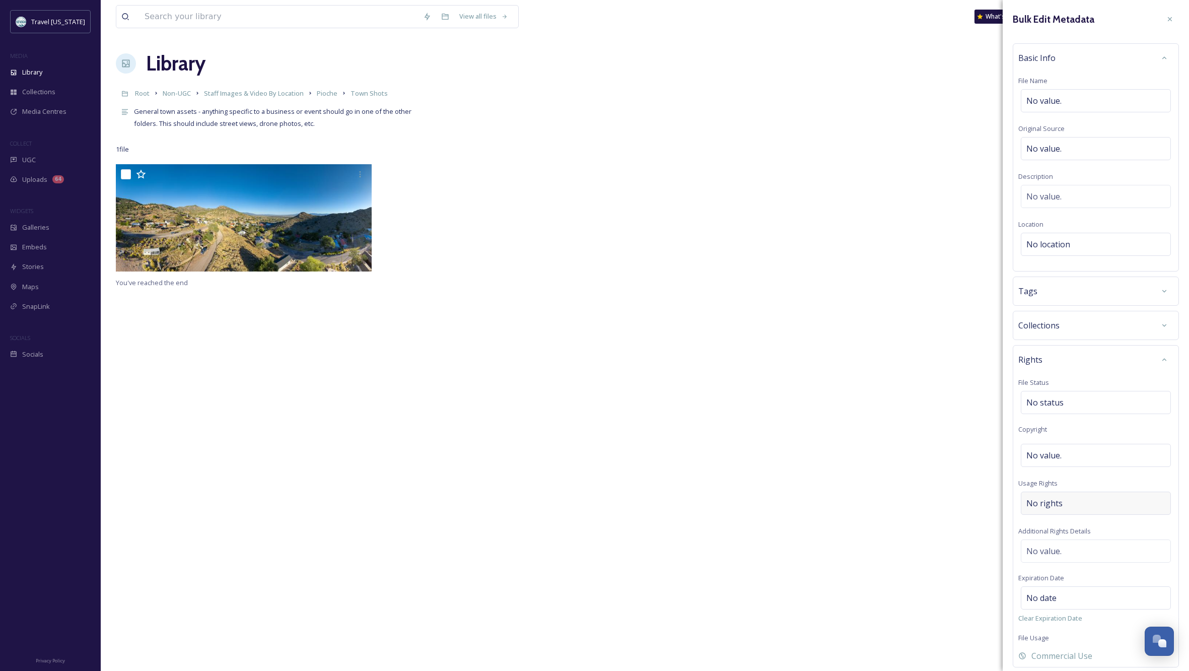
click at [1078, 499] on div "No rights" at bounding box center [1096, 503] width 150 height 23
click at [1073, 502] on input at bounding box center [1079, 506] width 111 height 22
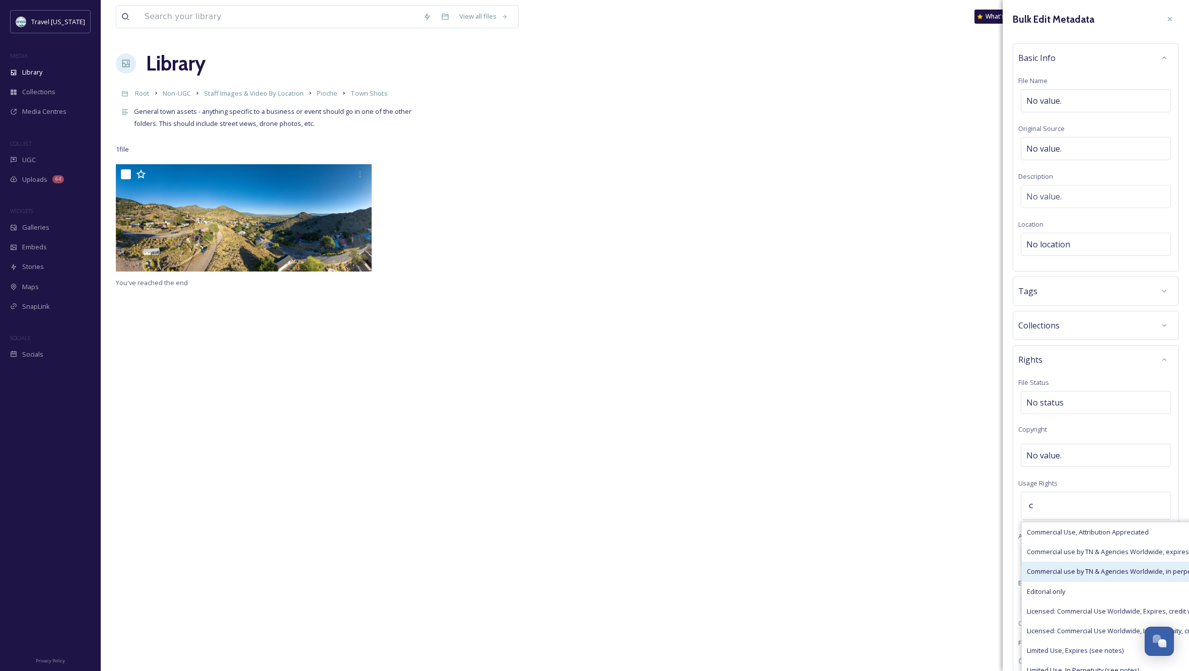
type input "c"
click at [1127, 570] on span "Commercial use by TN & Agencies Worldwide, in perpetuity" at bounding box center [1115, 572] width 177 height 10
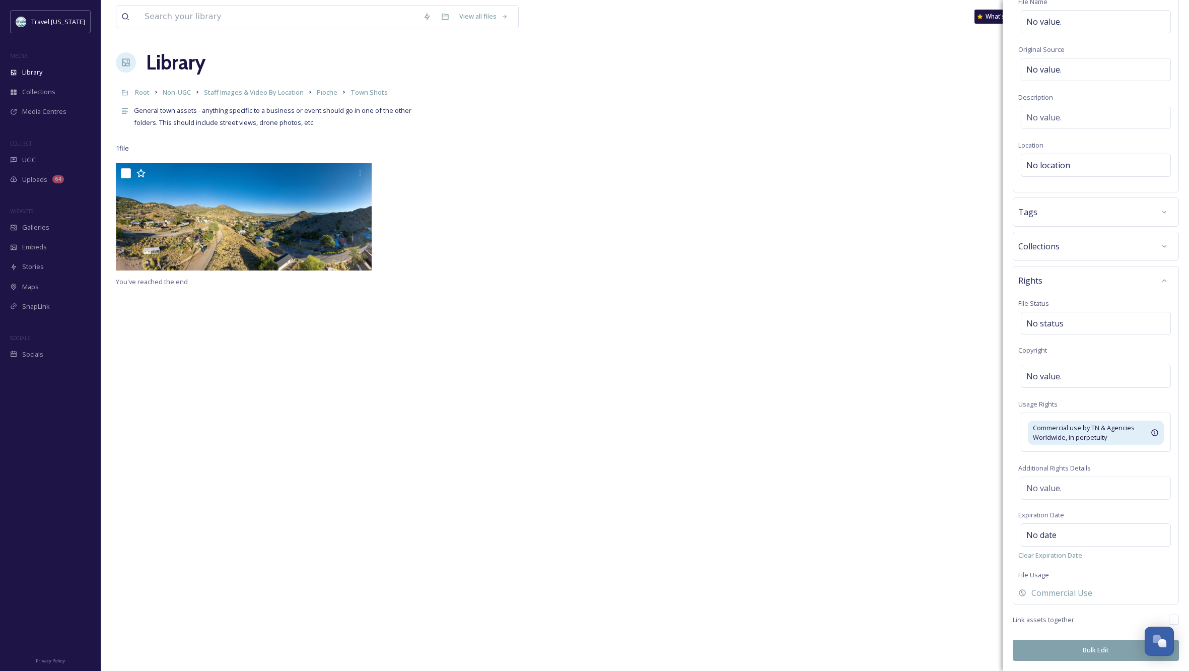
scroll to position [79, 0]
click at [1065, 647] on button "Bulk Edit" at bounding box center [1096, 650] width 166 height 21
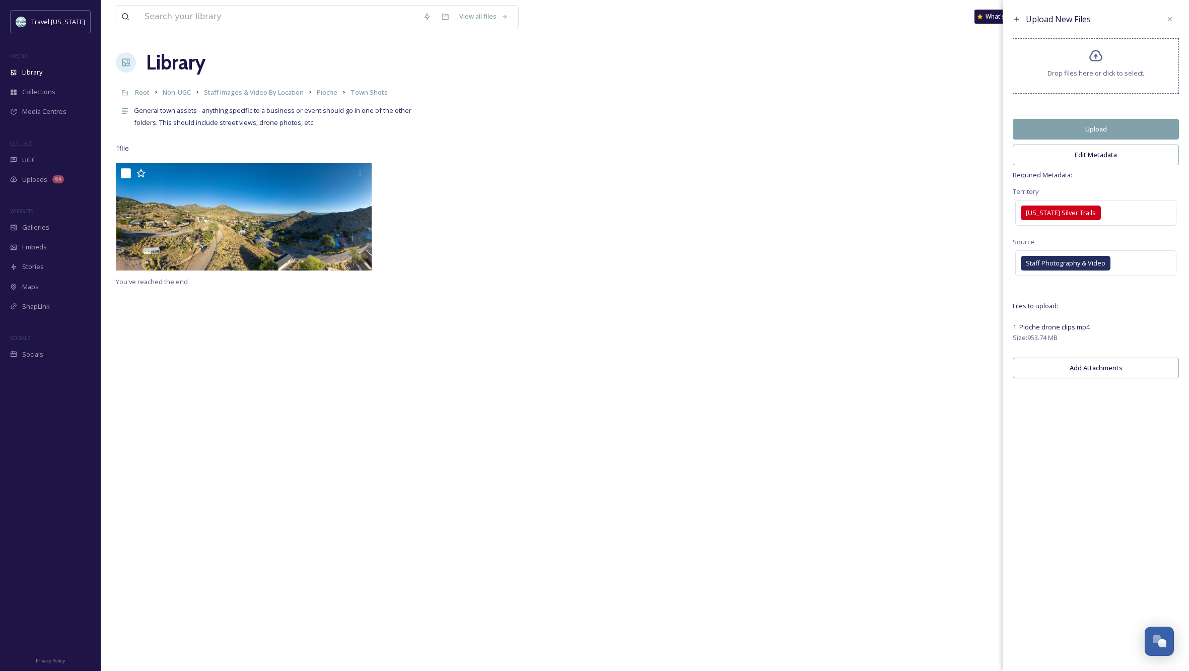
click at [1111, 132] on button "Upload" at bounding box center [1096, 129] width 166 height 21
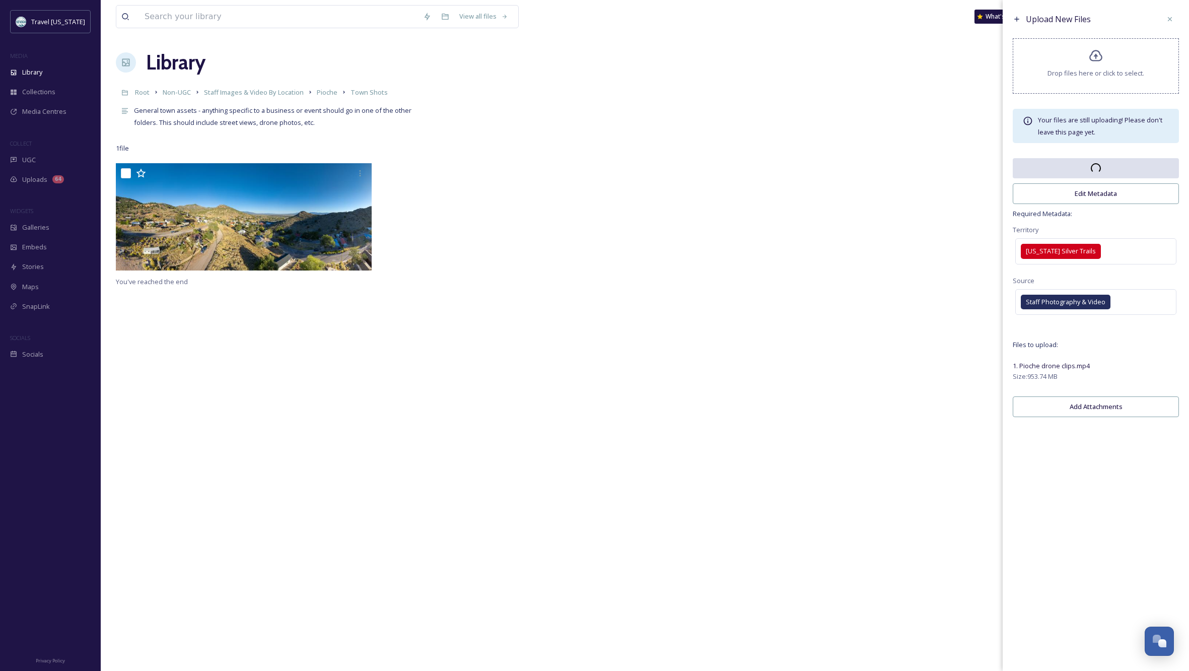
scroll to position [0, 0]
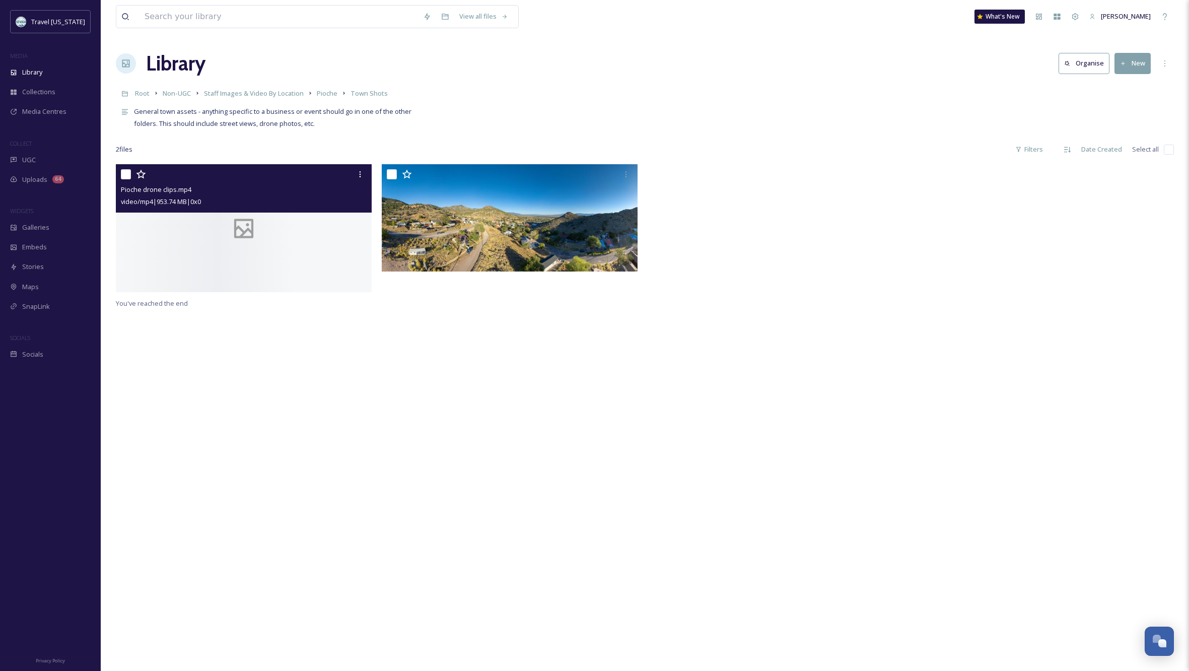
click at [314, 244] on div at bounding box center [244, 228] width 256 height 128
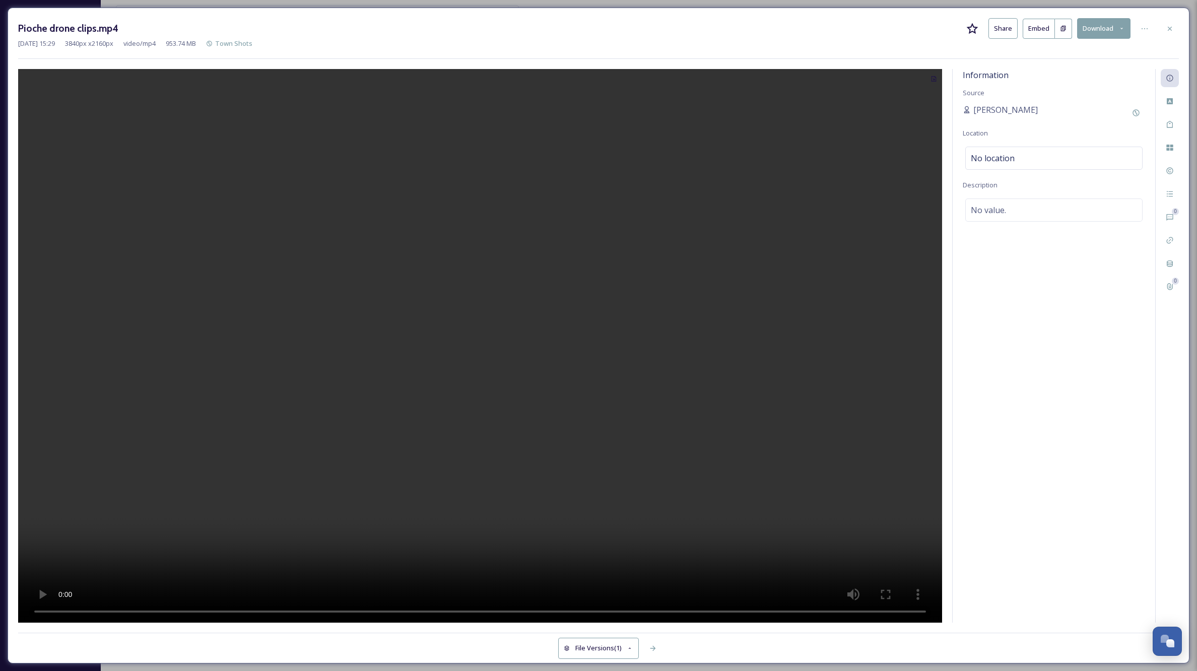
click at [1060, 282] on div "Information Source [PERSON_NAME] Location No location Description No value." at bounding box center [1054, 346] width 202 height 554
click at [1167, 101] on icon at bounding box center [1170, 101] width 6 height 6
click at [1057, 119] on div "Select option(s)" at bounding box center [1053, 118] width 177 height 23
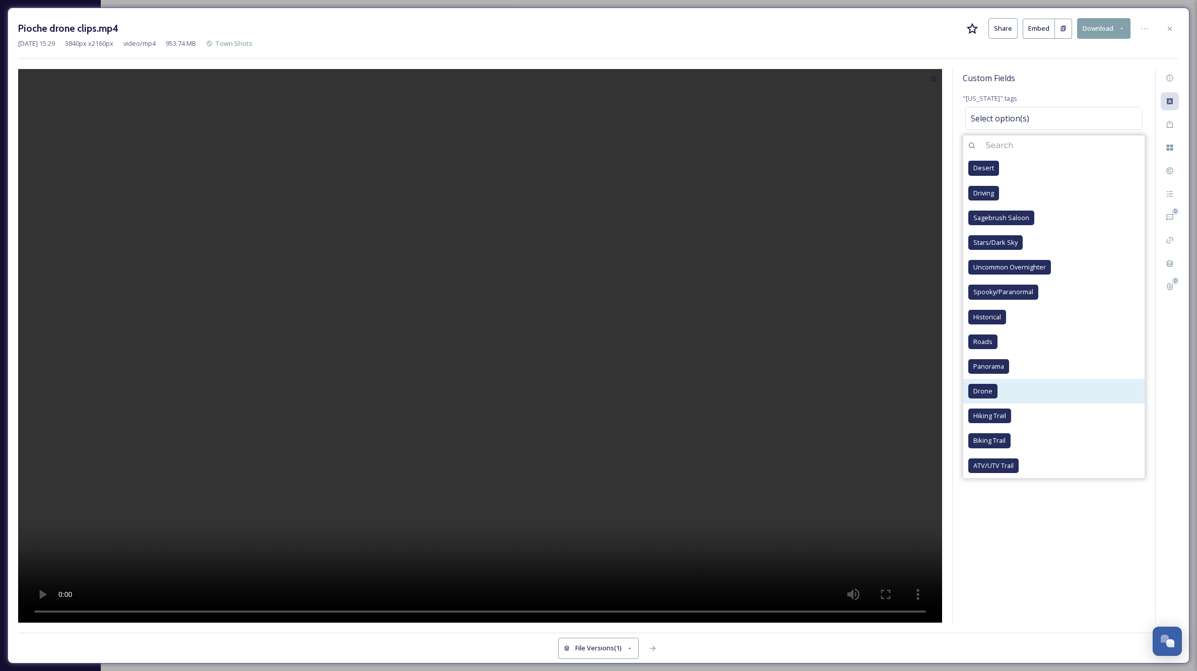
click at [988, 387] on span "Drone" at bounding box center [982, 391] width 19 height 10
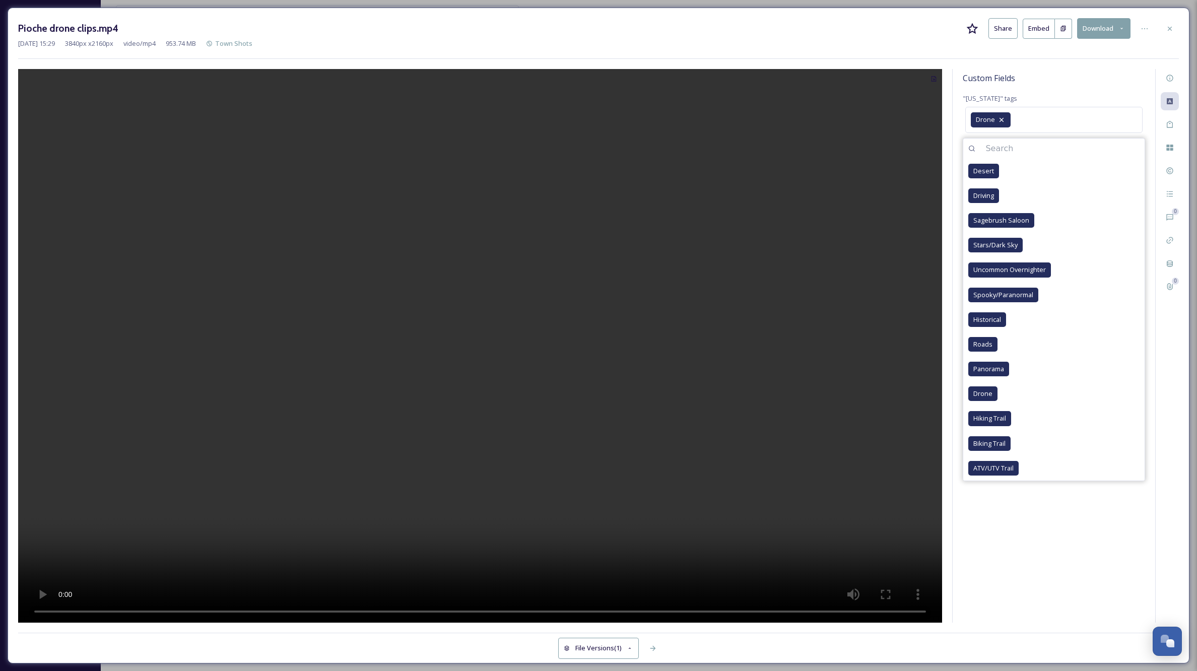
click at [1065, 504] on div "Custom Fields "[US_STATE]" tags Drone Desert Driving Sagebrush Saloon Stars/Dar…" at bounding box center [1054, 346] width 202 height 554
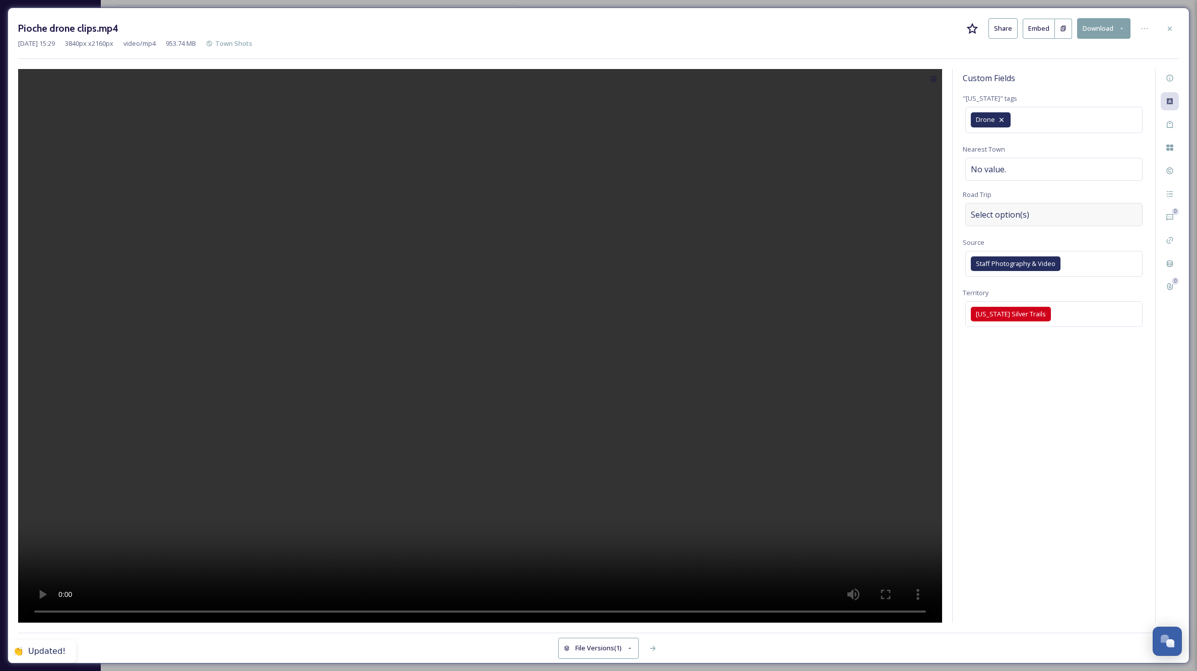
click at [1014, 218] on span "Select option(s)" at bounding box center [1000, 215] width 58 height 12
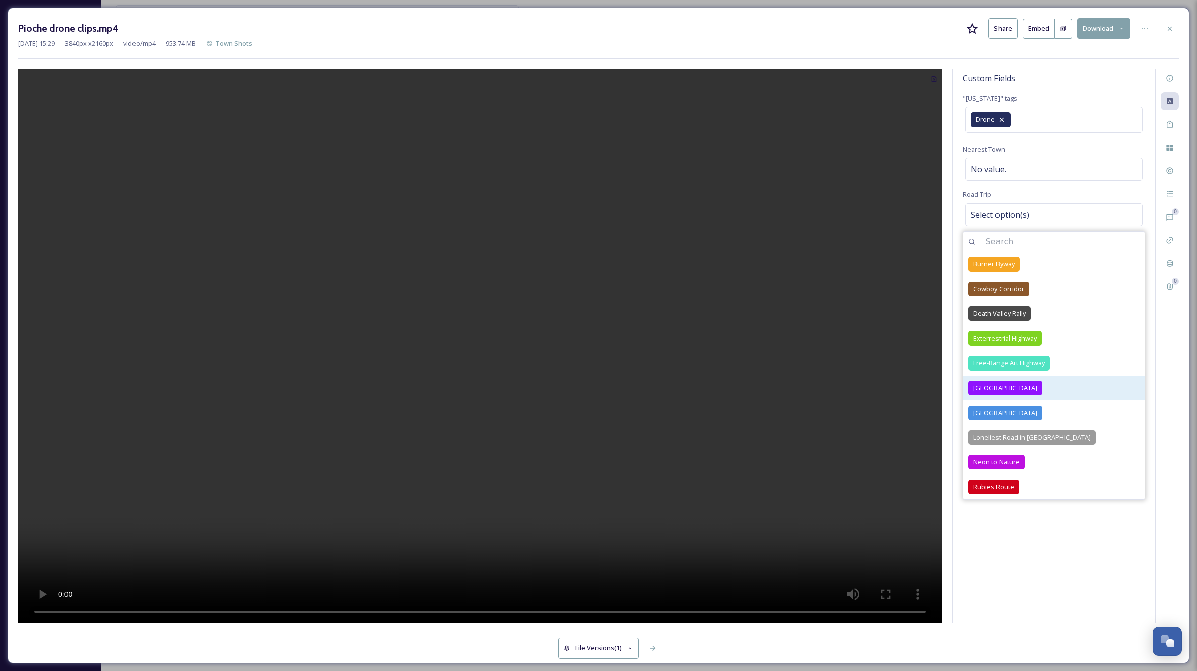
click at [986, 384] on span "[GEOGRAPHIC_DATA]" at bounding box center [1005, 388] width 64 height 10
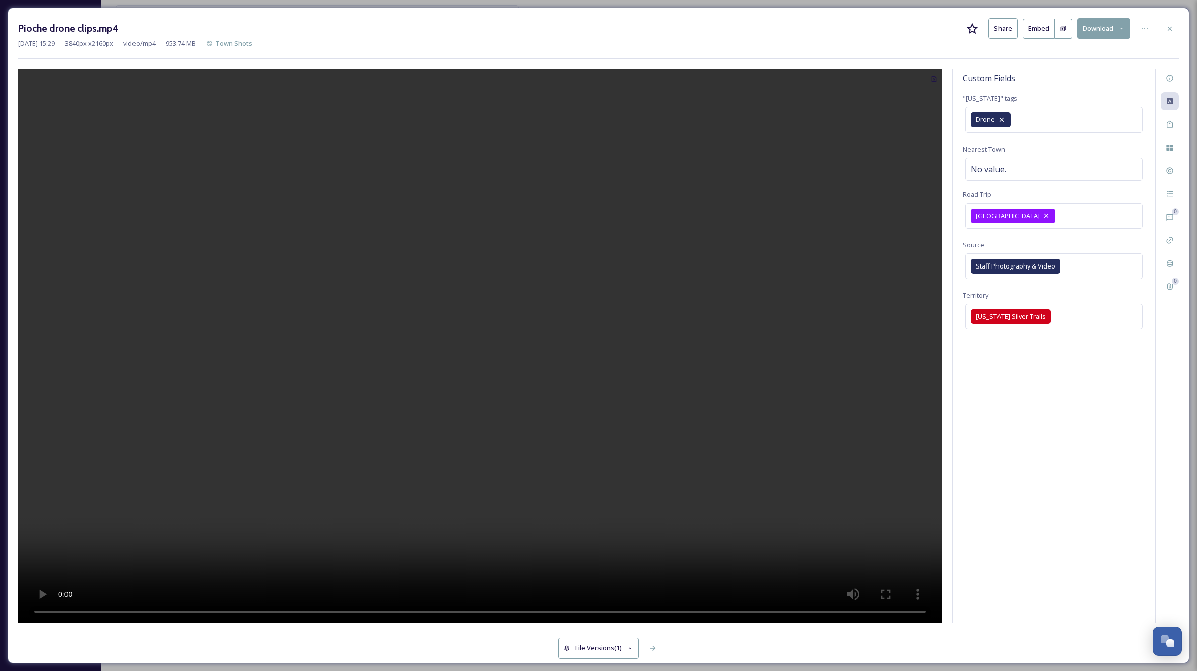
click at [1078, 612] on div "Custom Fields "[US_STATE]" tags Drone Nearest Town No value. Road Trip Great Ba…" at bounding box center [1054, 346] width 202 height 554
click at [1170, 27] on icon at bounding box center [1170, 29] width 8 height 8
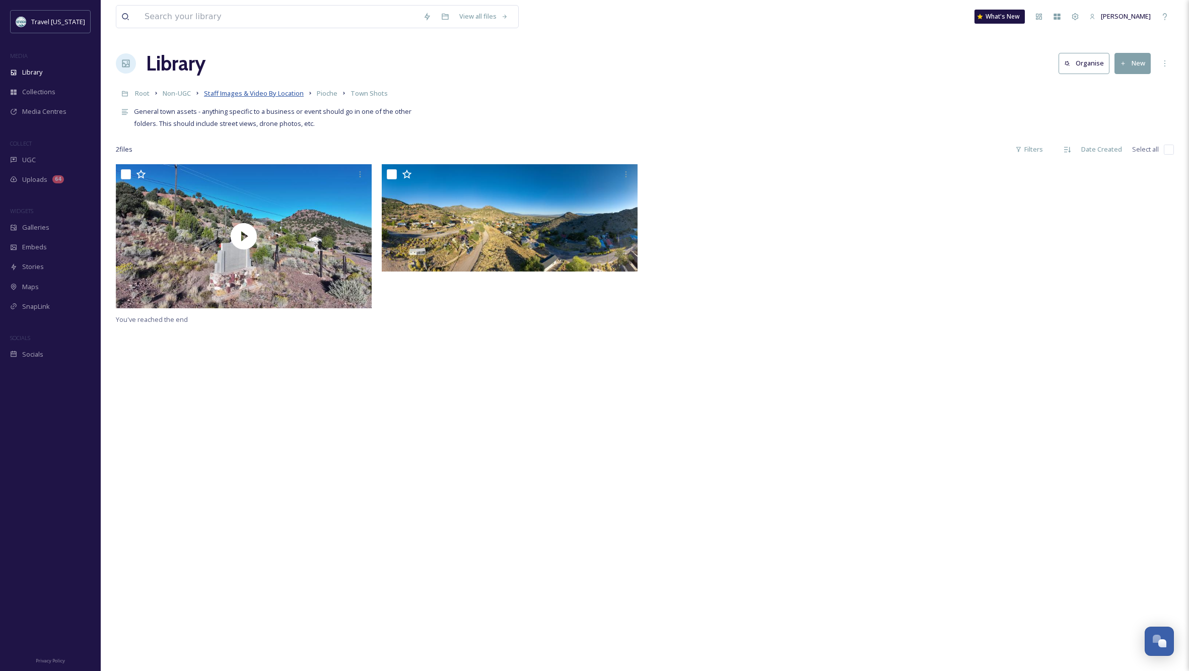
click at [283, 92] on span "Staff Images & Video By Location" at bounding box center [254, 93] width 100 height 9
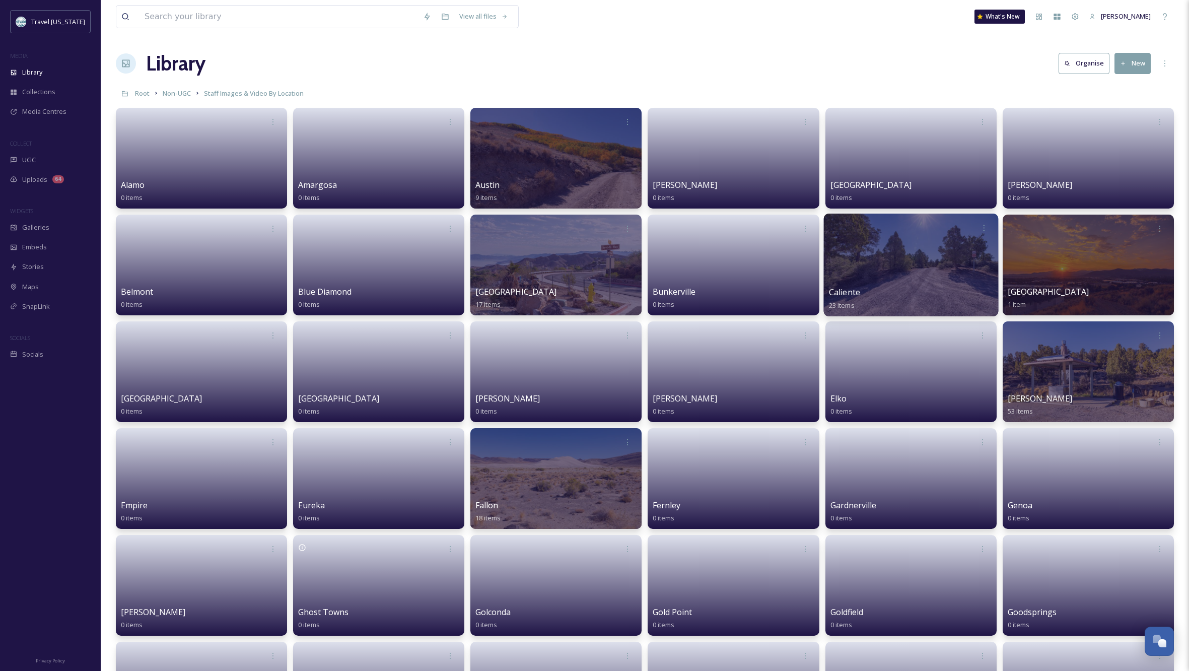
click at [928, 281] on div at bounding box center [911, 265] width 175 height 103
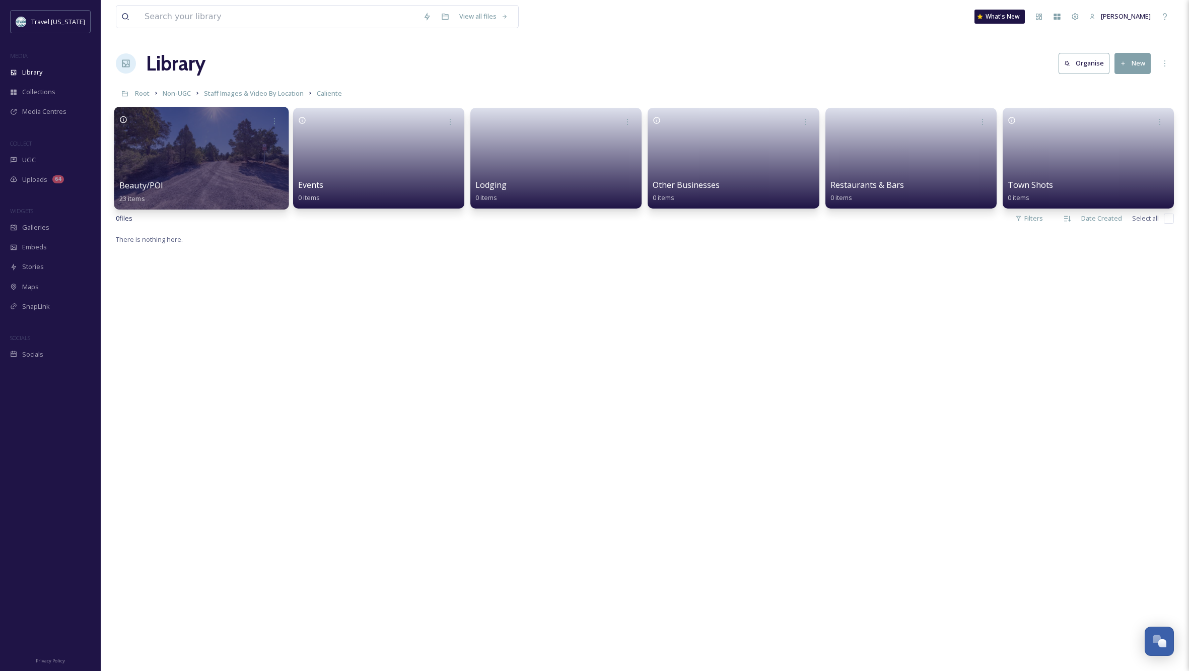
click at [197, 174] on div at bounding box center [201, 158] width 175 height 103
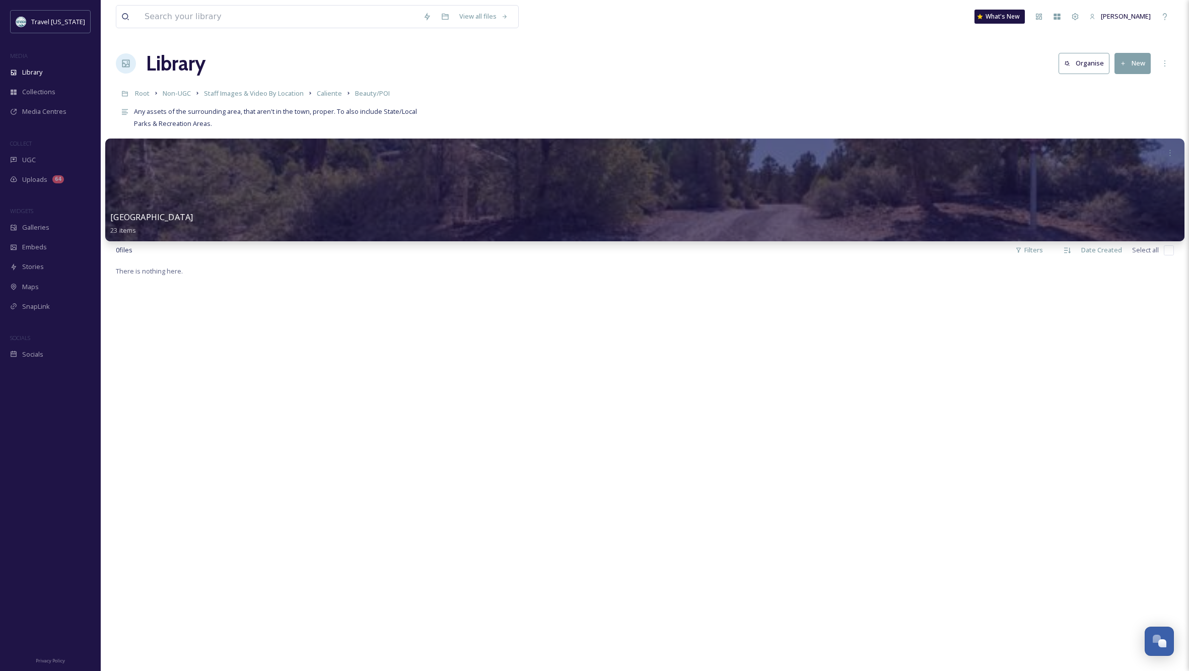
click at [231, 192] on div at bounding box center [644, 190] width 1079 height 103
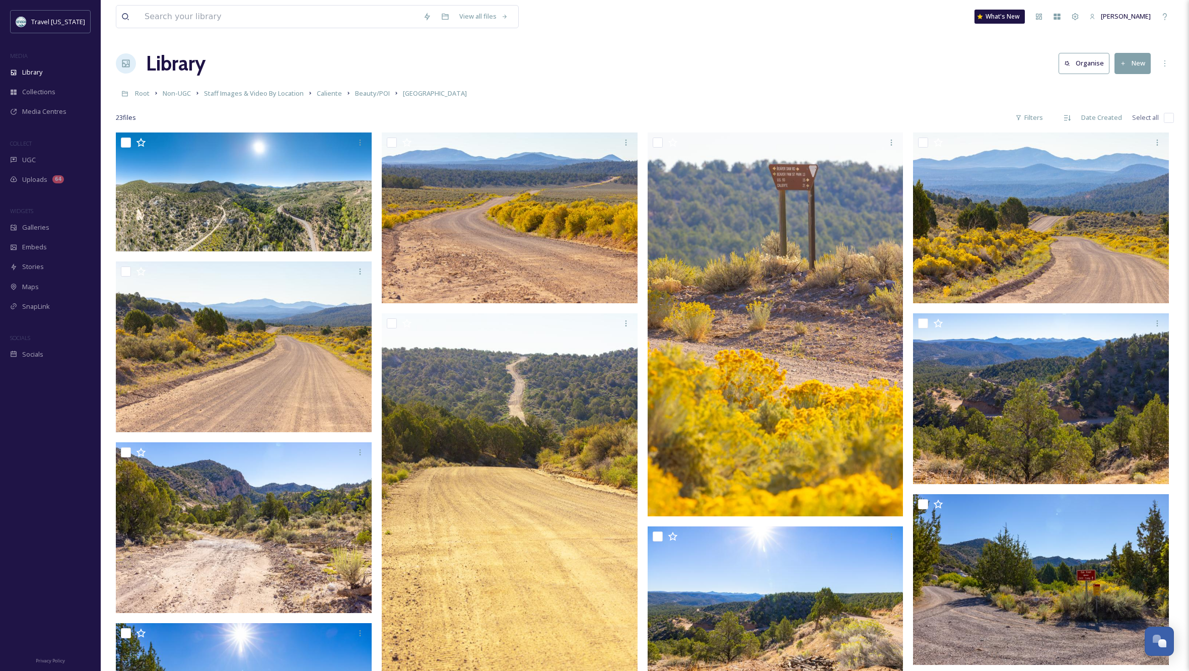
click at [1136, 61] on button "New" at bounding box center [1133, 63] width 36 height 21
click at [1127, 85] on span "File Upload" at bounding box center [1128, 87] width 33 height 10
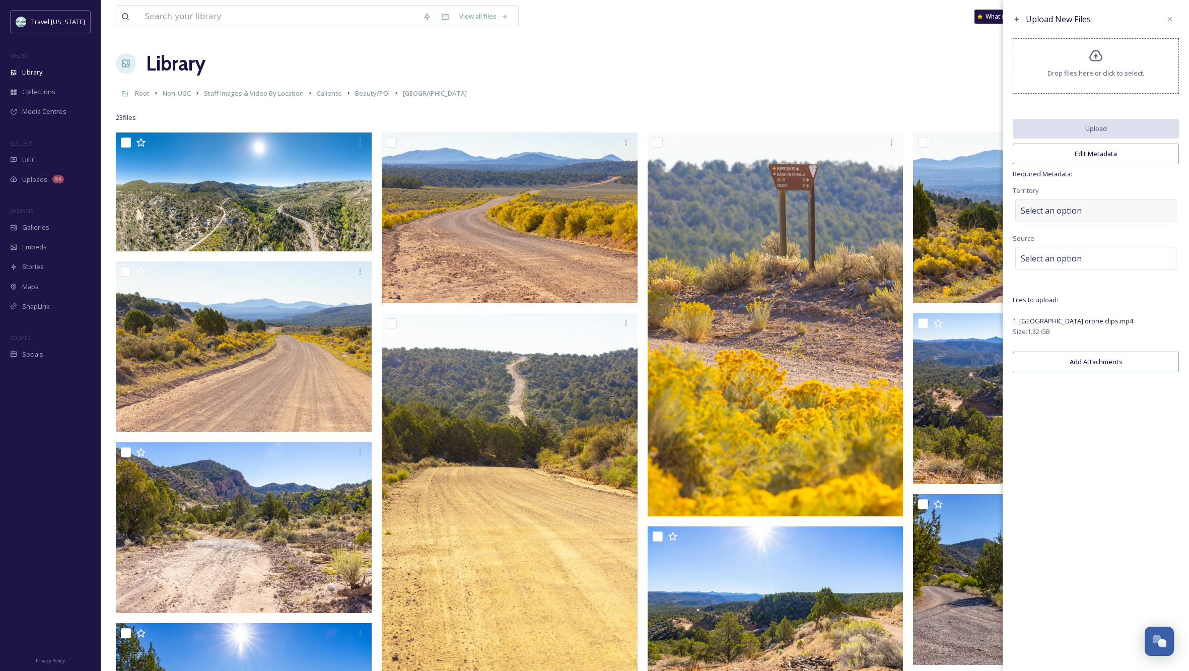
click at [1121, 218] on div "Select an option" at bounding box center [1096, 210] width 161 height 23
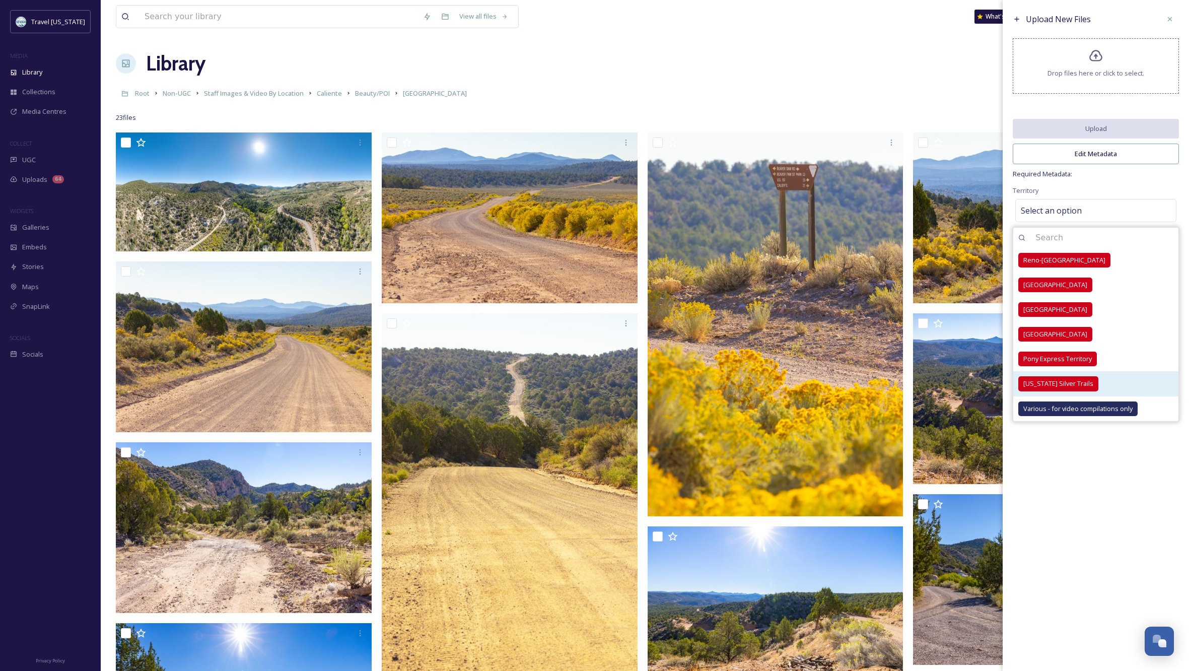
click at [1067, 387] on span "[US_STATE] Silver Trails" at bounding box center [1059, 384] width 70 height 10
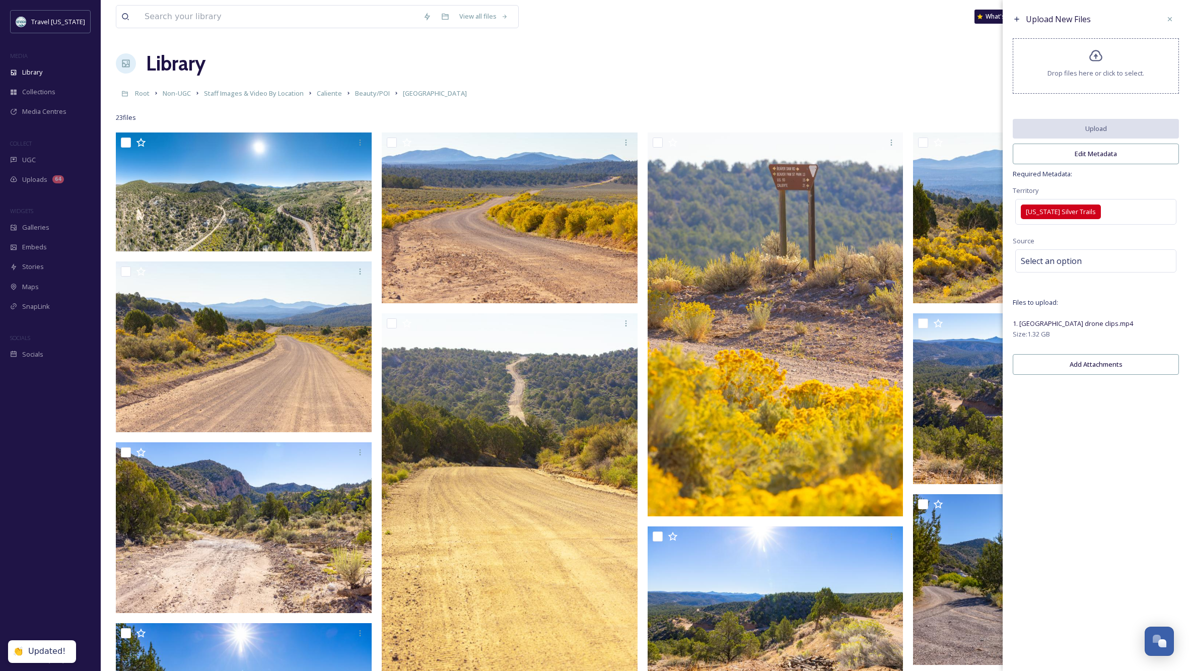
click at [1087, 499] on div "Upload New Files Drop files here or click to select. Upload Edit Metadata Requi…" at bounding box center [1096, 335] width 186 height 671
click at [1090, 264] on div "Select an option" at bounding box center [1096, 260] width 161 height 23
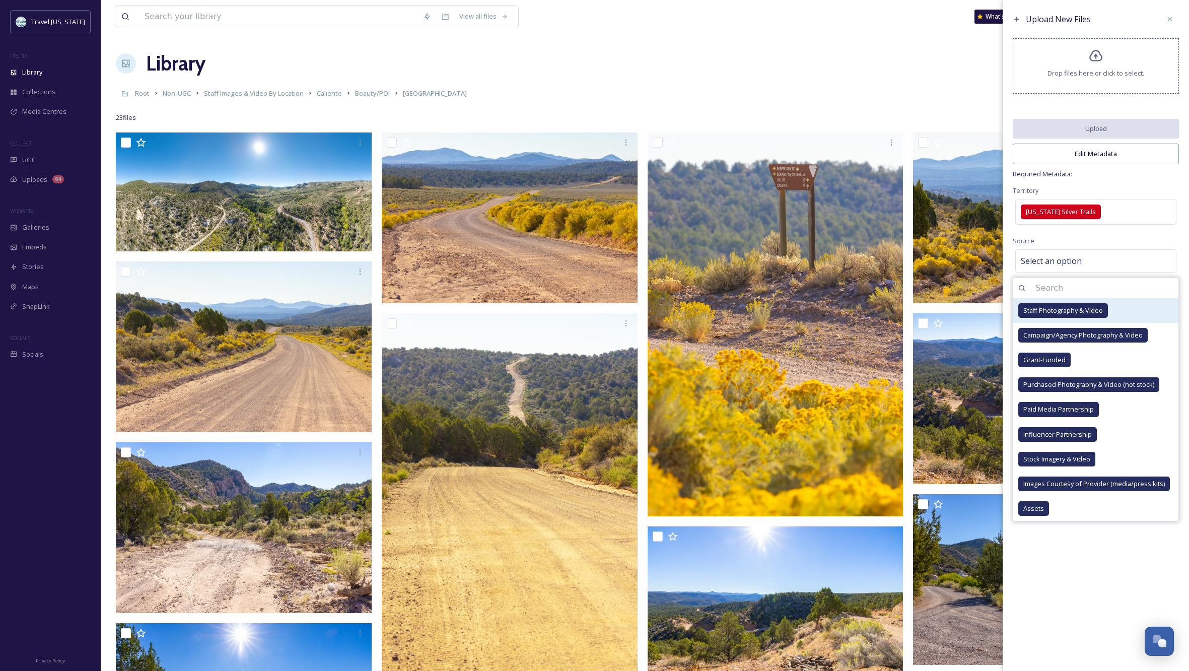
click at [1075, 315] on span "Staff Photography & Video" at bounding box center [1064, 311] width 80 height 10
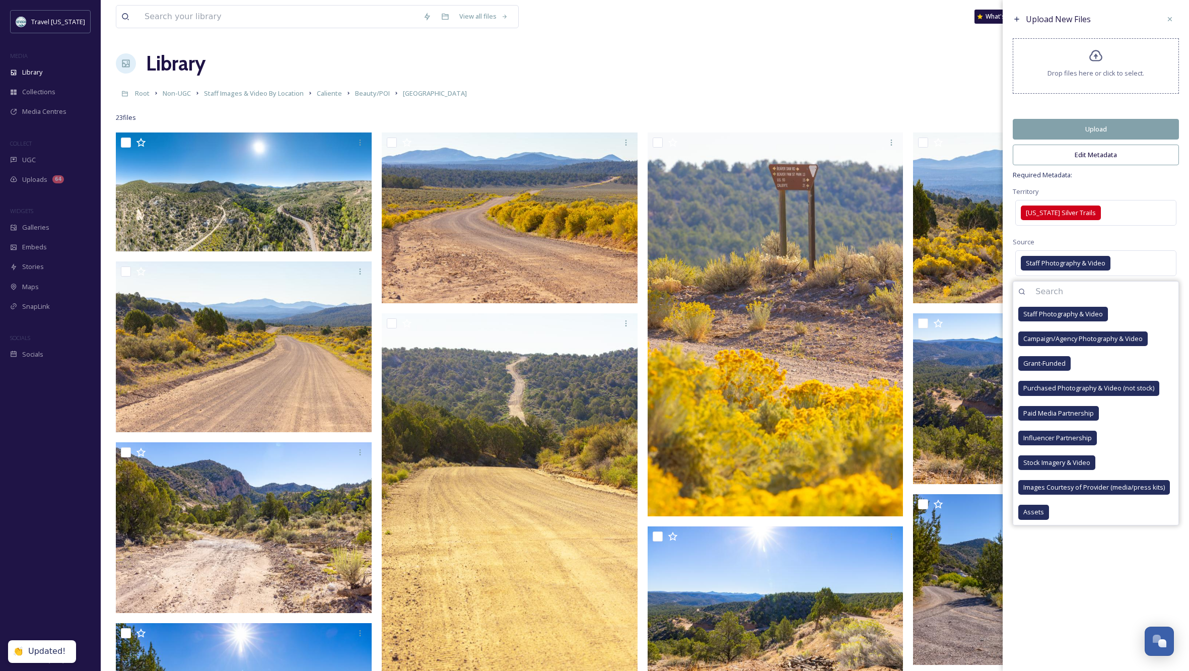
drag, startPoint x: 1095, startPoint y: 549, endPoint x: 1109, endPoint y: 445, distance: 104.3
click at [1095, 548] on div "Upload New Files Drop files here or click to select. Upload Edit Metadata Requi…" at bounding box center [1096, 335] width 186 height 671
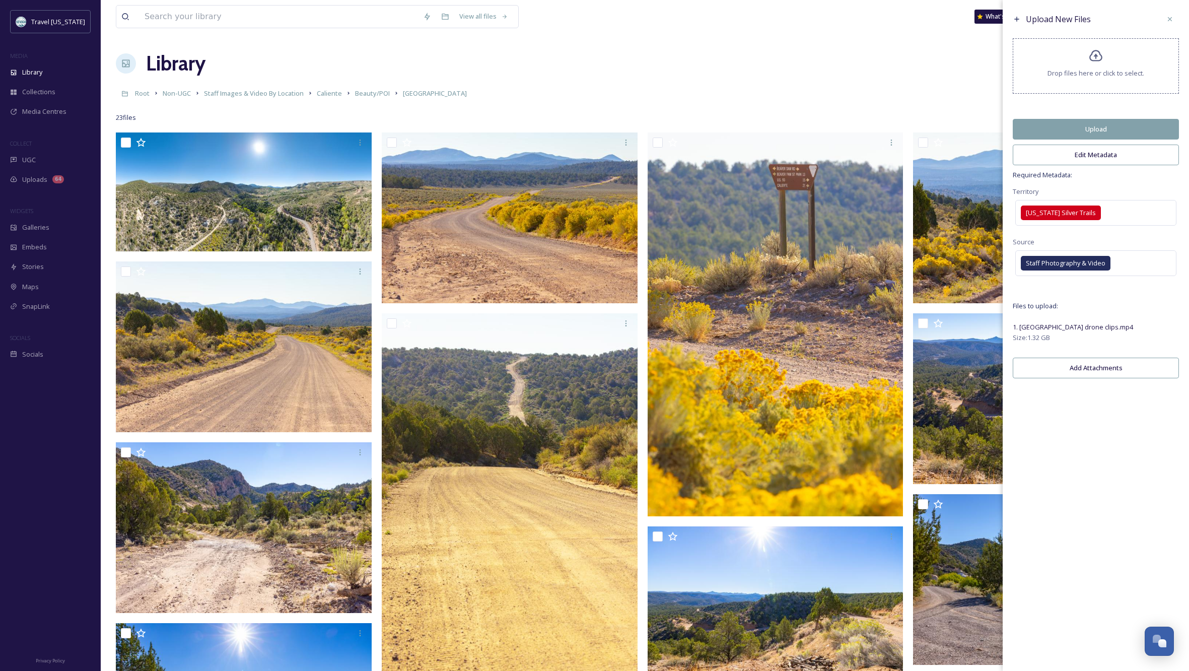
click at [1100, 163] on button "Edit Metadata" at bounding box center [1096, 155] width 166 height 21
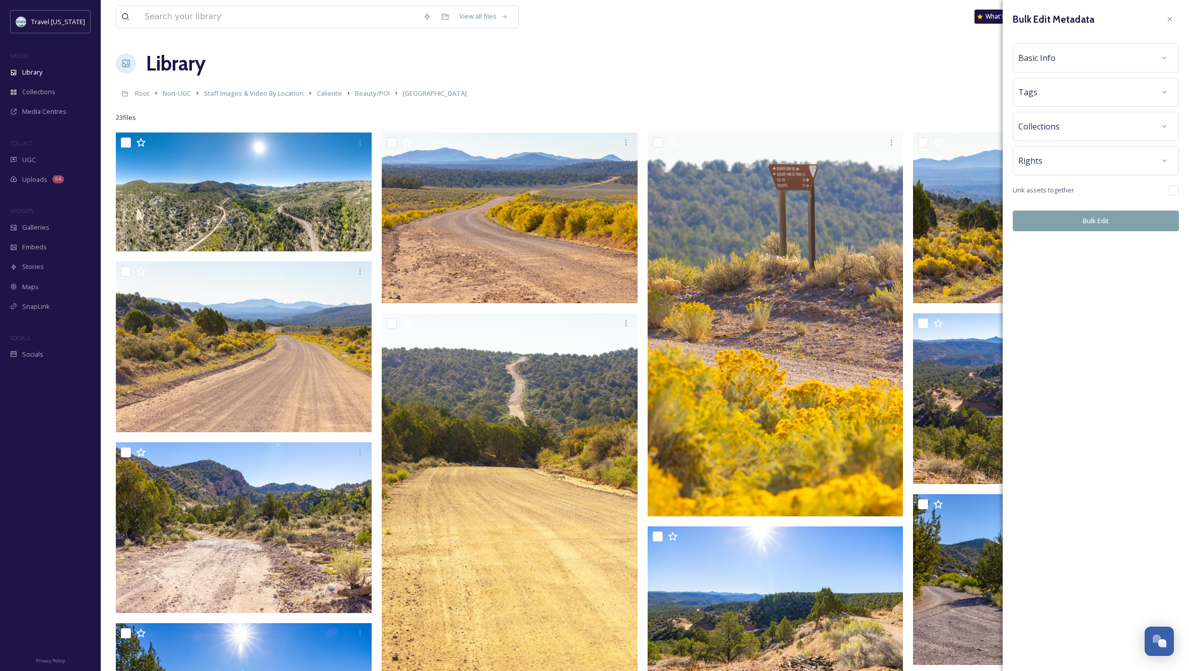
click at [1071, 162] on div "Rights" at bounding box center [1096, 161] width 155 height 18
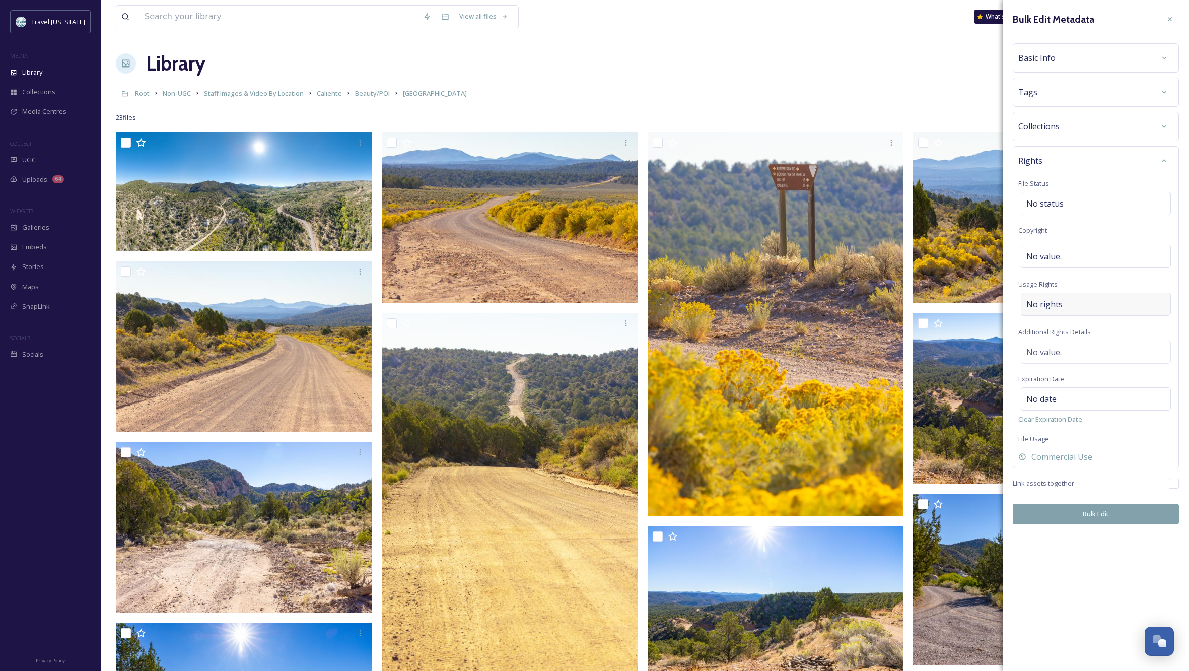
click at [1081, 303] on div "No rights" at bounding box center [1096, 304] width 150 height 23
click at [1082, 304] on input at bounding box center [1079, 307] width 111 height 22
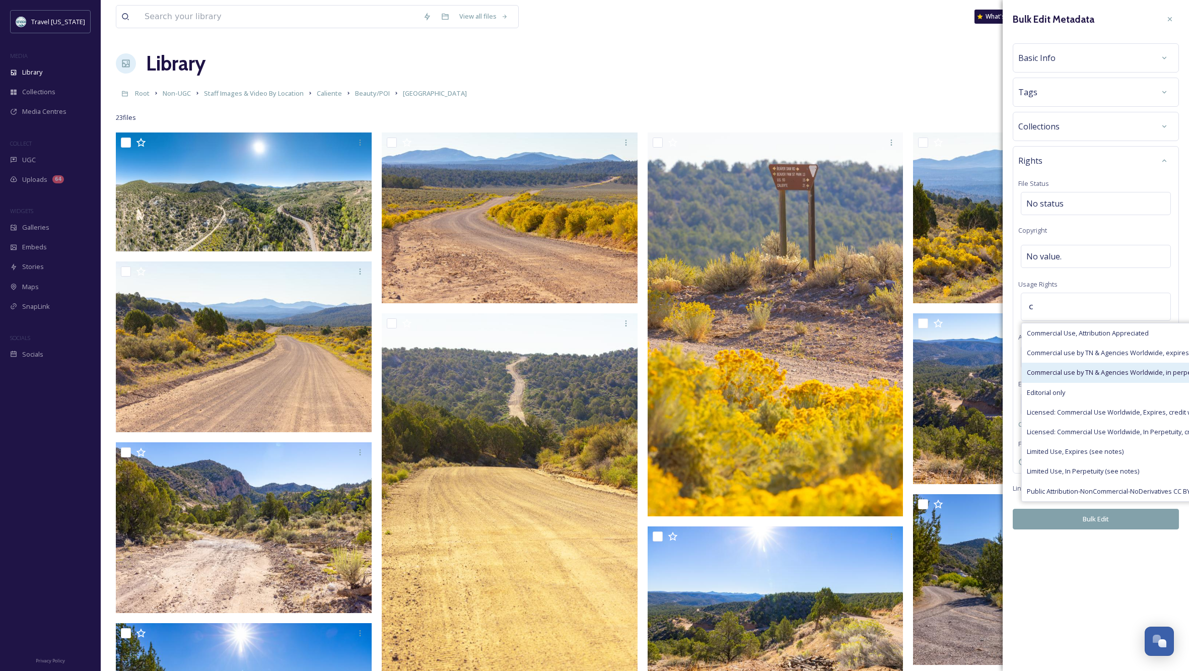
type input "c"
click at [1091, 371] on span "Commercial use by TN & Agencies Worldwide, in perpetuity" at bounding box center [1115, 373] width 177 height 10
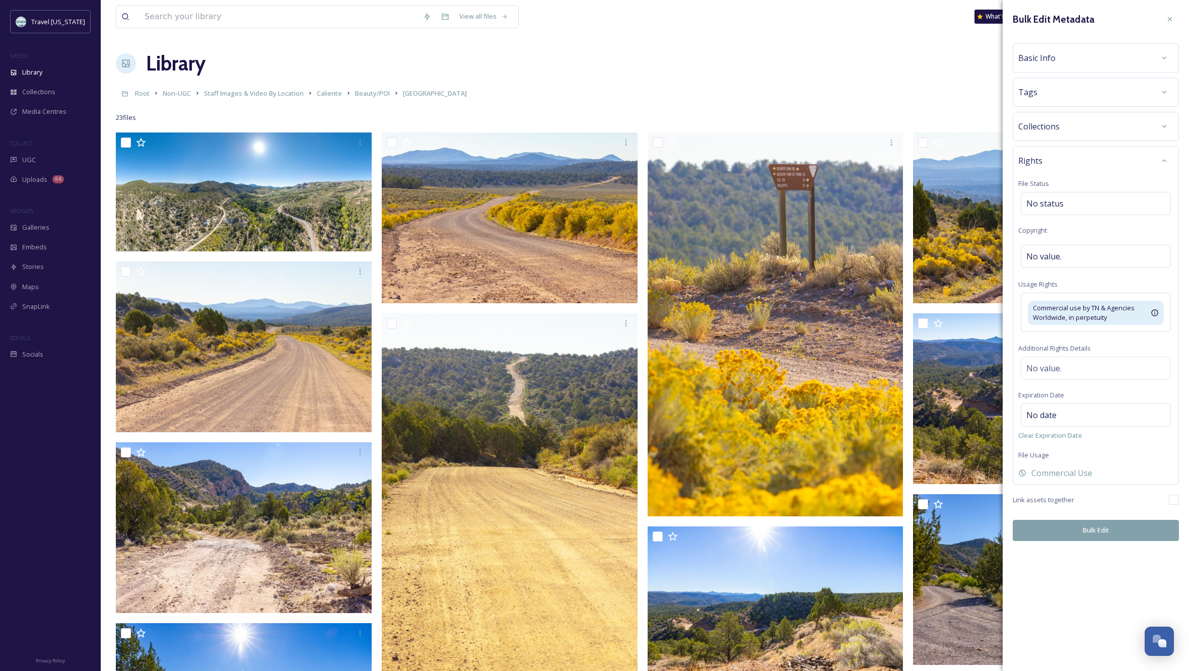
click at [1117, 549] on div "Bulk Edit Metadata Basic Info Tags Collections Rights File Status No status Cop…" at bounding box center [1096, 275] width 186 height 551
click at [1053, 528] on button "Bulk Edit" at bounding box center [1096, 530] width 166 height 21
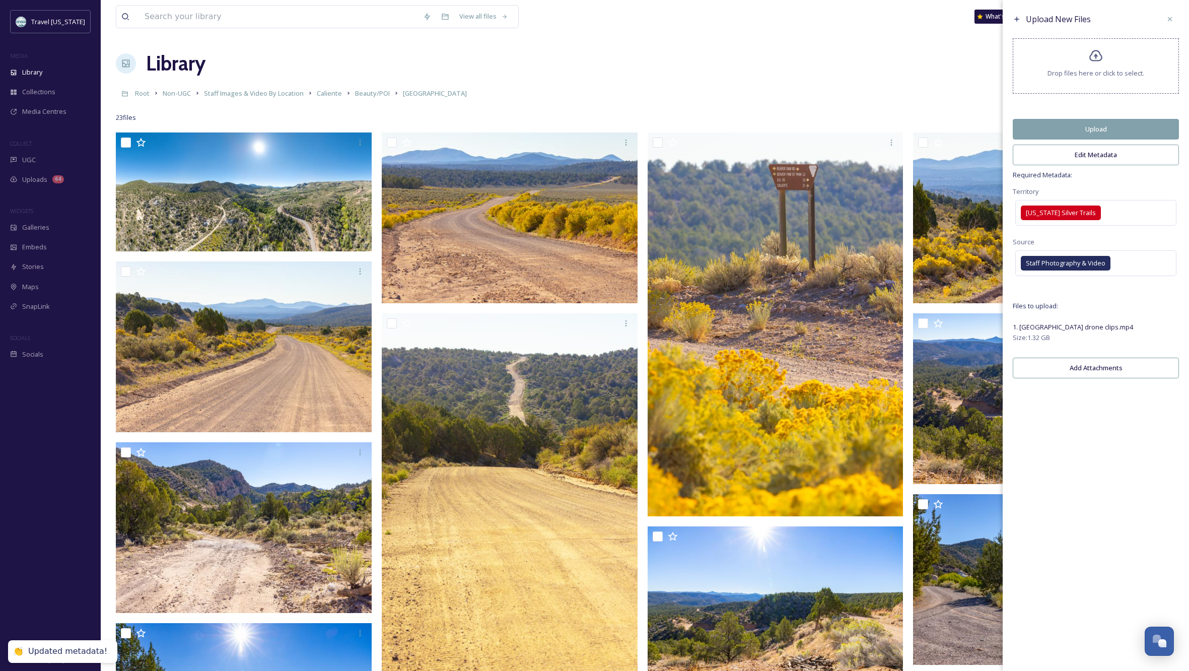
click at [1104, 134] on button "Upload" at bounding box center [1096, 129] width 166 height 21
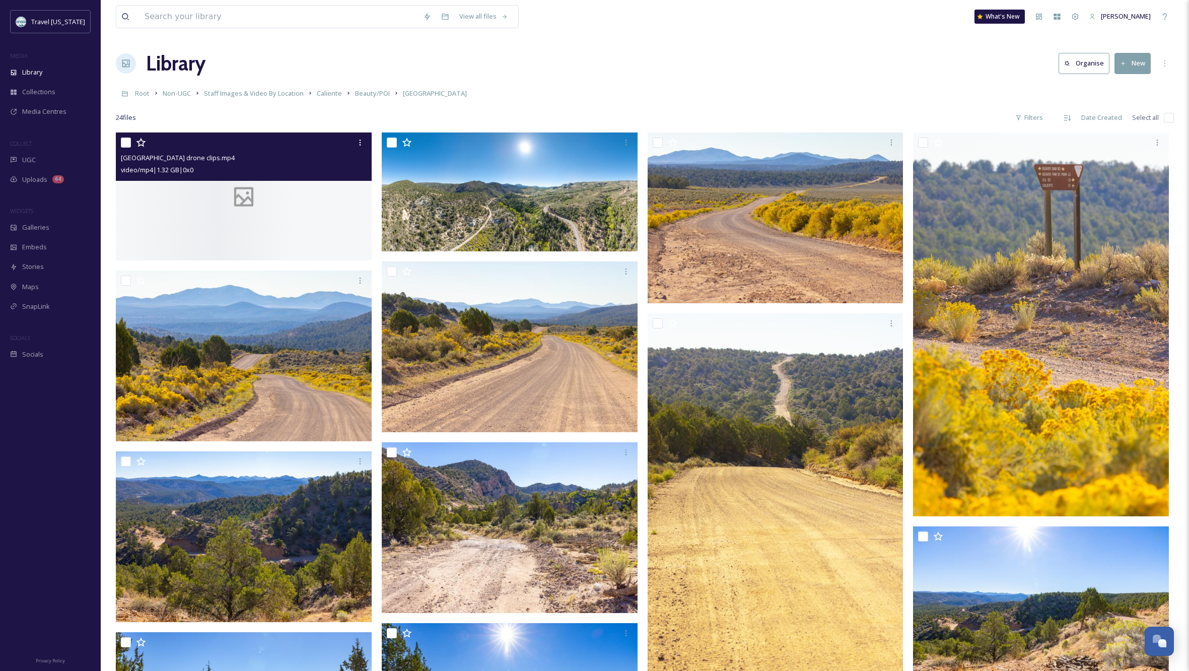
click at [285, 212] on div at bounding box center [244, 196] width 256 height 128
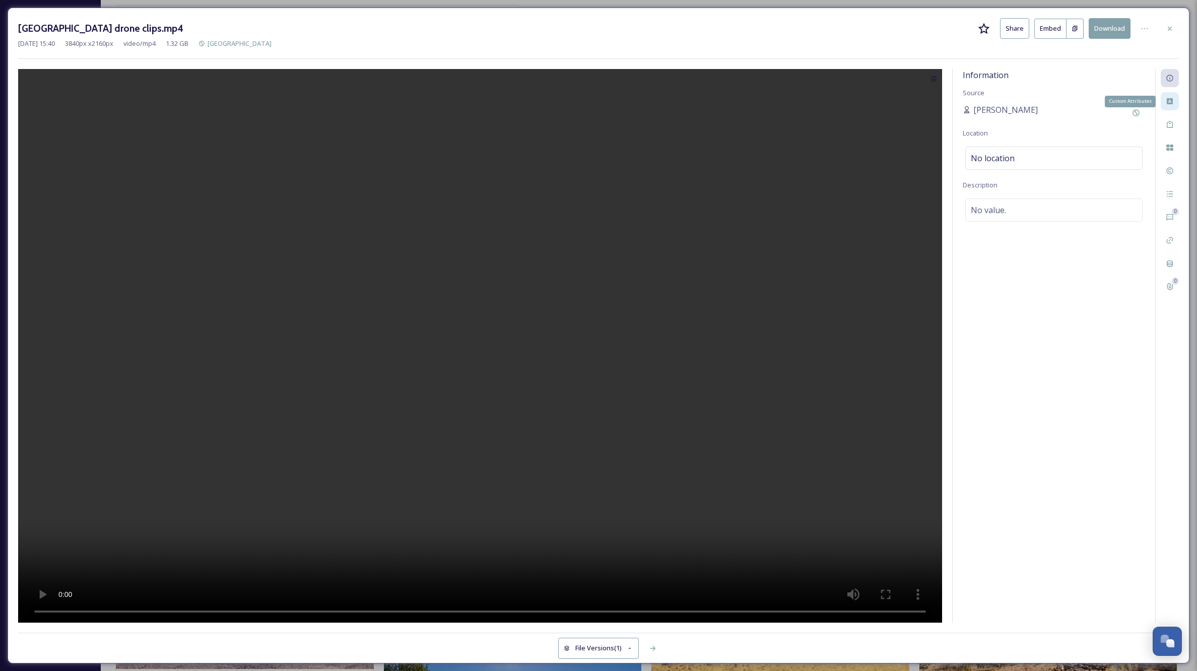
click at [1174, 100] on div "Custom Attributes" at bounding box center [1170, 101] width 18 height 18
click at [1032, 114] on div "Select option(s)" at bounding box center [1053, 118] width 177 height 23
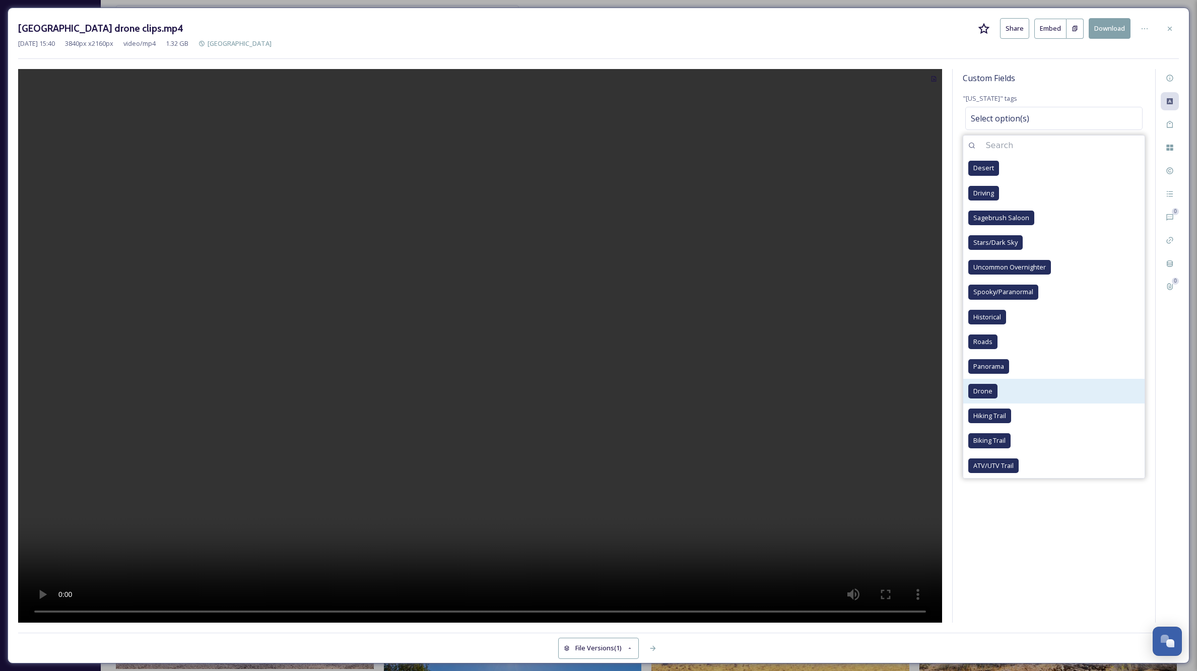
click at [983, 384] on div "Drone" at bounding box center [982, 391] width 29 height 15
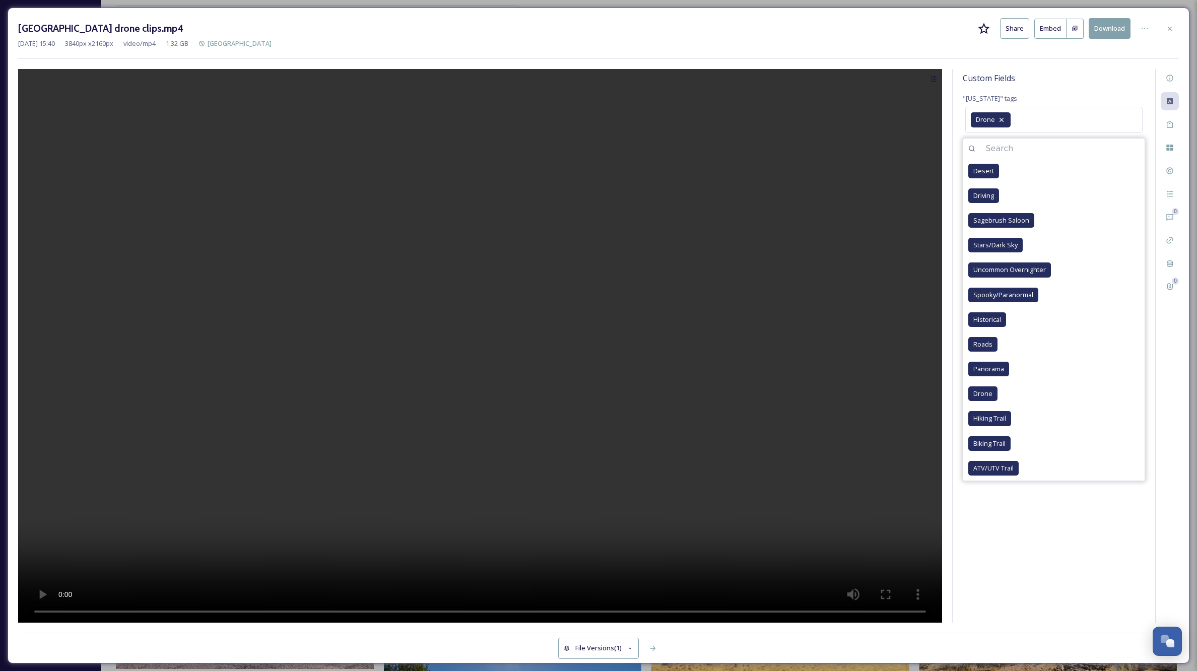
drag, startPoint x: 1028, startPoint y: 516, endPoint x: 1027, endPoint y: 475, distance: 41.3
click at [1028, 516] on div "Custom Fields "[US_STATE]" tags Drone Desert Driving Sagebrush Saloon Stars/Dar…" at bounding box center [1054, 346] width 202 height 554
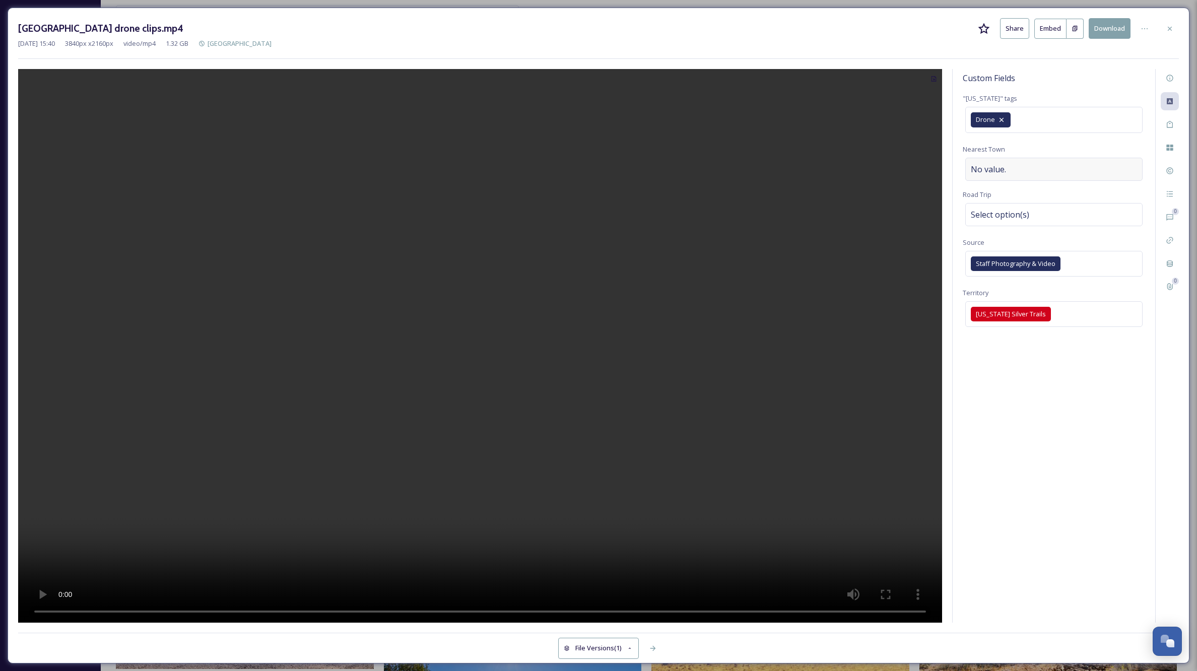
click at [1012, 159] on div "No value." at bounding box center [1053, 169] width 177 height 23
type input "C"
type input "a"
type input "Caliente"
click at [1085, 212] on div "Select option(s)" at bounding box center [1053, 214] width 177 height 23
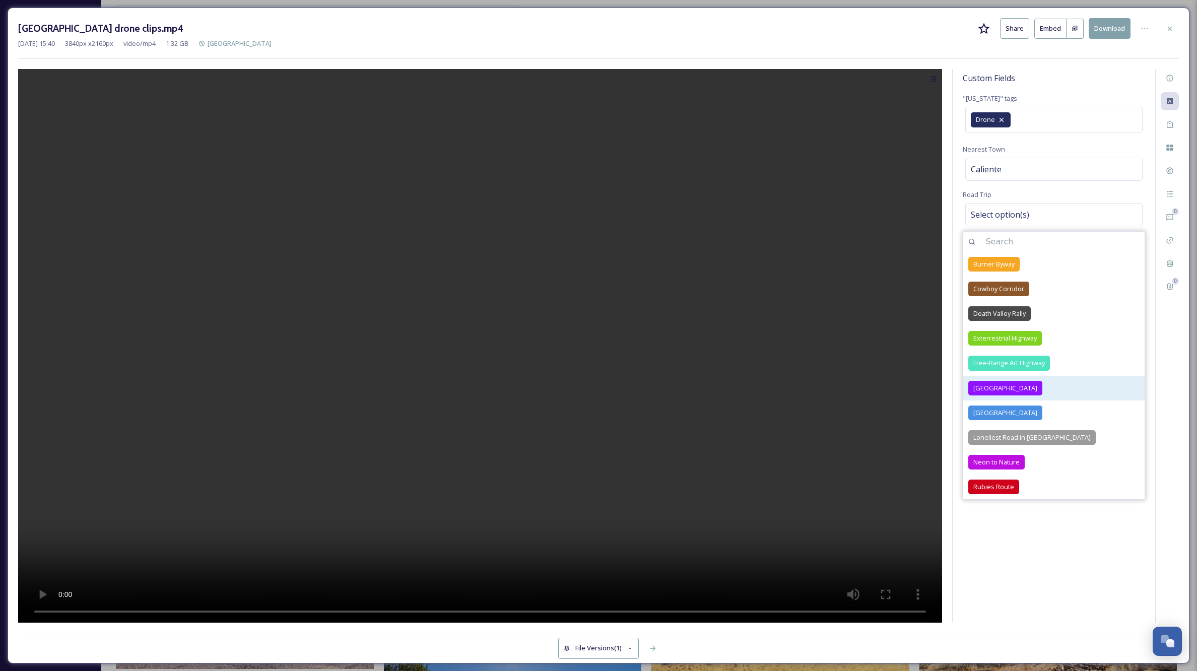
click at [1036, 385] on div "[GEOGRAPHIC_DATA]" at bounding box center [1005, 388] width 74 height 15
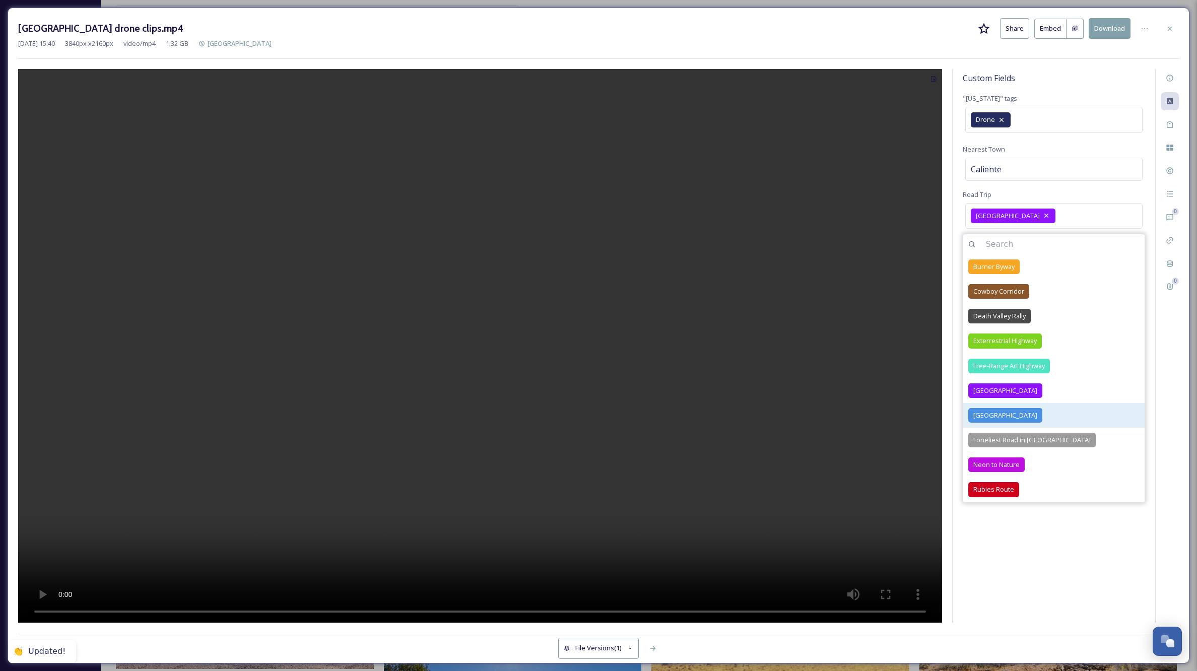
click at [999, 411] on span "[GEOGRAPHIC_DATA]" at bounding box center [1005, 416] width 64 height 10
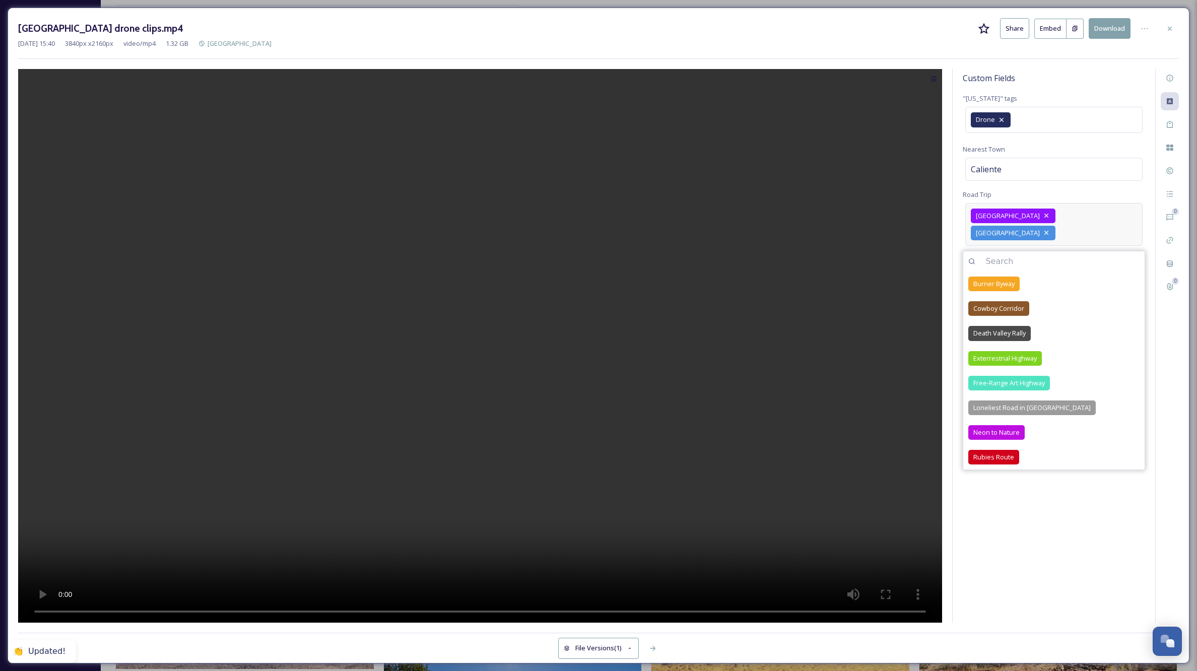
click at [1050, 229] on icon at bounding box center [1046, 233] width 8 height 8
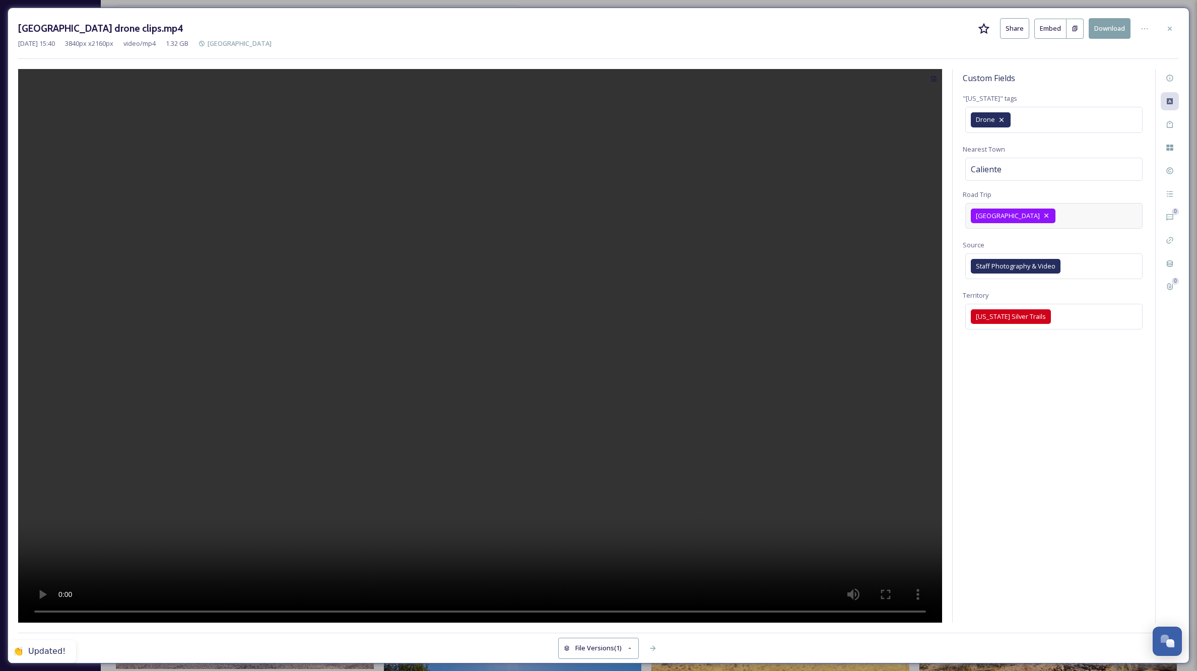
click at [1049, 556] on div "Custom Fields "[US_STATE]" tags Drone Nearest Town [GEOGRAPHIC_DATA] Road Trip …" at bounding box center [1054, 346] width 202 height 554
click at [1164, 29] on div at bounding box center [1170, 29] width 18 height 18
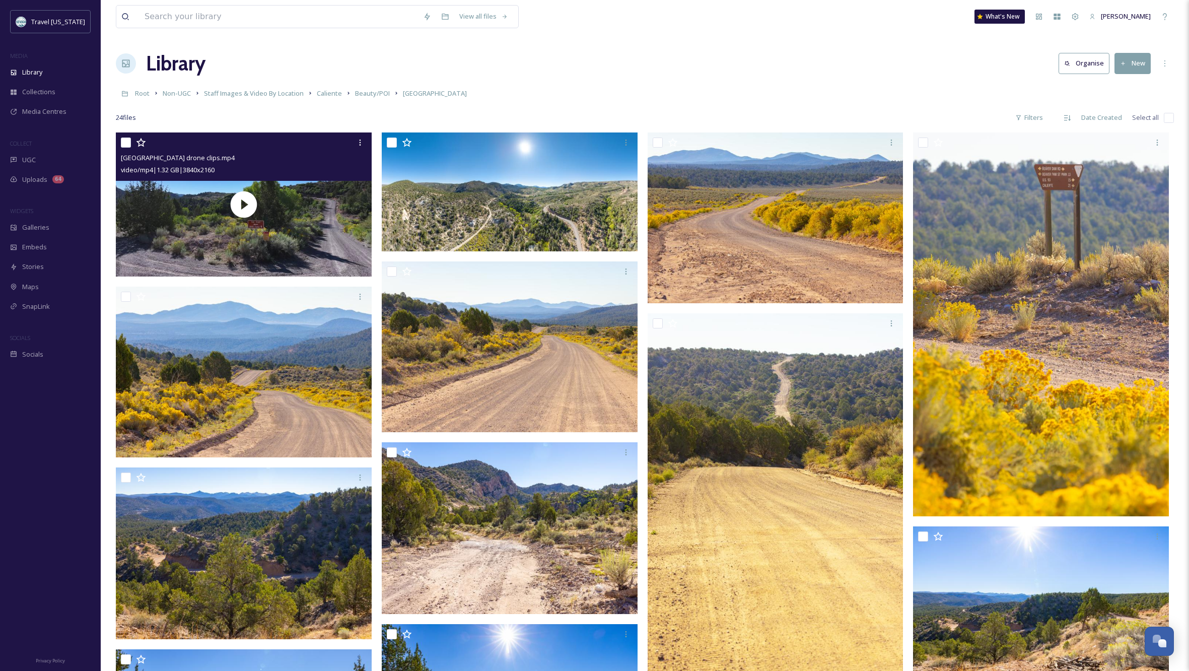
click at [549, 75] on div "Library Organise New" at bounding box center [645, 63] width 1058 height 30
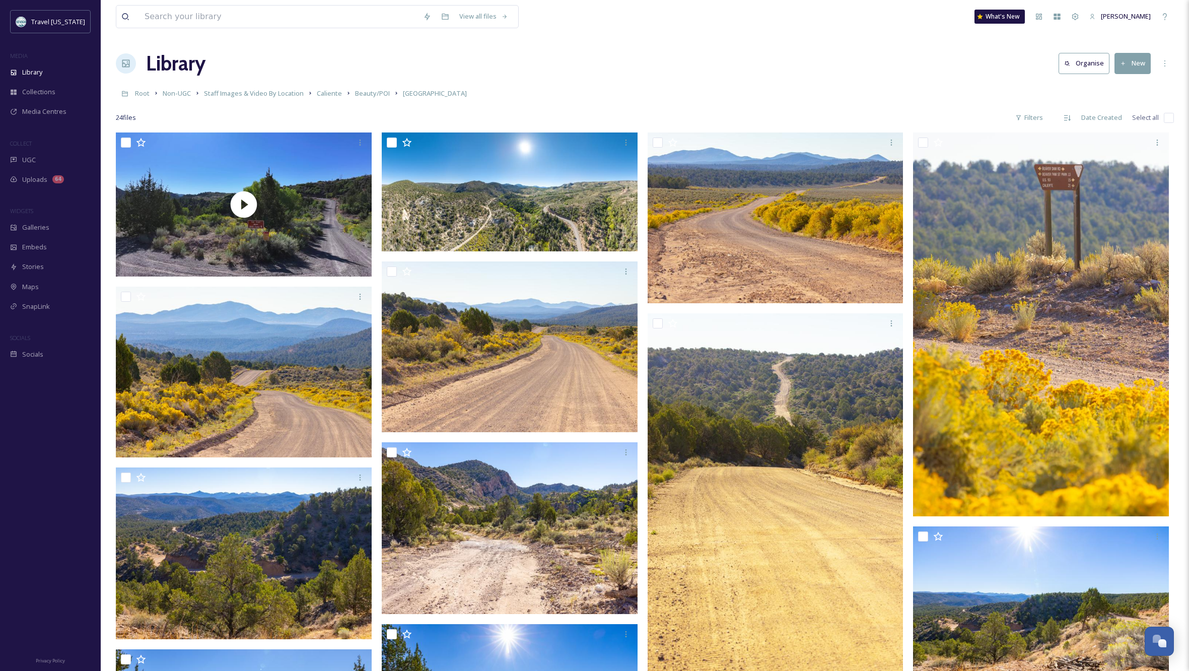
click at [603, 70] on div "Library Organise New" at bounding box center [645, 63] width 1058 height 30
click at [254, 94] on span "Staff Images & Video By Location" at bounding box center [254, 93] width 100 height 9
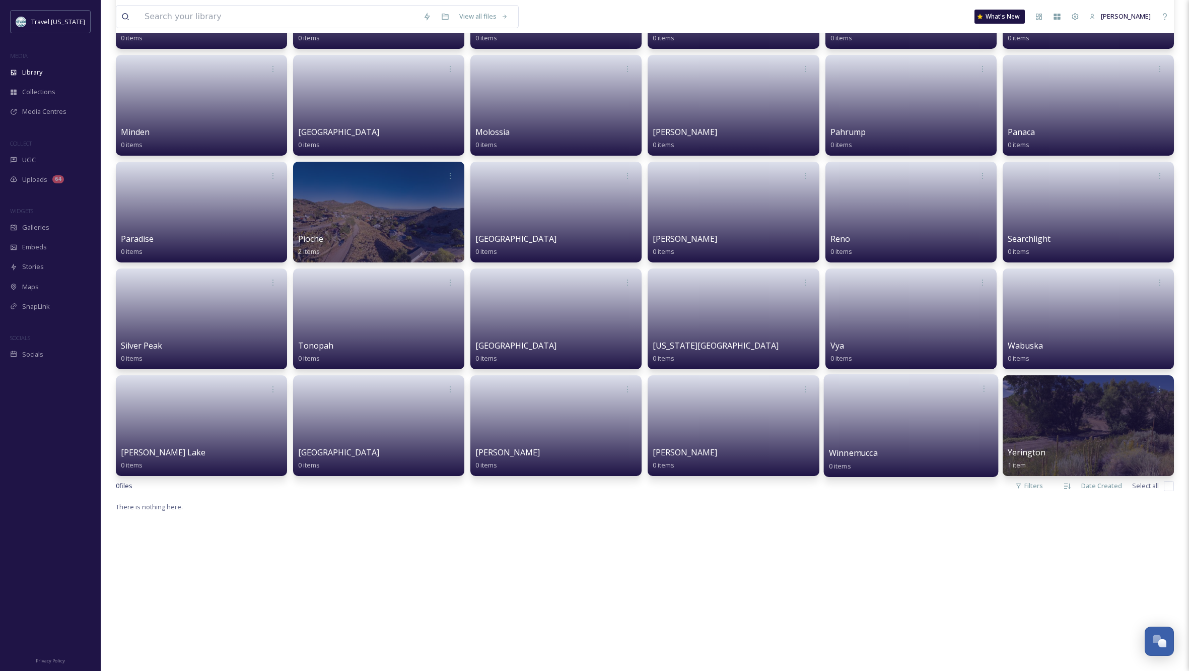
scroll to position [909, 0]
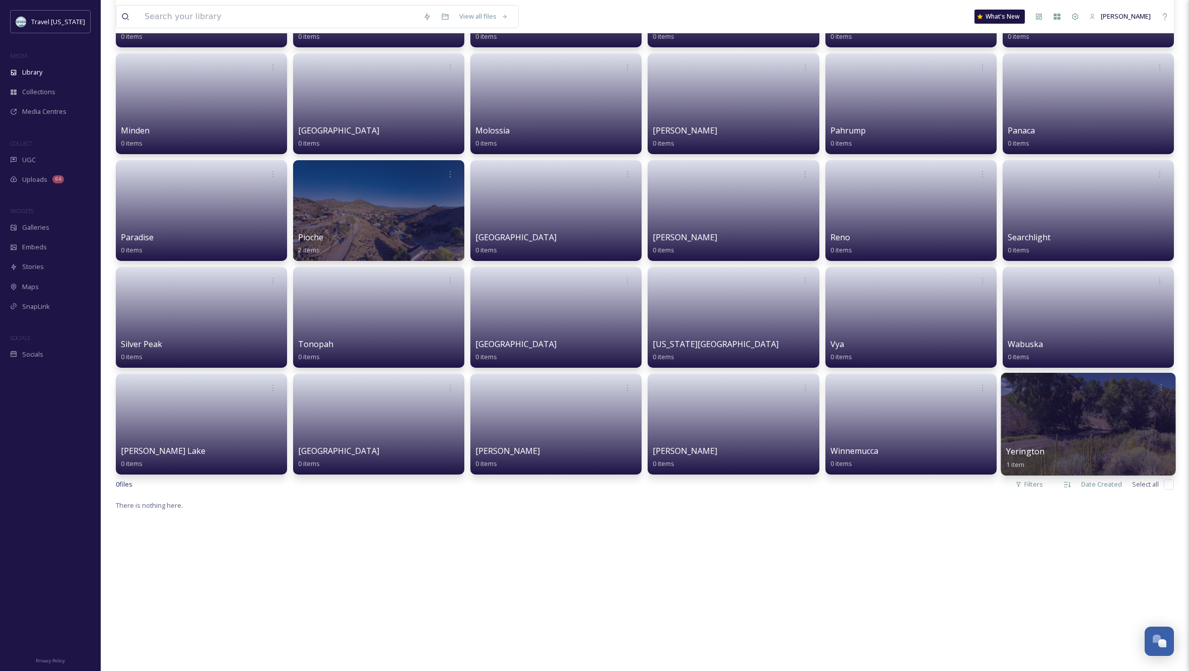
click at [1089, 422] on div at bounding box center [1088, 424] width 175 height 103
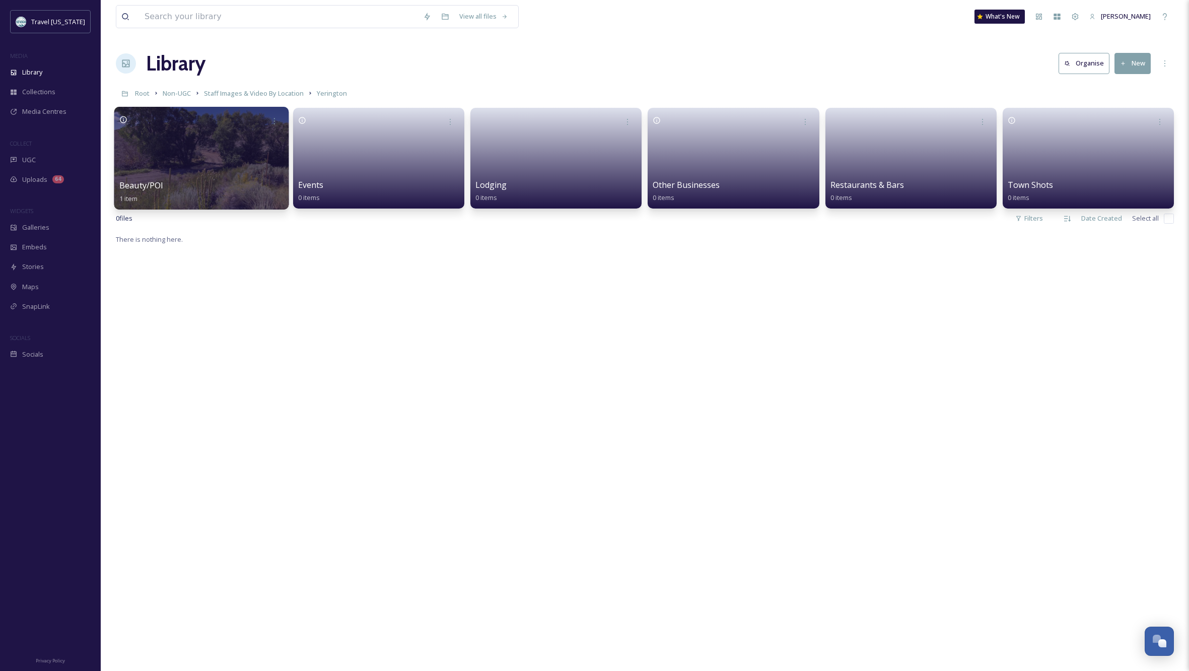
click at [220, 160] on div at bounding box center [201, 158] width 175 height 103
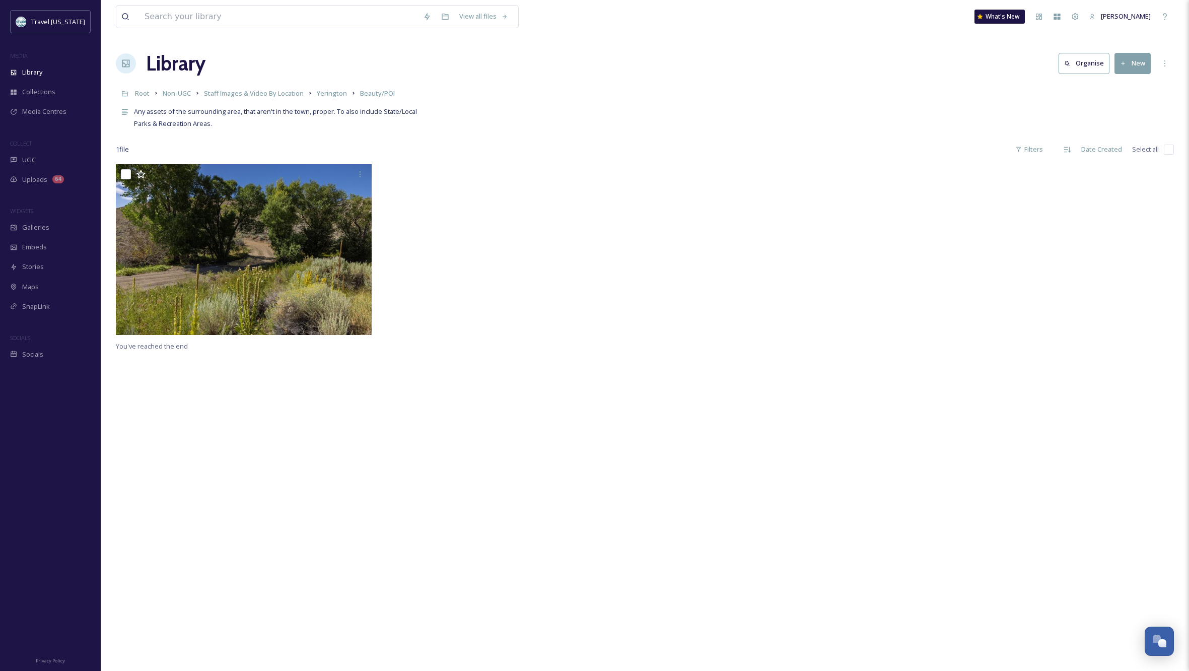
click at [1134, 57] on button "New" at bounding box center [1133, 63] width 36 height 21
click at [1120, 120] on div "Folder" at bounding box center [1122, 126] width 57 height 20
click at [1055, 71] on input at bounding box center [1096, 69] width 166 height 23
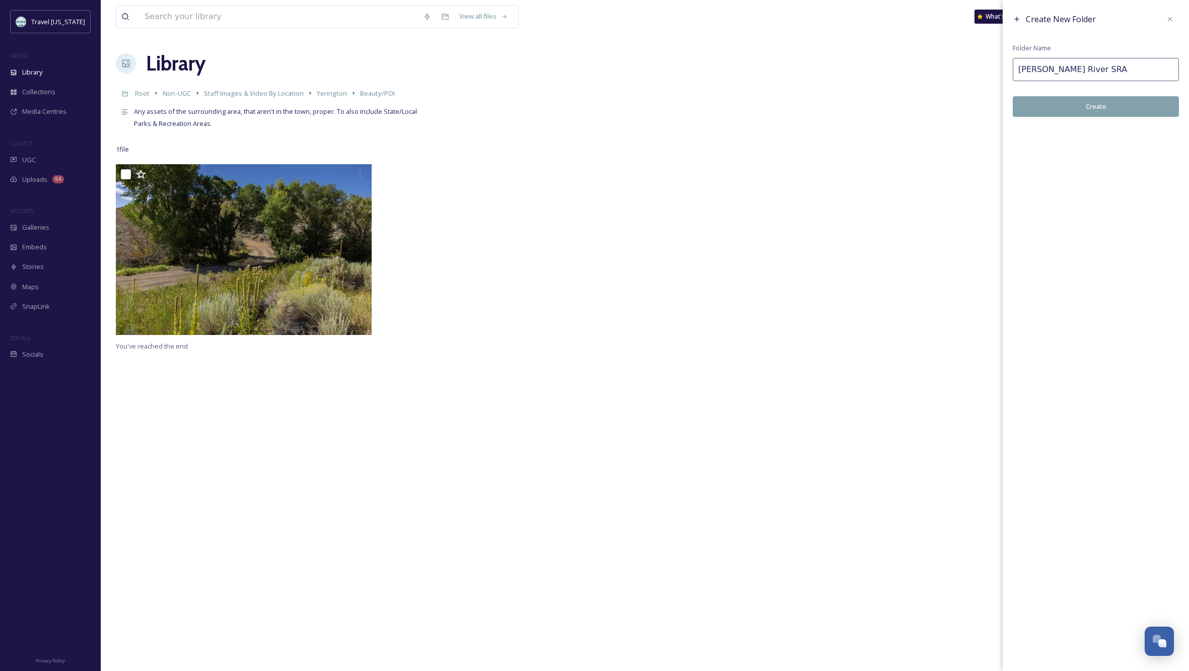
scroll to position [0, 1]
type input "[PERSON_NAME] River SRA"
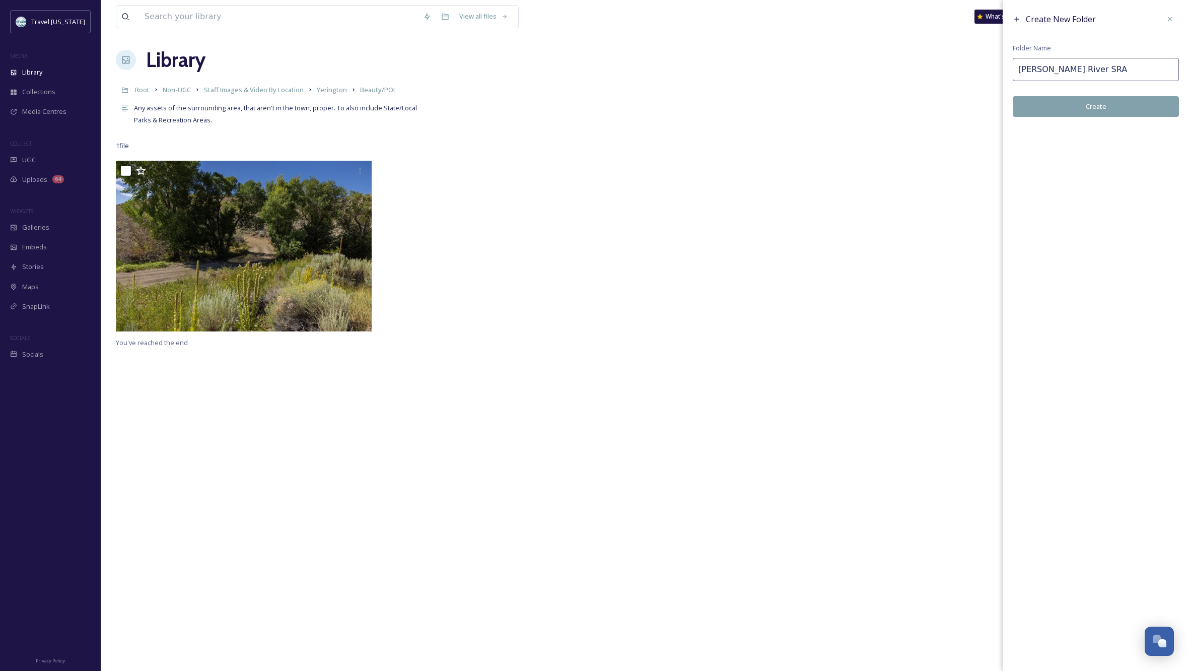
click at [1101, 109] on button "Create" at bounding box center [1096, 106] width 166 height 21
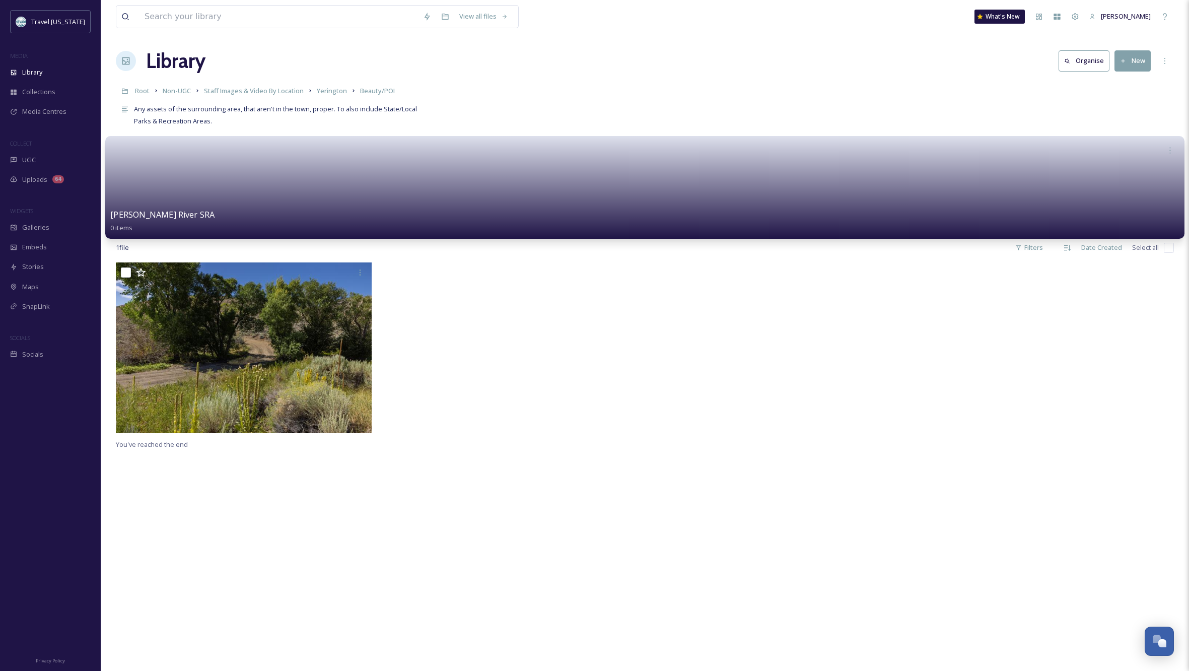
click at [318, 182] on link at bounding box center [644, 184] width 1069 height 49
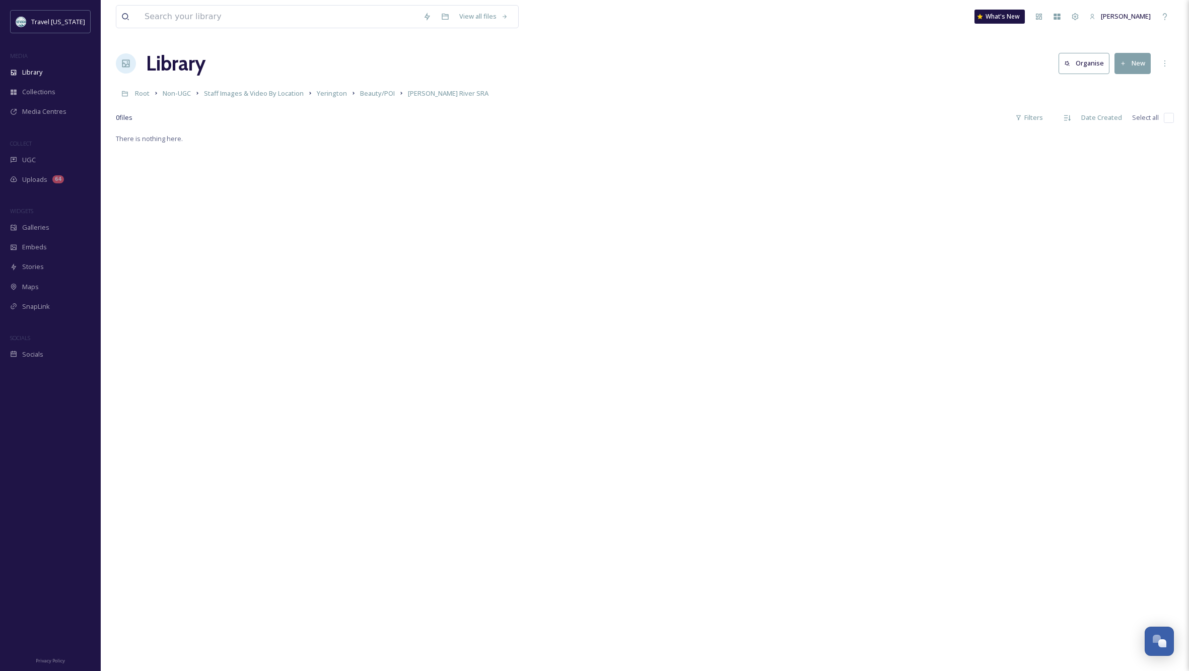
click at [1136, 62] on button "New" at bounding box center [1133, 63] width 36 height 21
click at [1135, 88] on span "File Upload" at bounding box center [1128, 87] width 33 height 10
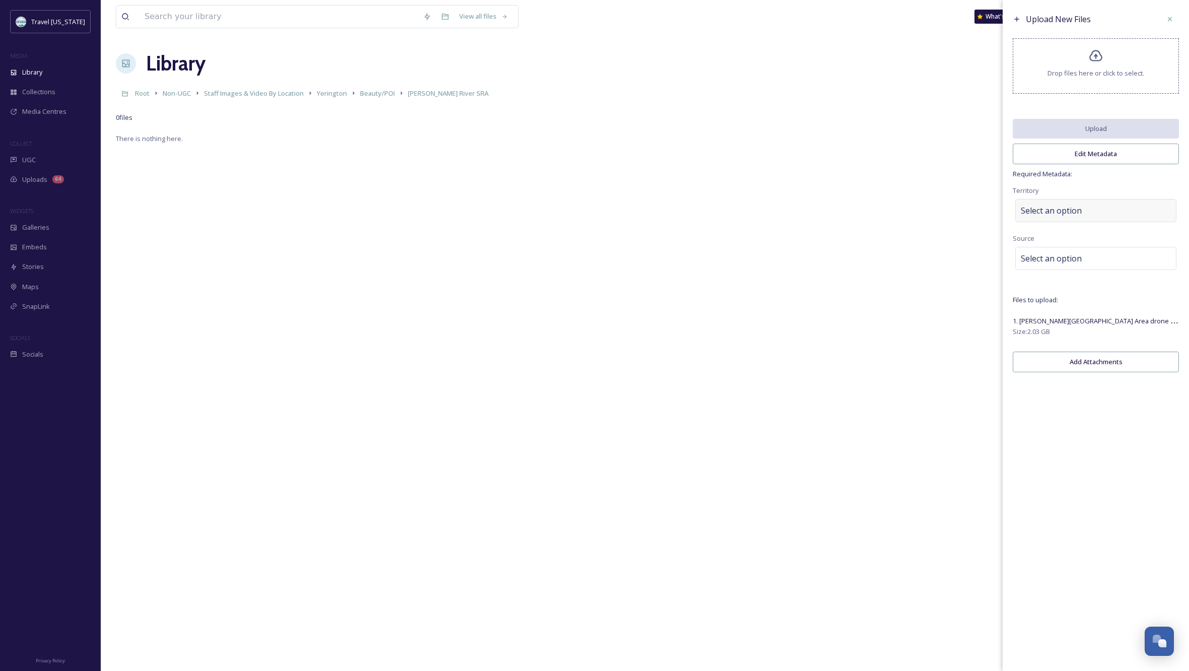
click at [1102, 212] on div "Select an option" at bounding box center [1096, 210] width 161 height 23
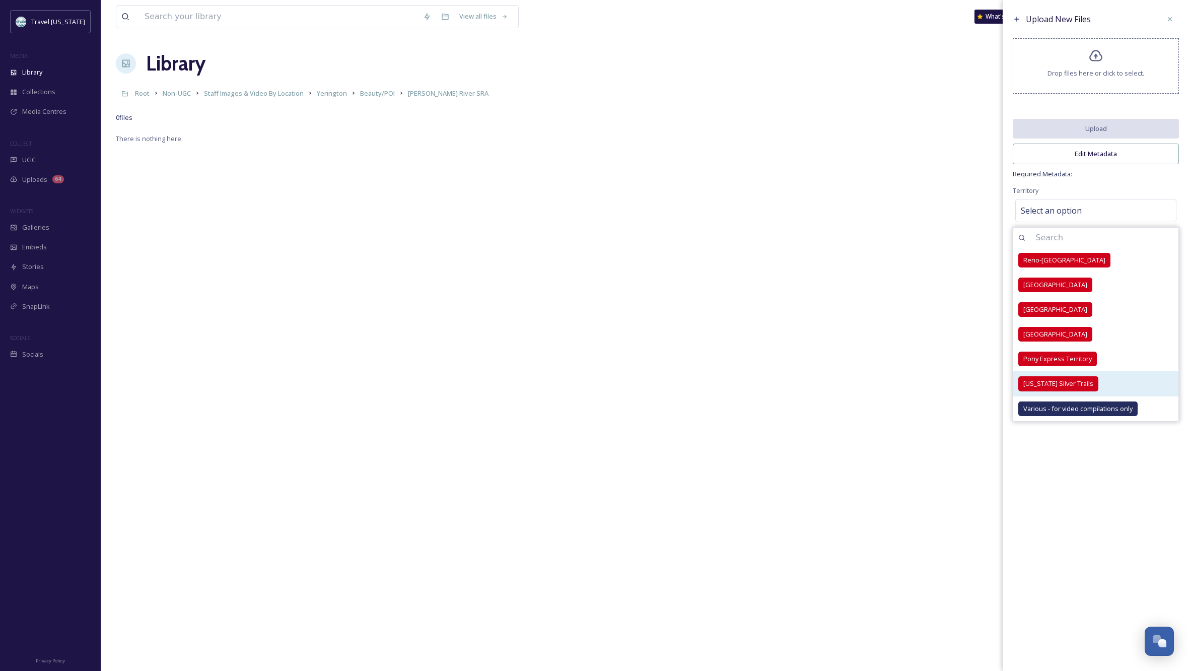
click at [1064, 384] on div "[US_STATE] Silver Trails" at bounding box center [1059, 383] width 80 height 15
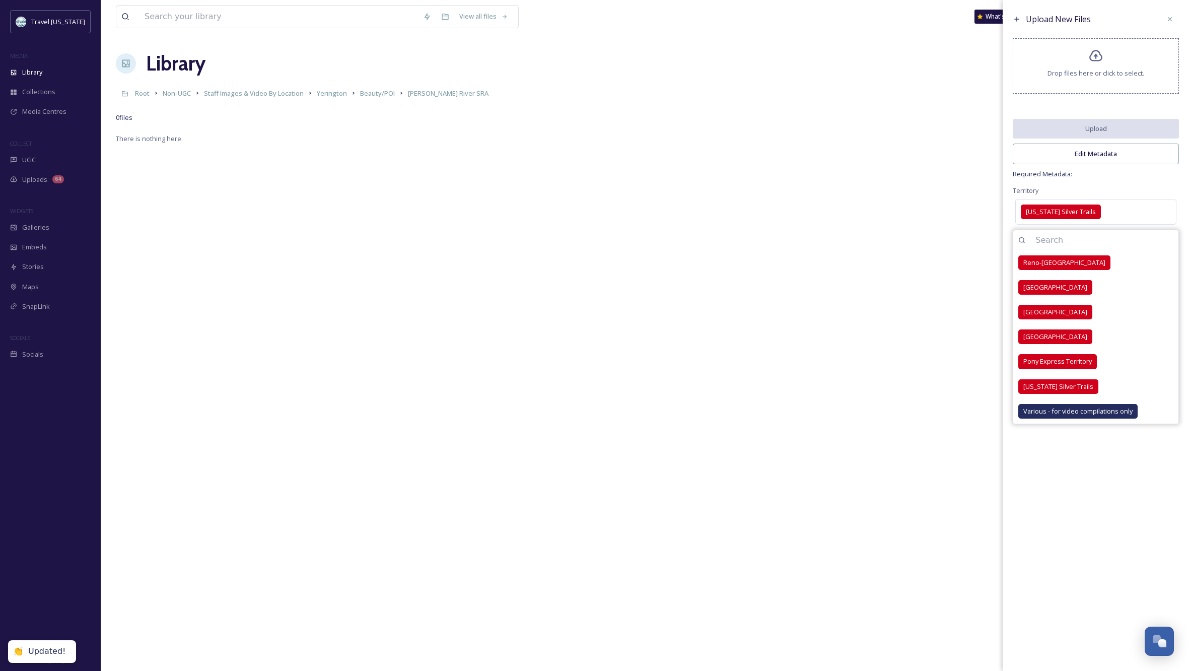
click at [1102, 190] on div "Territory [US_STATE] Silver Trails [GEOGRAPHIC_DATA]-[GEOGRAPHIC_DATA] [GEOGRAP…" at bounding box center [1096, 205] width 166 height 43
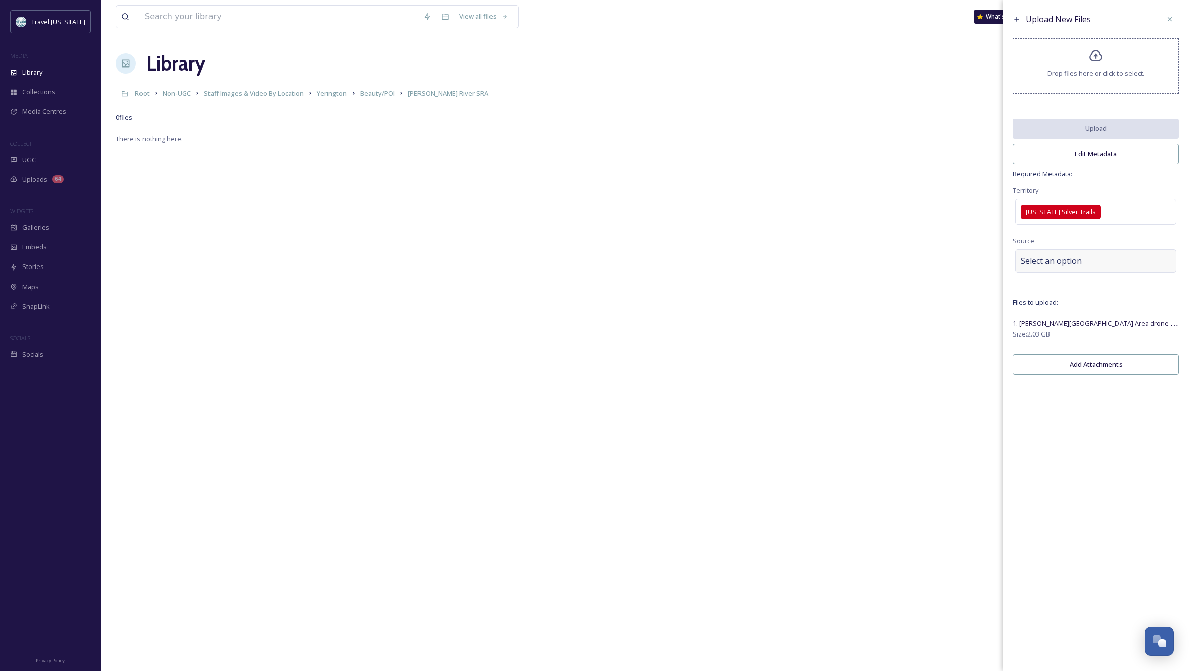
click at [1083, 266] on div "Select an option" at bounding box center [1096, 260] width 161 height 23
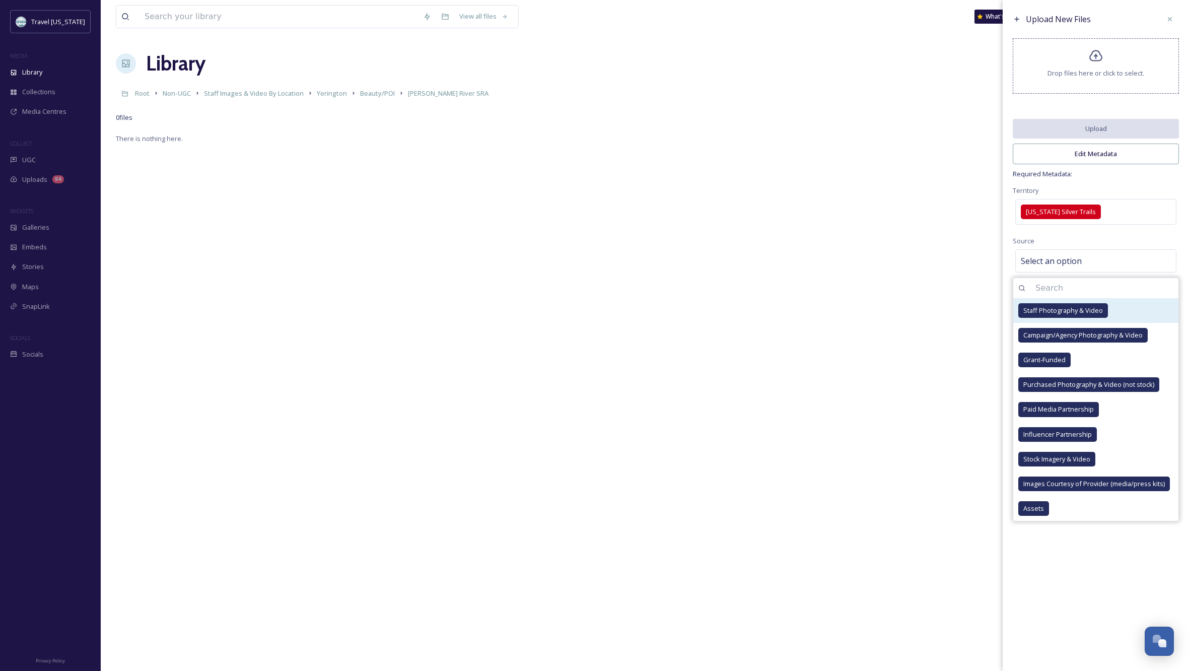
click at [1075, 315] on span "Staff Photography & Video" at bounding box center [1064, 311] width 80 height 10
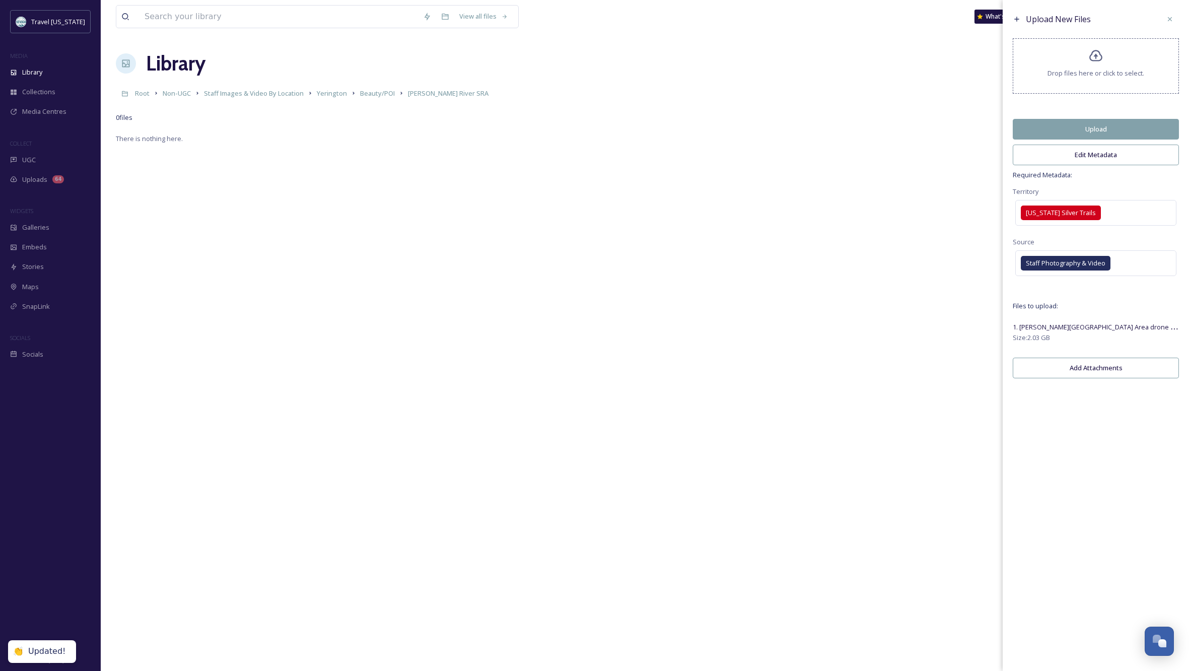
click at [1104, 573] on div "Upload New Files Drop files here or click to select. Upload Edit Metadata Requi…" at bounding box center [1096, 335] width 186 height 671
click at [1113, 161] on button "Edit Metadata" at bounding box center [1096, 155] width 166 height 21
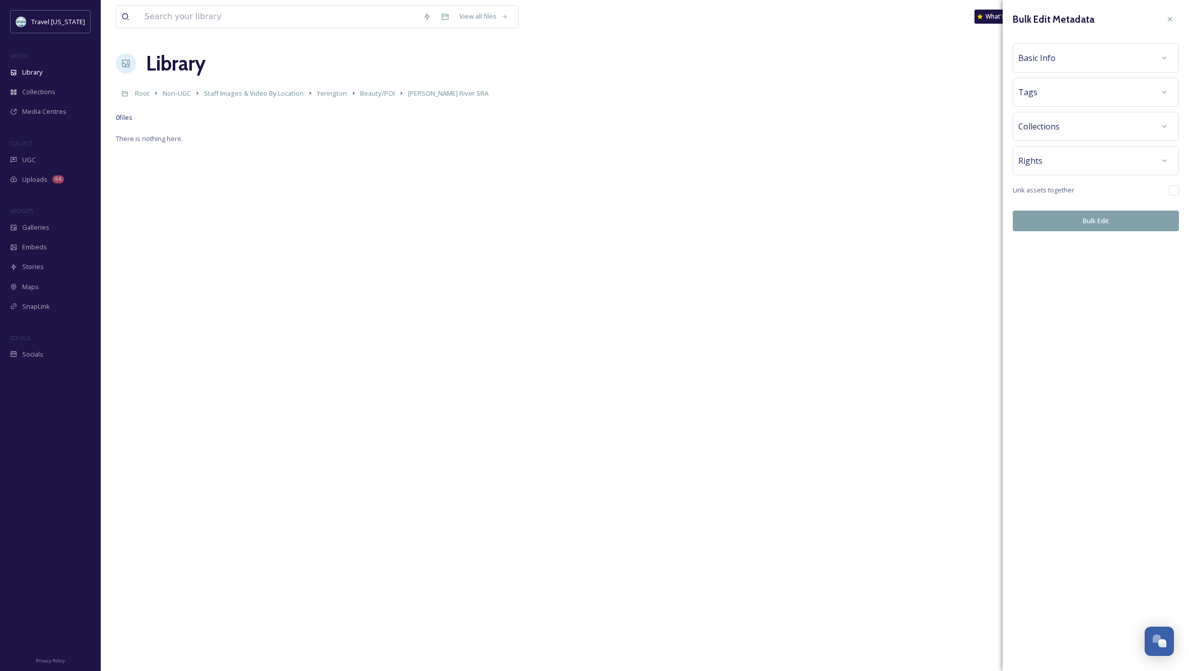
click at [1058, 157] on div "Rights" at bounding box center [1096, 161] width 155 height 18
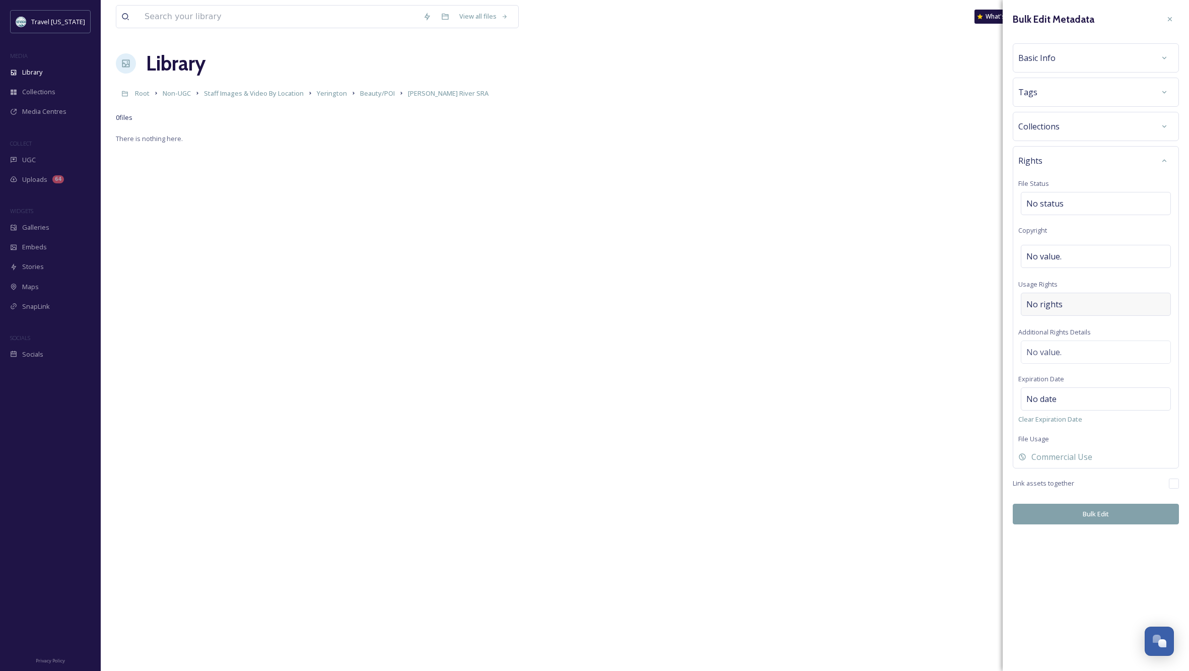
click at [1062, 303] on div "No rights" at bounding box center [1096, 304] width 150 height 23
click at [1084, 307] on input at bounding box center [1079, 307] width 111 height 22
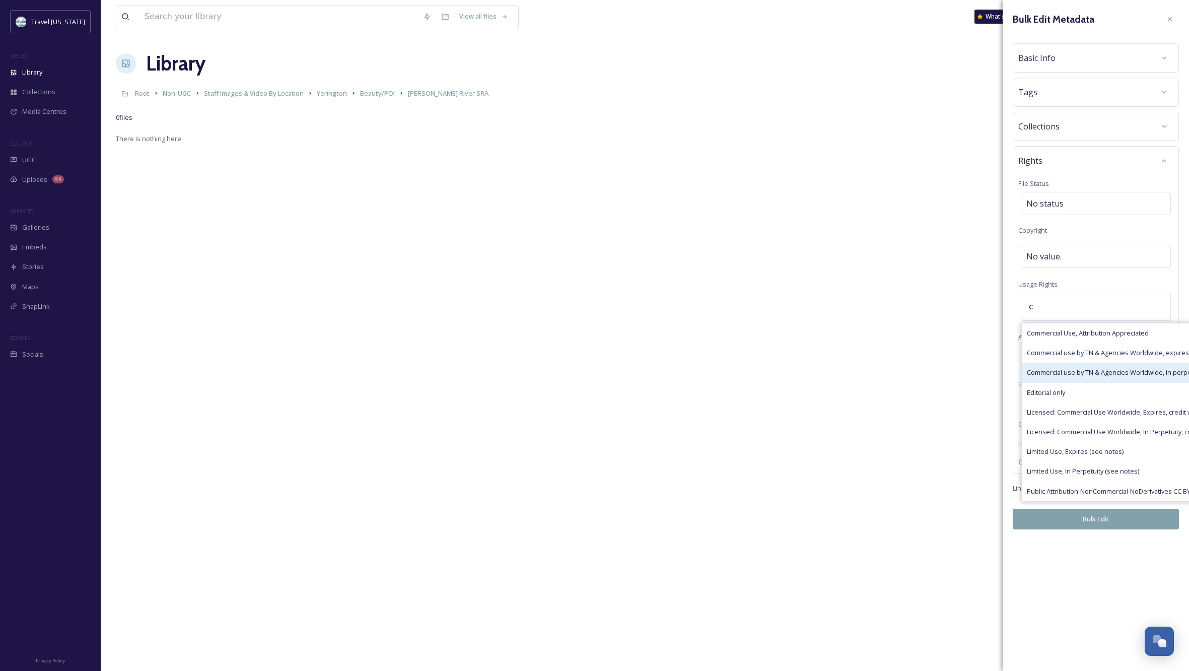
type input "c"
click at [1093, 372] on span "Commercial use by TN & Agencies Worldwide, in perpetuity" at bounding box center [1115, 373] width 177 height 10
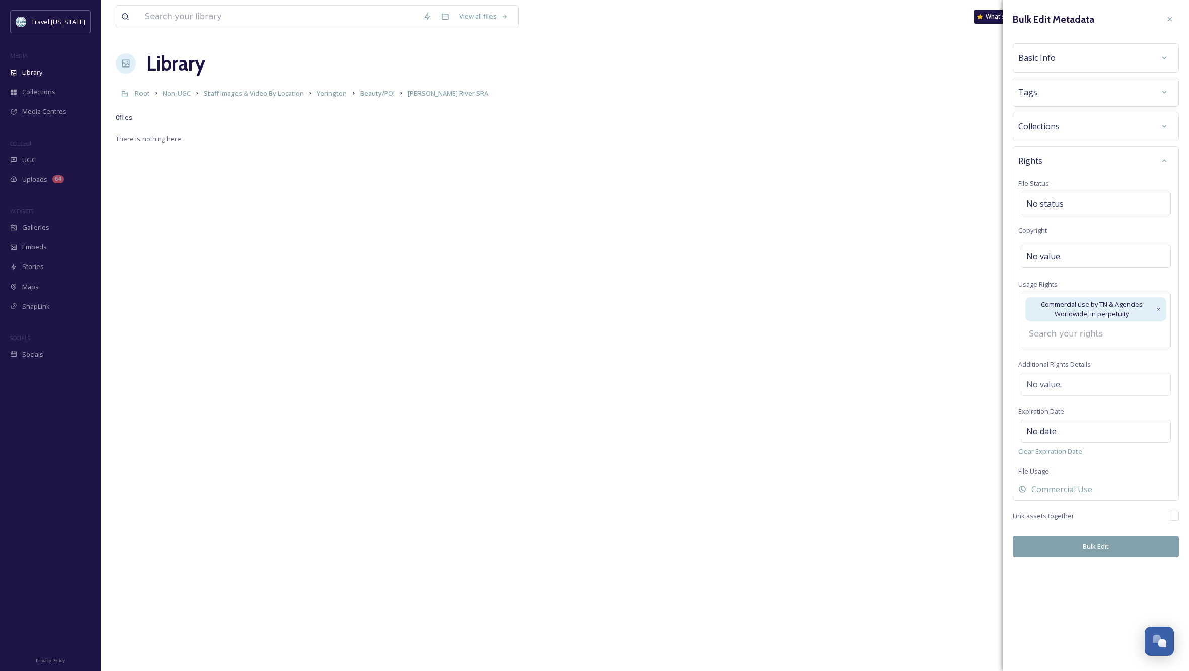
click at [1096, 548] on div "Bulk Edit Metadata Basic Info Tags Collections Rights File Status No status Cop…" at bounding box center [1096, 283] width 186 height 567
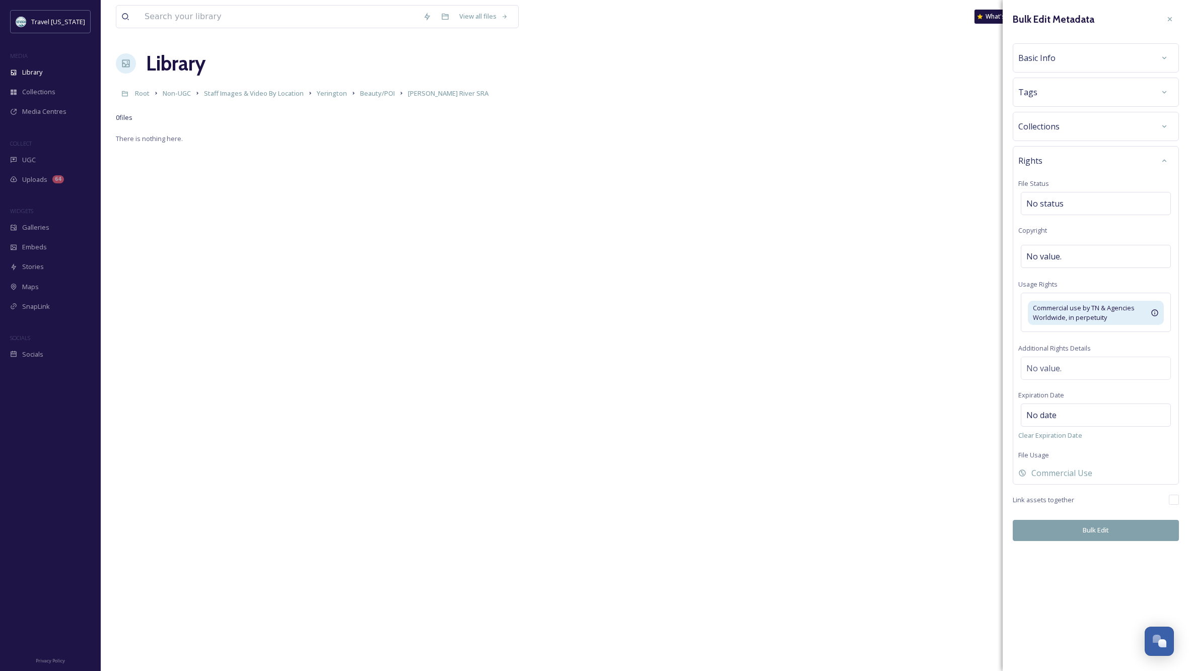
click at [1070, 524] on button "Bulk Edit" at bounding box center [1096, 530] width 166 height 21
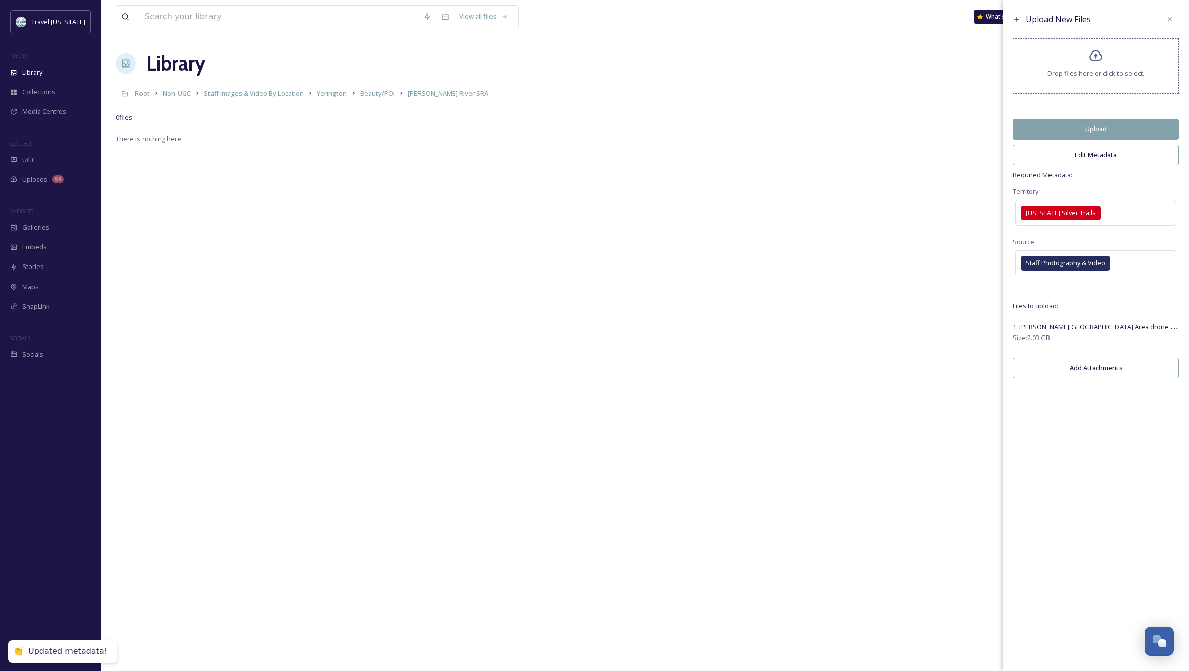
click at [1075, 135] on button "Upload" at bounding box center [1096, 129] width 166 height 21
